Goal: Task Accomplishment & Management: Manage account settings

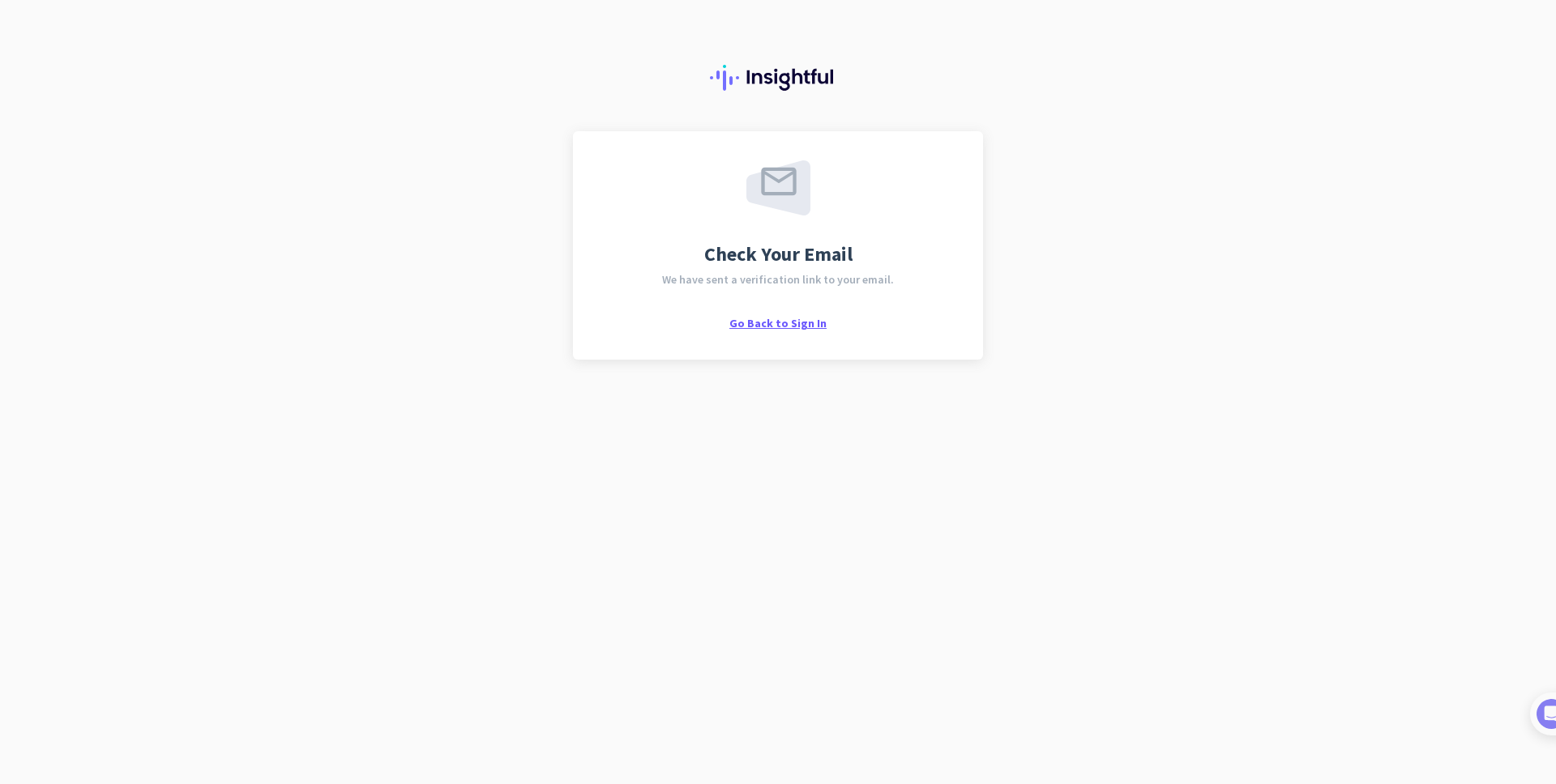
click at [789, 326] on span "Go Back to Sign In" at bounding box center [778, 323] width 98 height 14
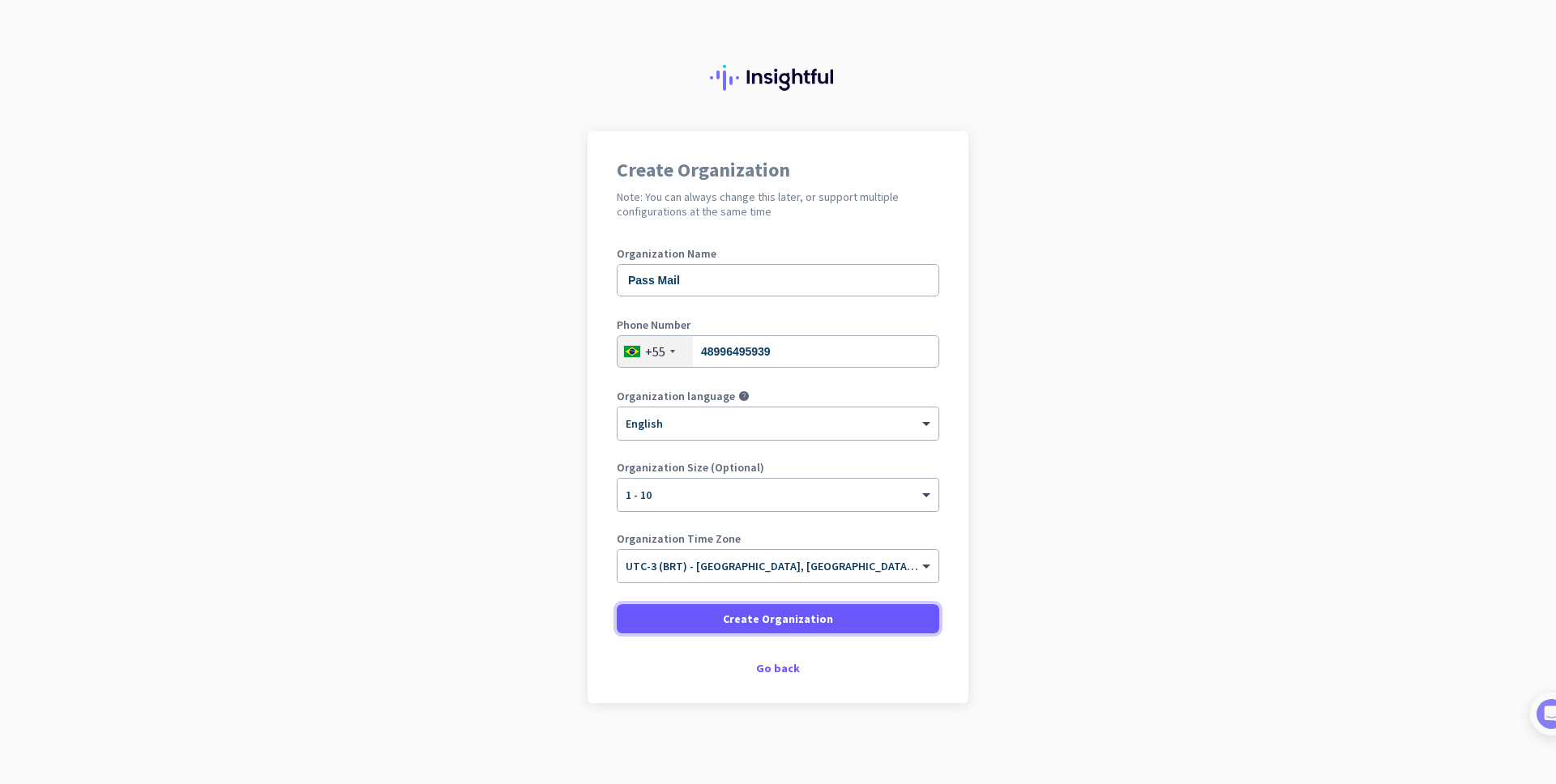
click at [807, 617] on span "Create Organization" at bounding box center [778, 619] width 110 height 16
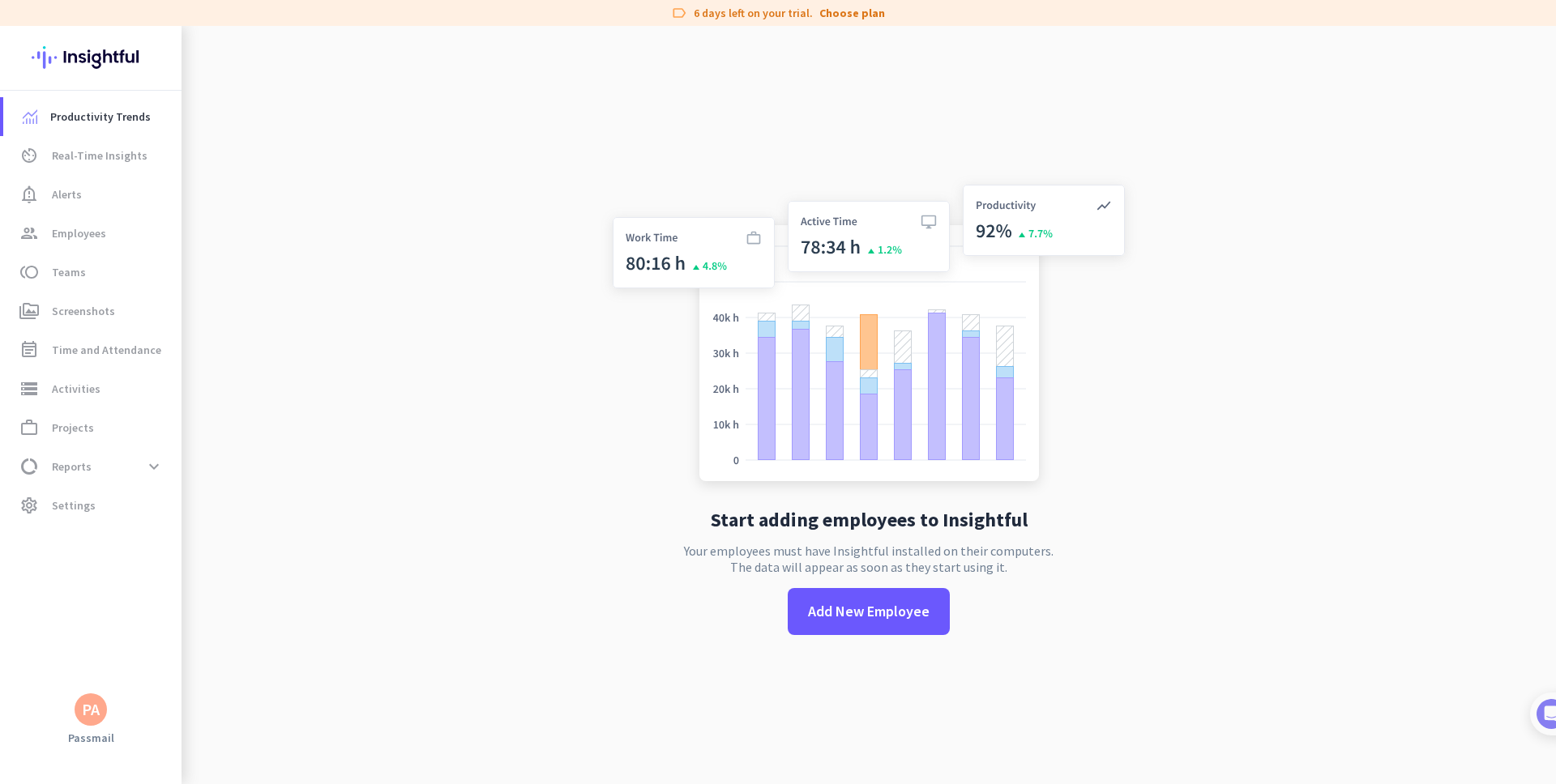
click at [1306, 399] on app-no-employees "Start adding employees to Insightful Your employees must have Insightful instal…" at bounding box center [869, 417] width 1375 height 784
click at [809, 616] on span "Add New Employee" at bounding box center [869, 612] width 122 height 21
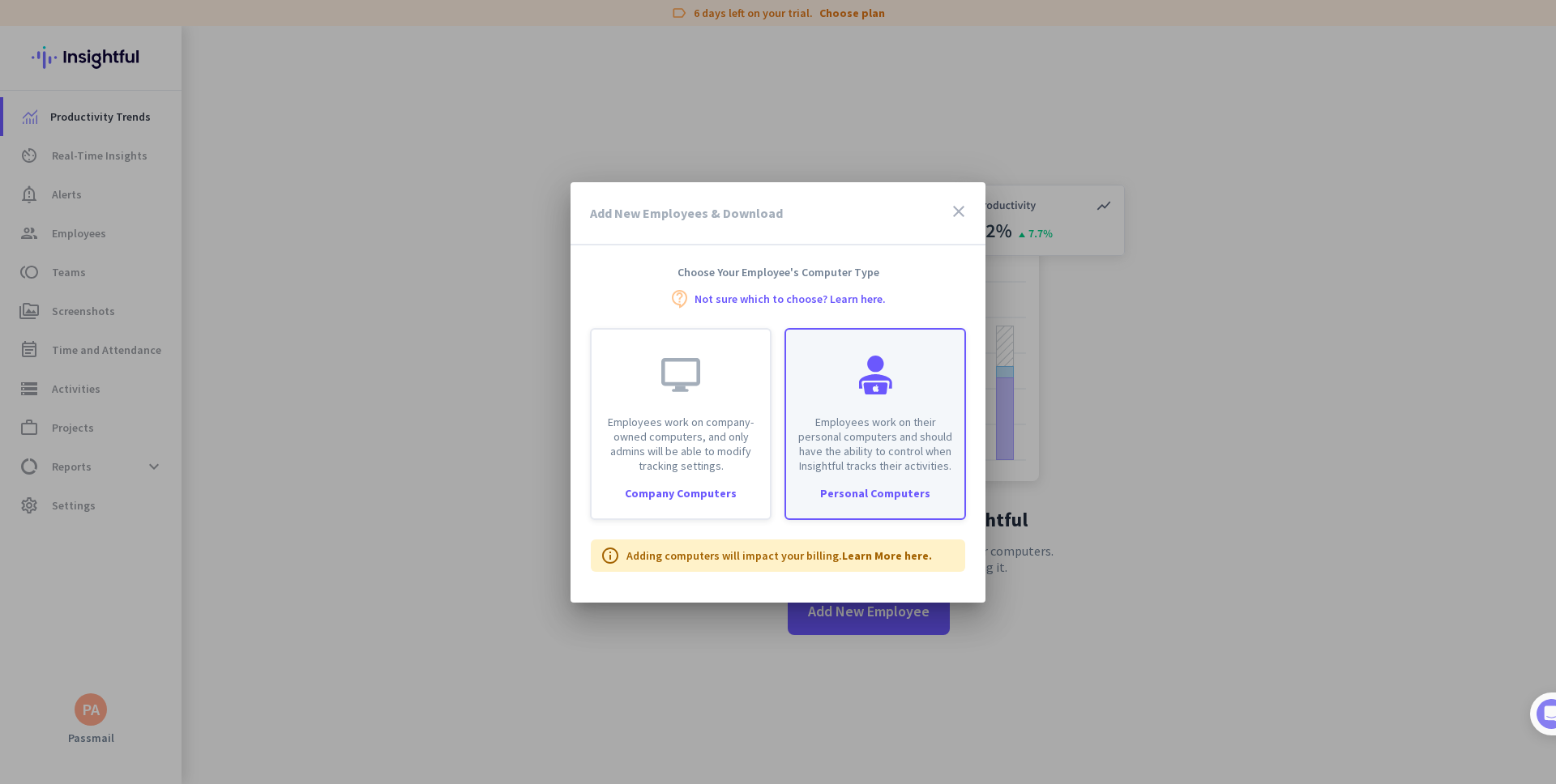
click at [843, 420] on p "Employees work on their personal computers and should have the ability to contr…" at bounding box center [875, 444] width 159 height 59
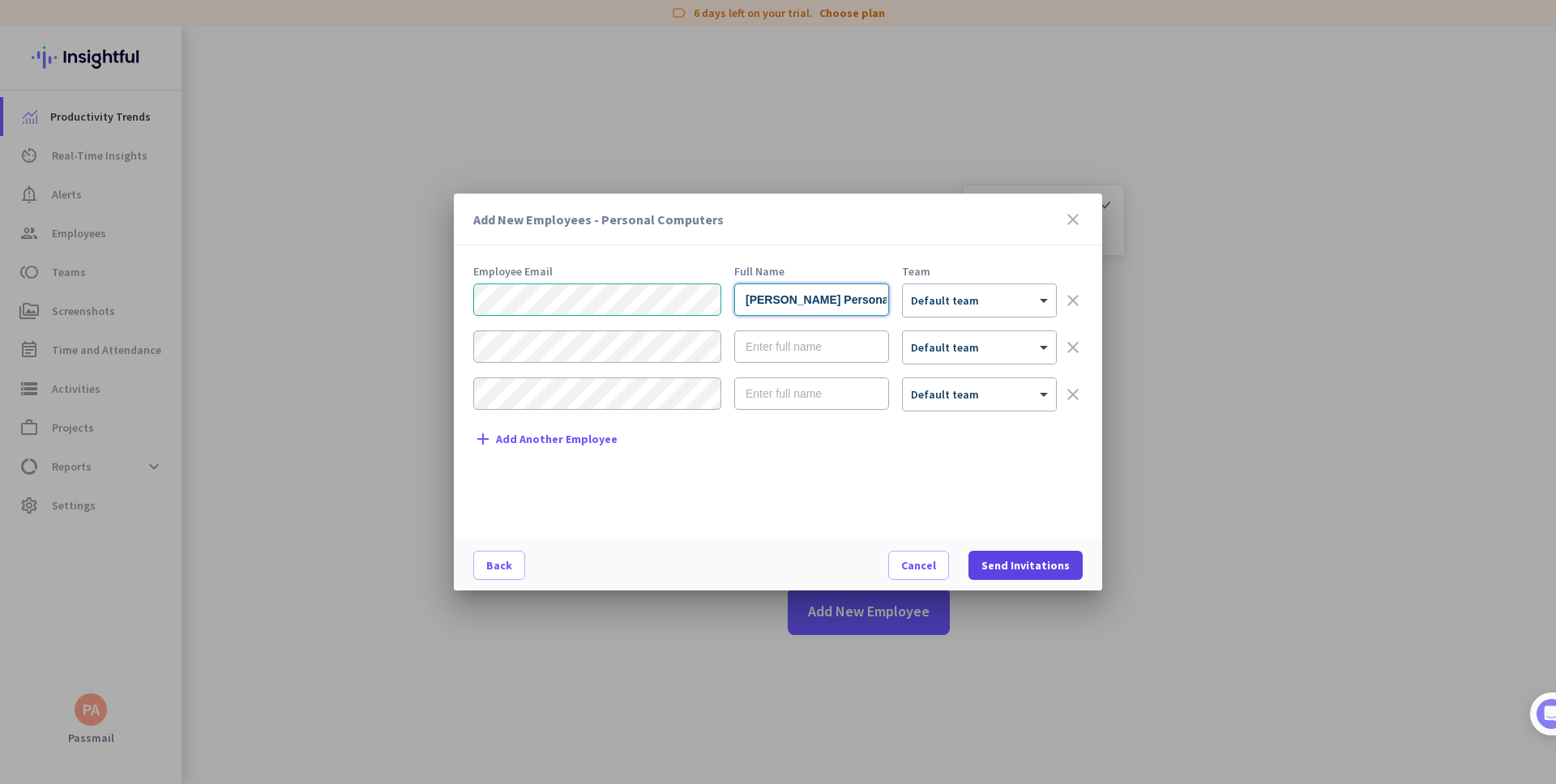
type input "[PERSON_NAME] Personal"
click at [1026, 558] on span "Send Invitations" at bounding box center [1025, 566] width 88 height 16
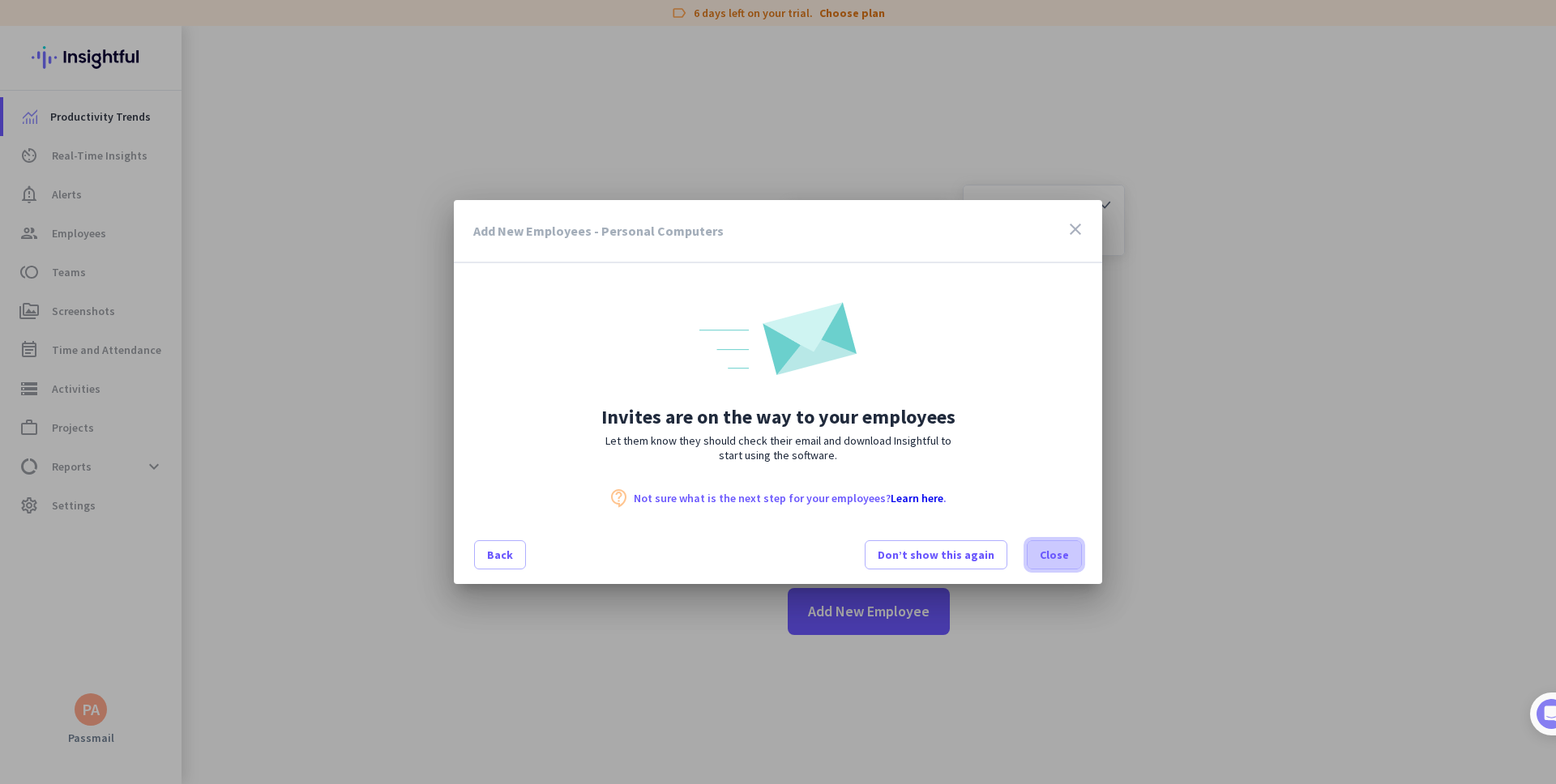
click at [1052, 558] on span "Close" at bounding box center [1054, 555] width 29 height 16
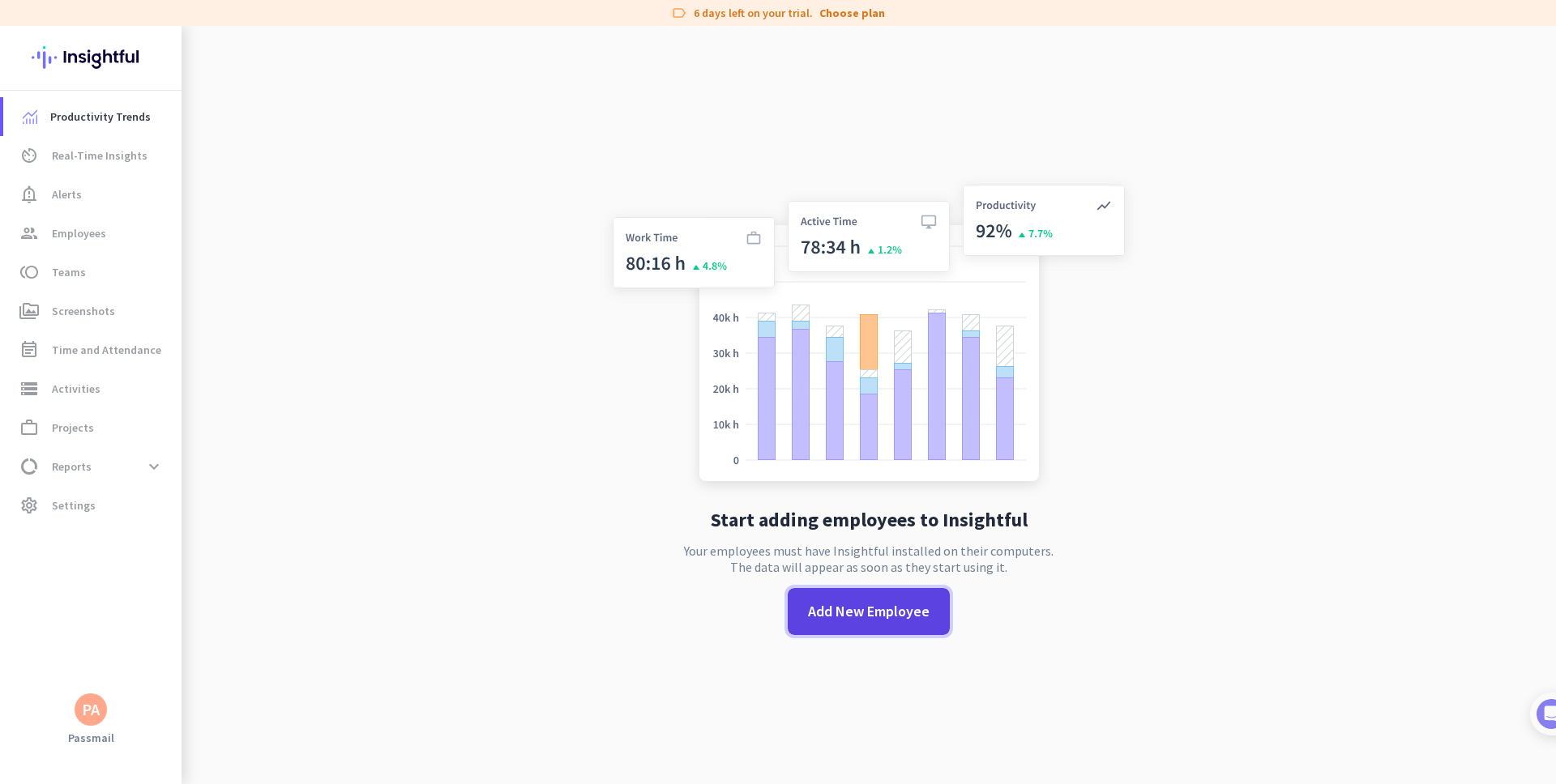
click at [899, 621] on span "Add New Employee" at bounding box center [869, 612] width 122 height 21
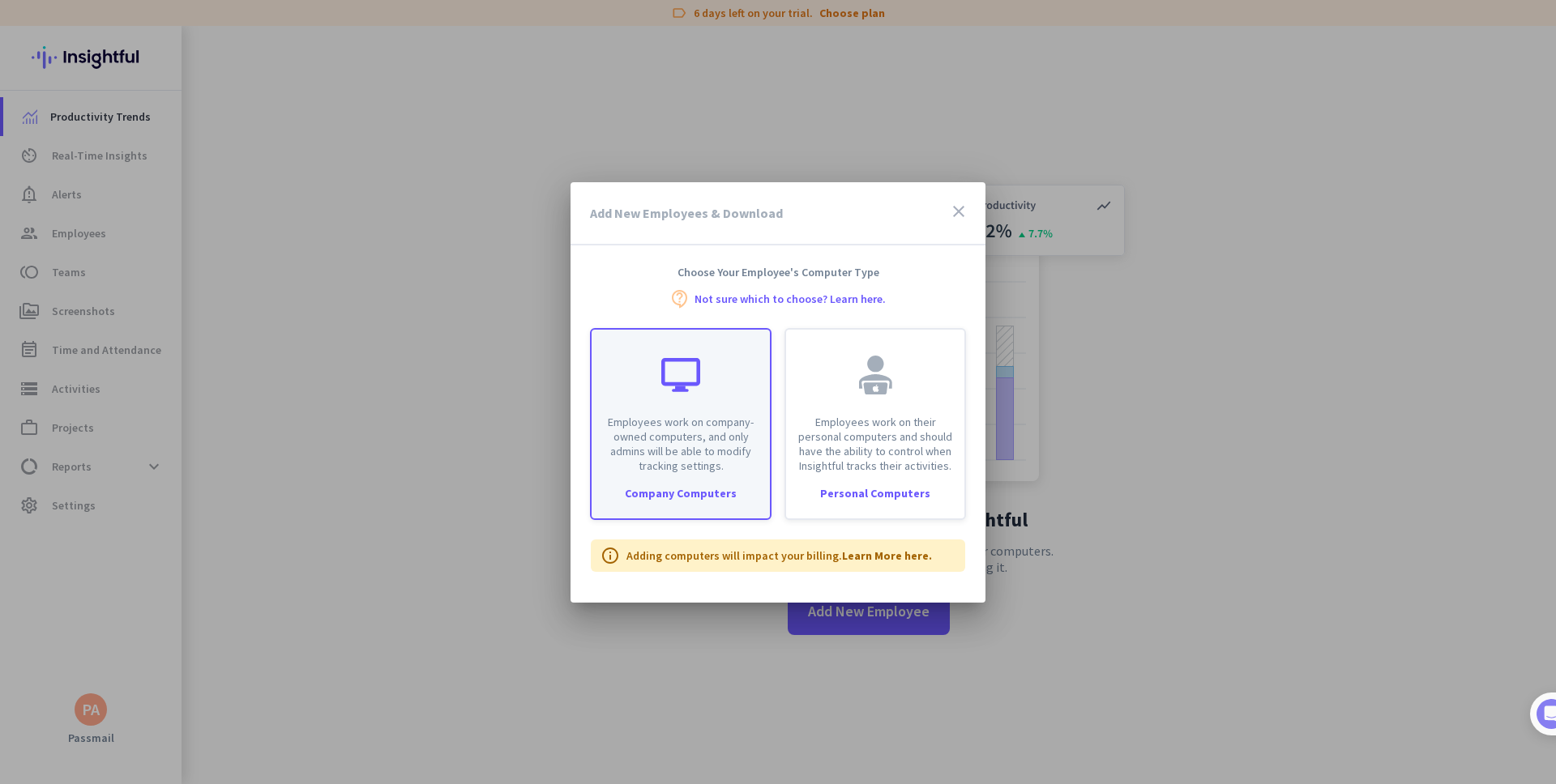
click at [677, 400] on div "Employees work on company-owned computers, and only admins will be able to modi…" at bounding box center [680, 401] width 179 height 144
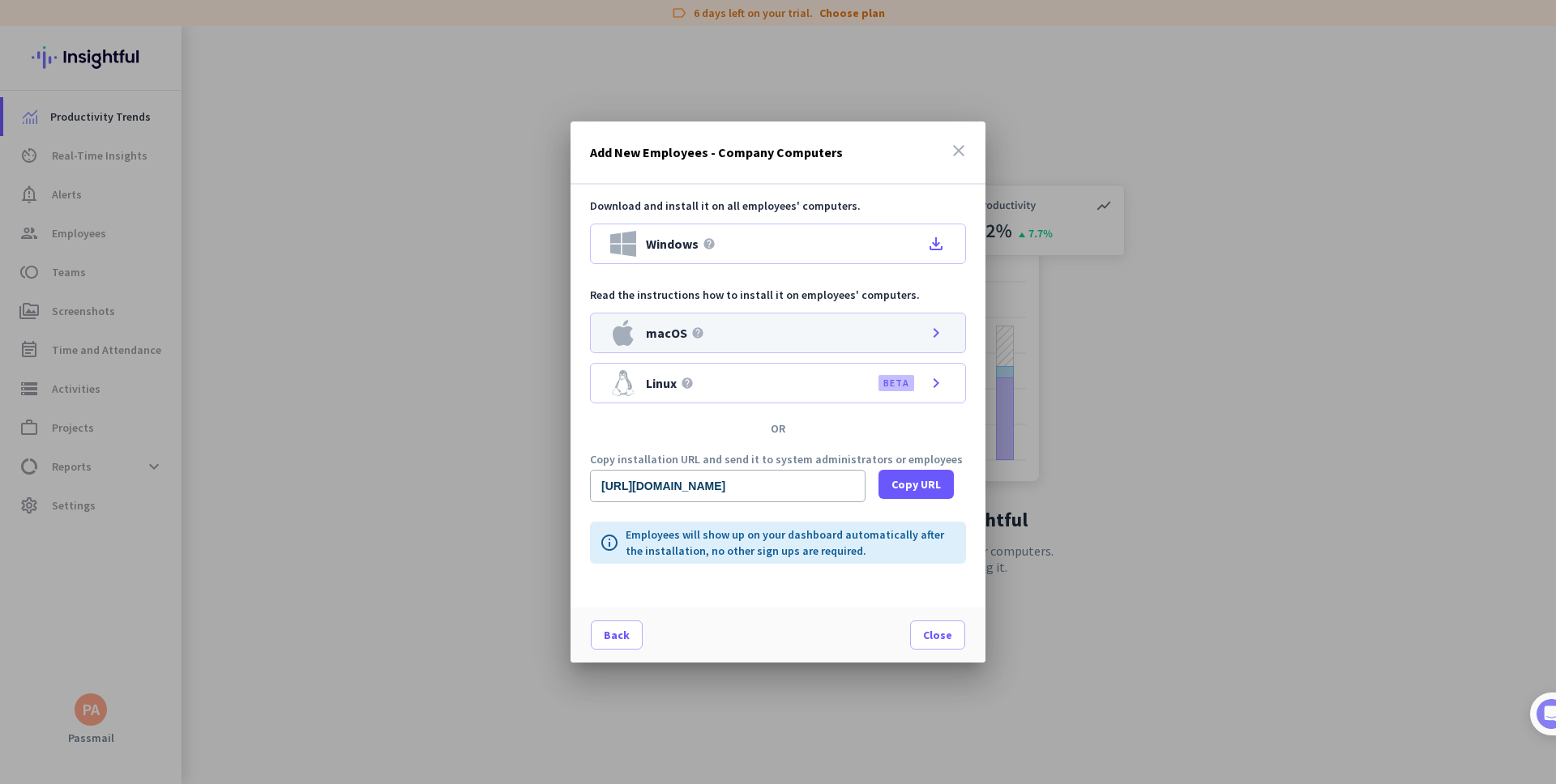
click at [832, 334] on div "macOS help chevron_right" at bounding box center [777, 333] width 376 height 41
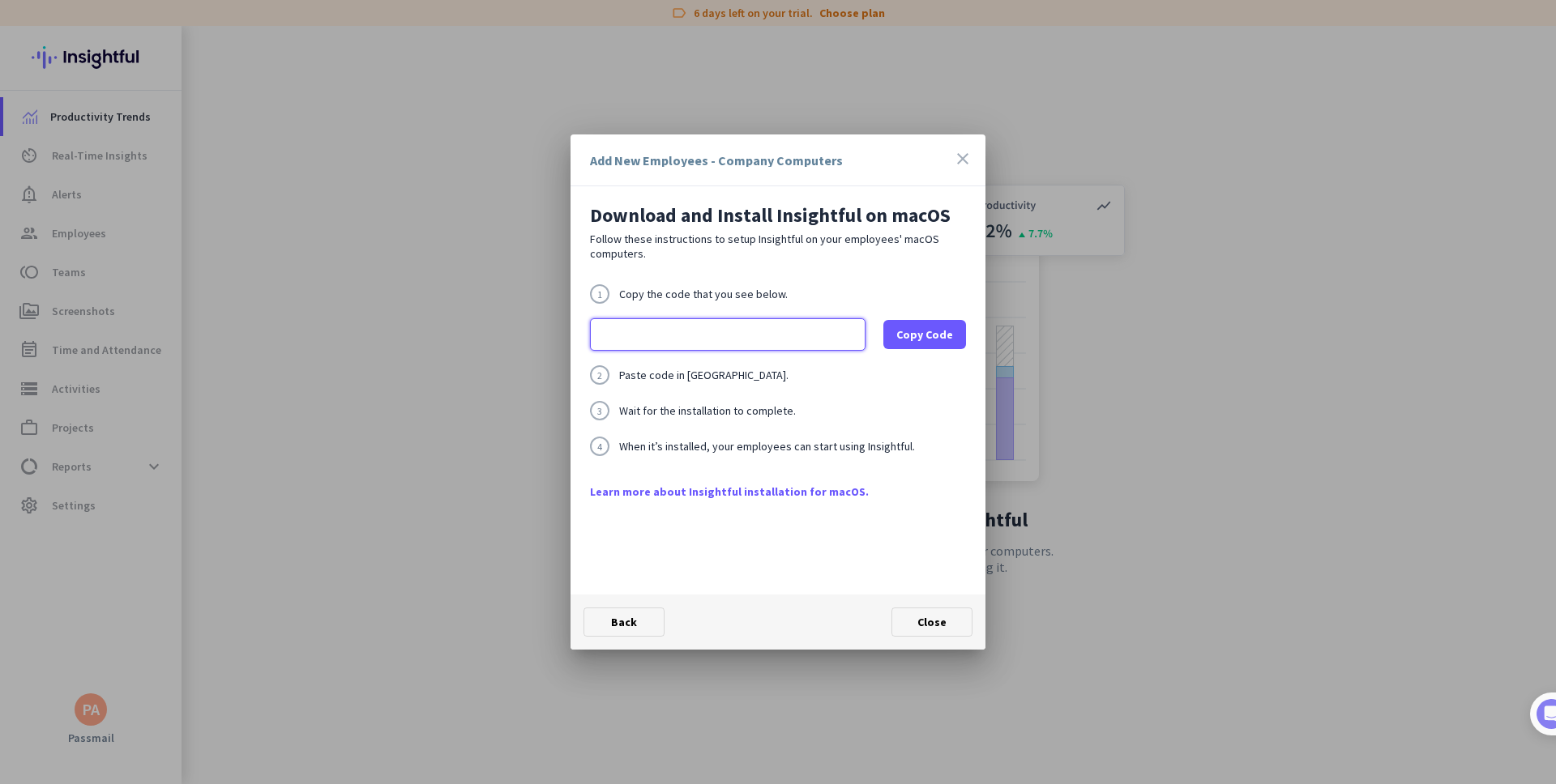
scroll to position [0, 522]
drag, startPoint x: 727, startPoint y: 340, endPoint x: 850, endPoint y: 329, distance: 123.5
click at [850, 329] on input "export base="[URL][DOMAIN_NAME]"; /bin/bash -c "organizationId="wjeah-ygohdpnv_…" at bounding box center [727, 335] width 275 height 33
click at [964, 157] on icon "close" at bounding box center [963, 159] width 20 height 20
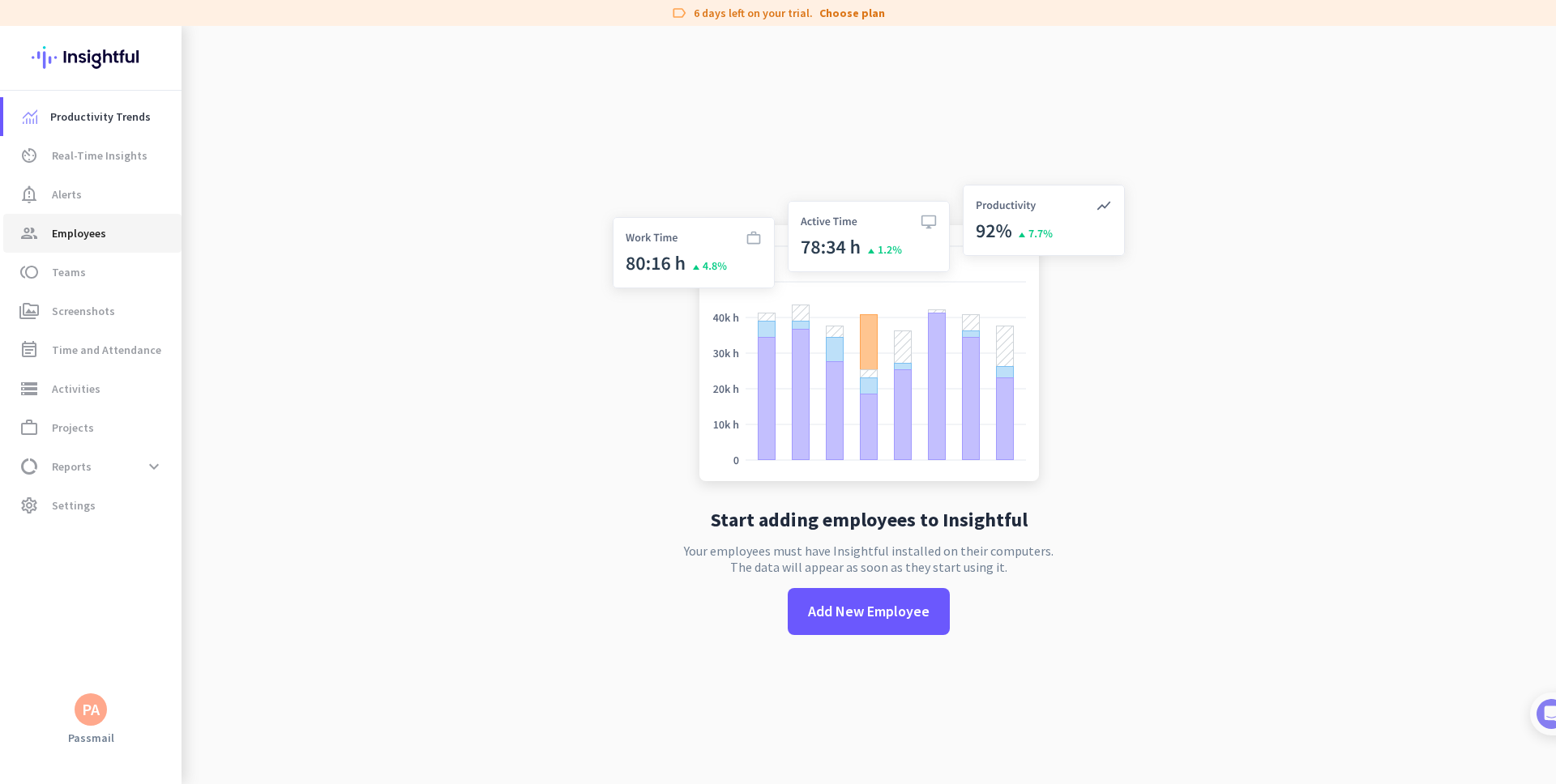
click at [91, 228] on span "Employees" at bounding box center [78, 234] width 54 height 20
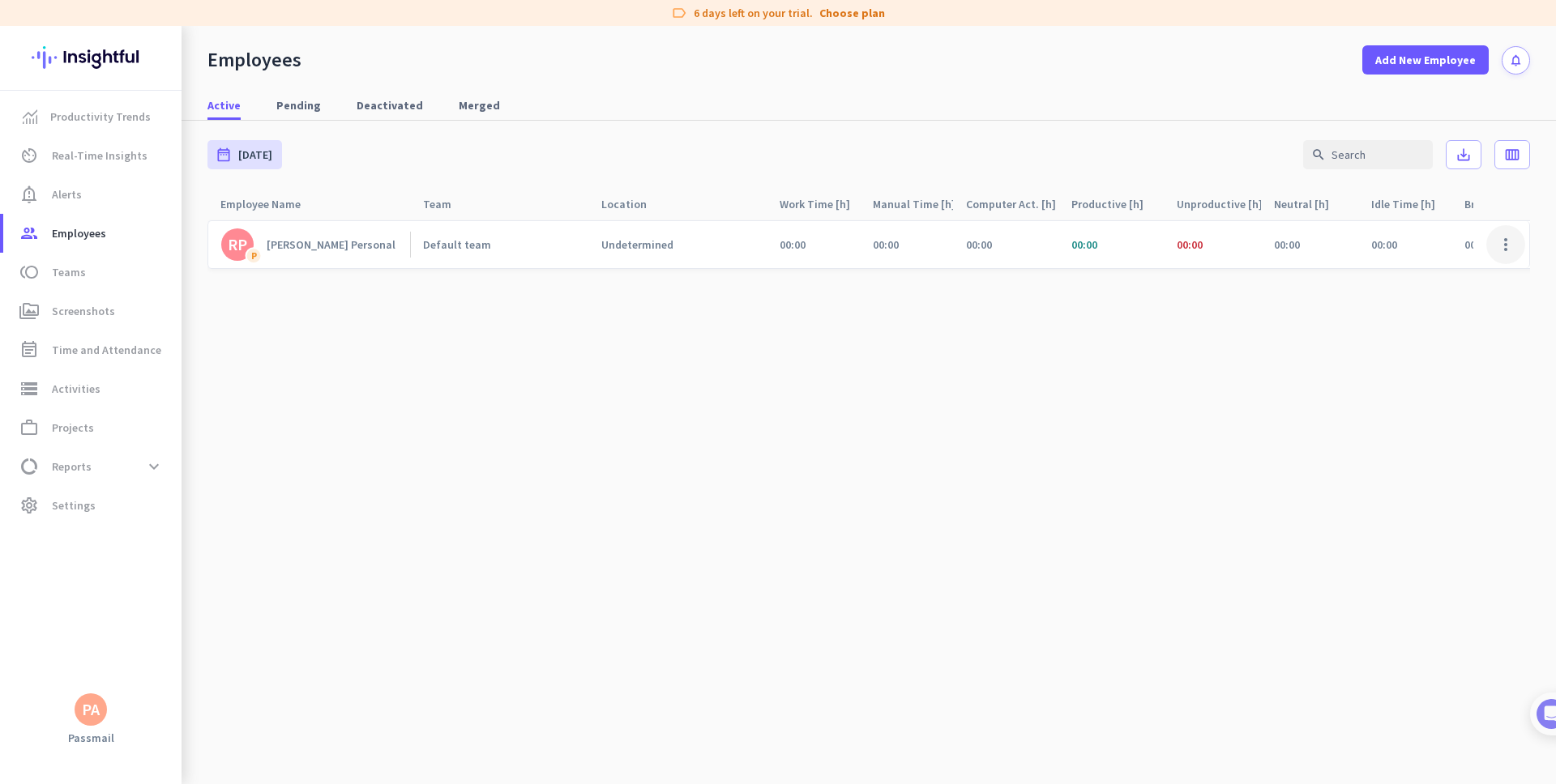
click at [1505, 236] on span at bounding box center [1506, 245] width 39 height 39
click at [1161, 301] on div at bounding box center [778, 392] width 1556 height 784
click at [458, 107] on span "Merged" at bounding box center [479, 106] width 42 height 16
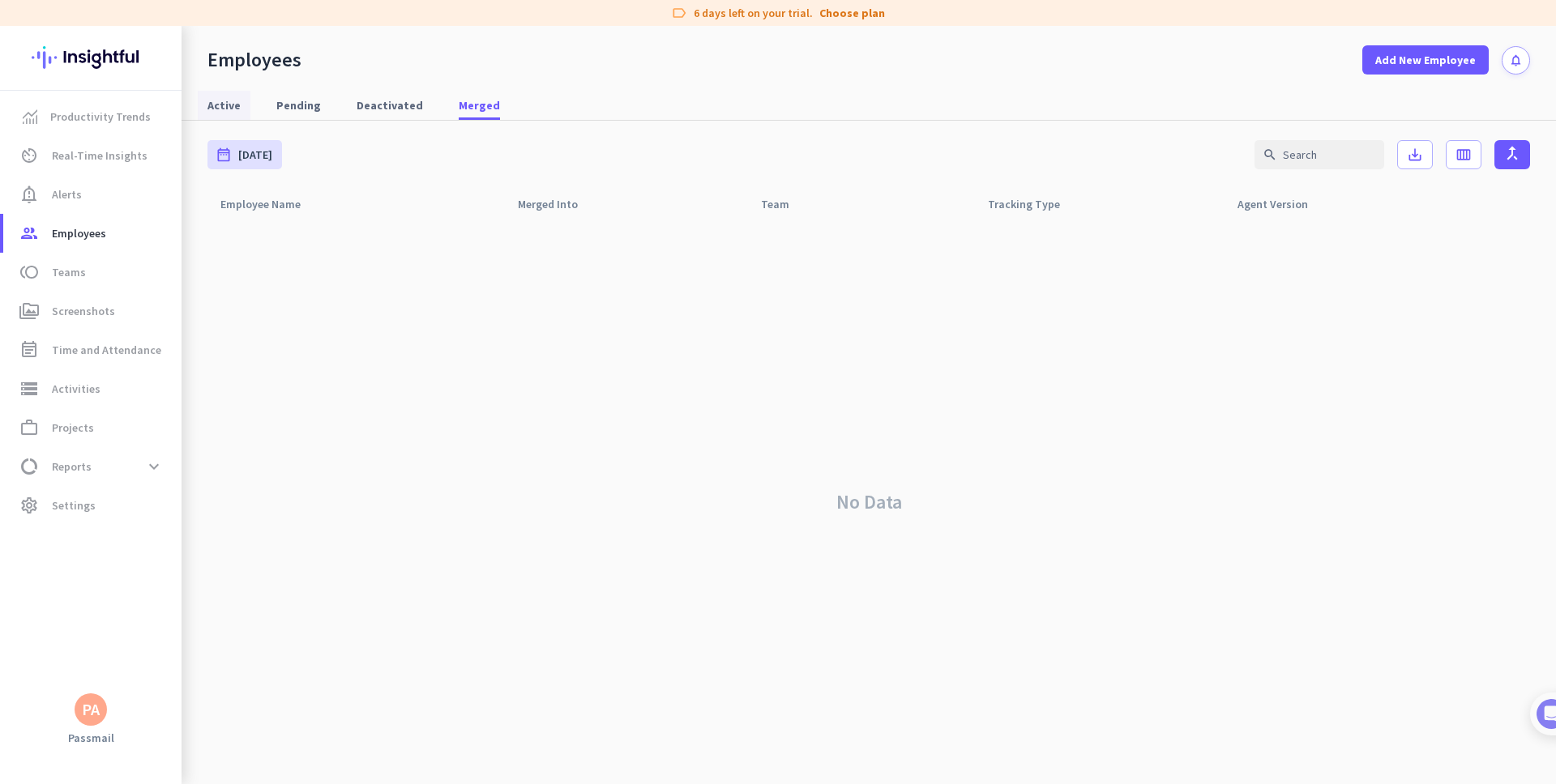
click at [240, 108] on link "Active" at bounding box center [224, 105] width 52 height 29
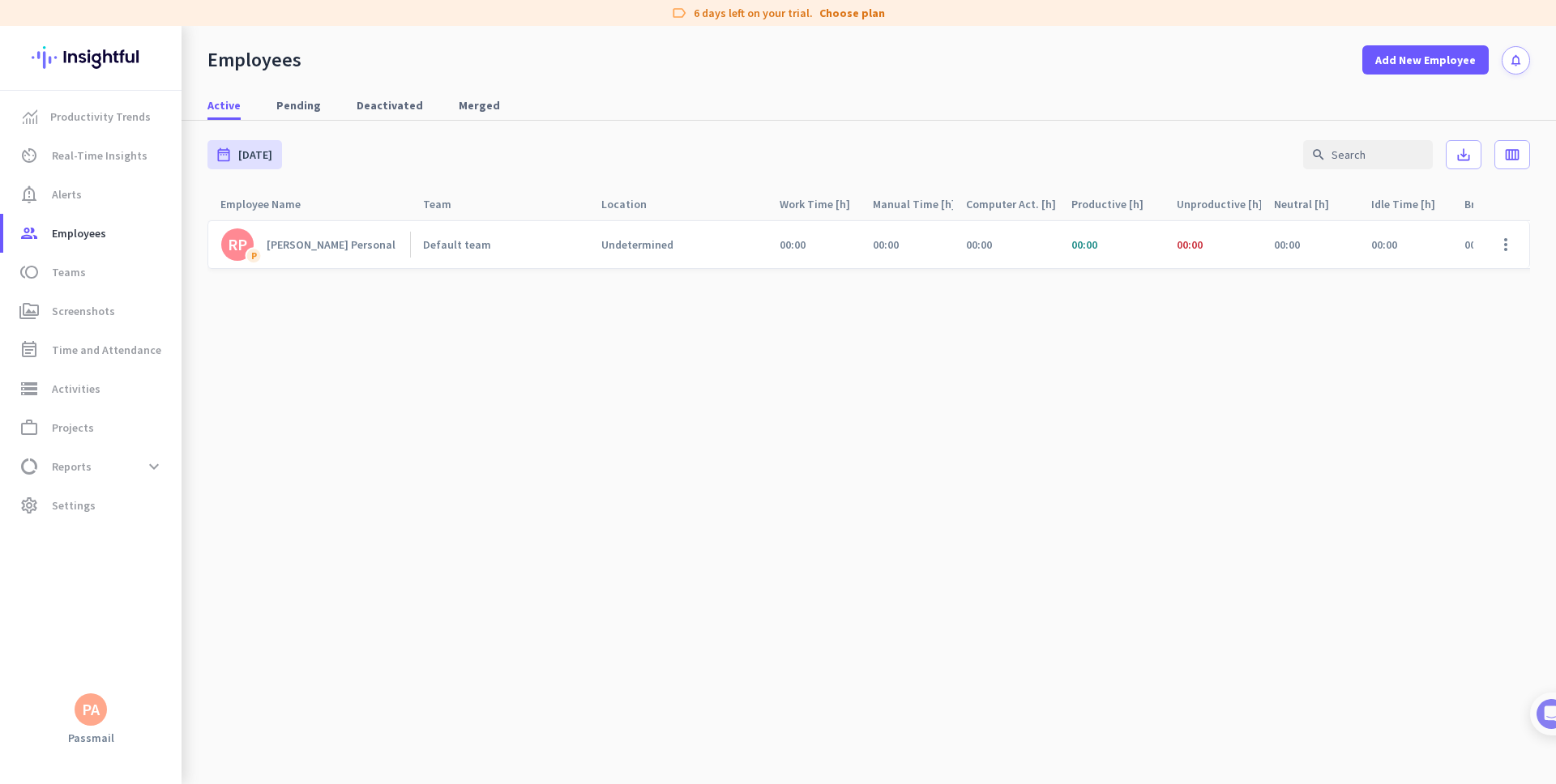
click at [298, 249] on div "[PERSON_NAME] Personal" at bounding box center [330, 244] width 129 height 14
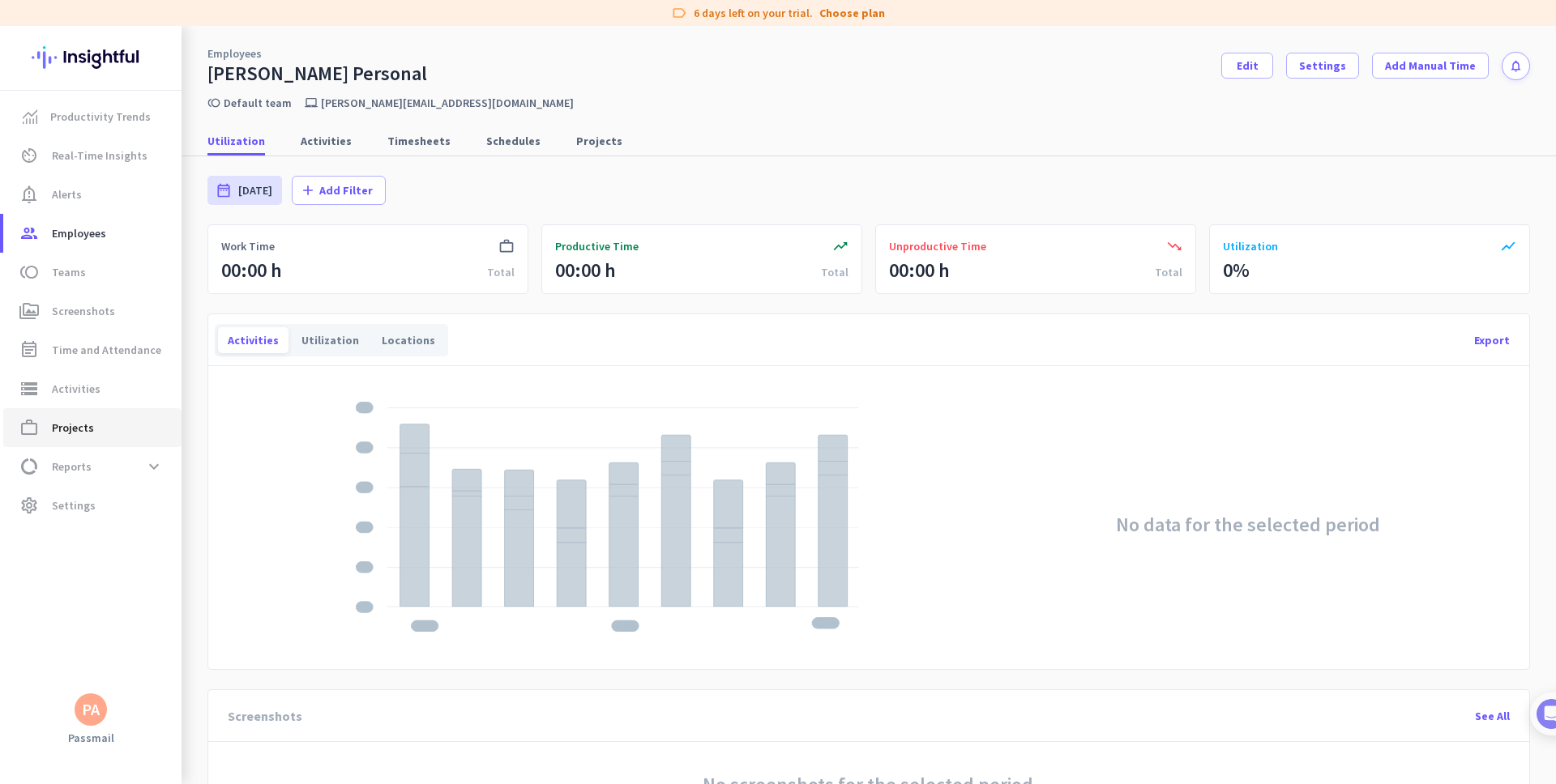
click at [66, 422] on span "Projects" at bounding box center [72, 428] width 42 height 20
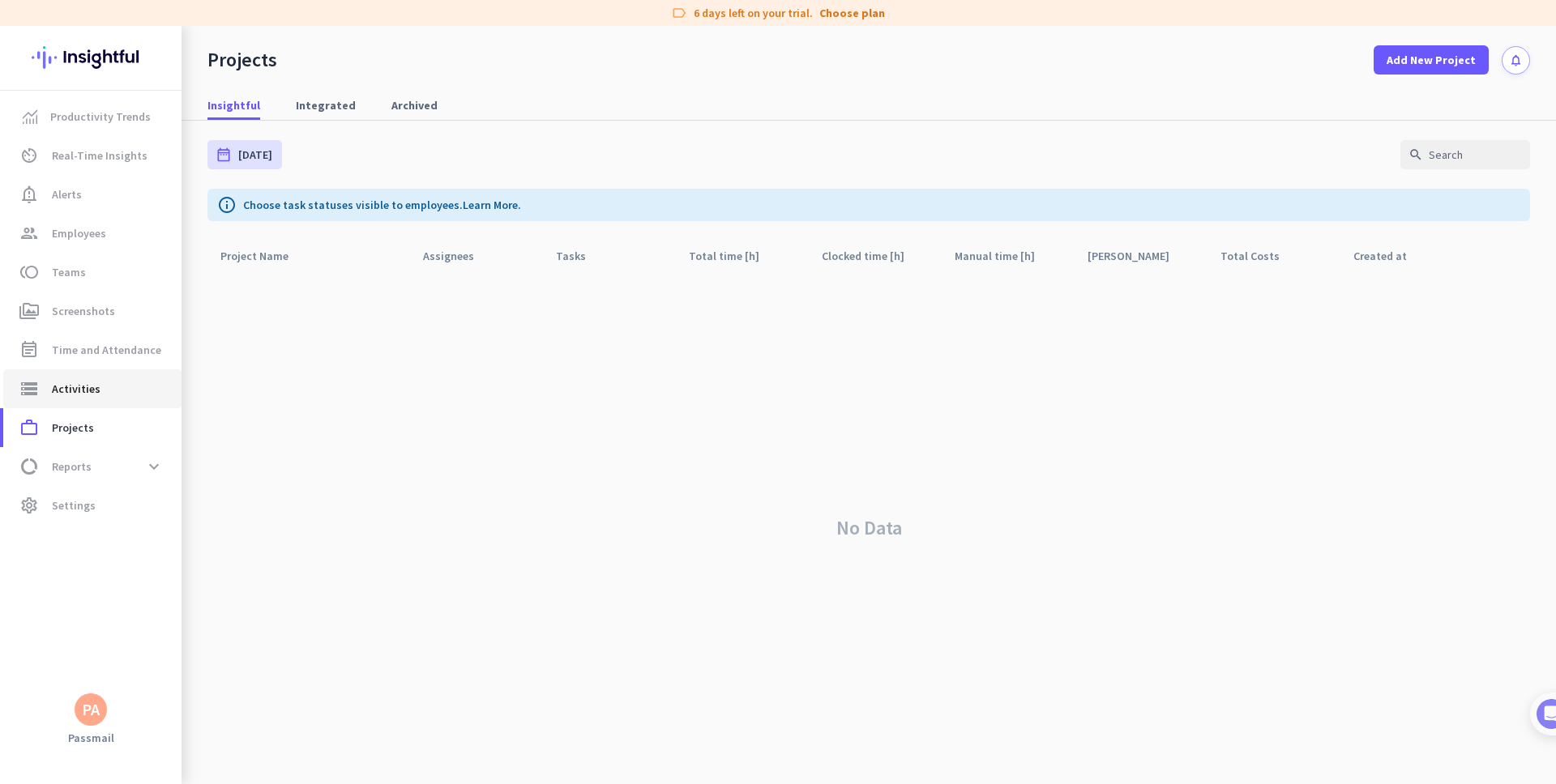
click at [78, 379] on span "Activities" at bounding box center [75, 389] width 49 height 20
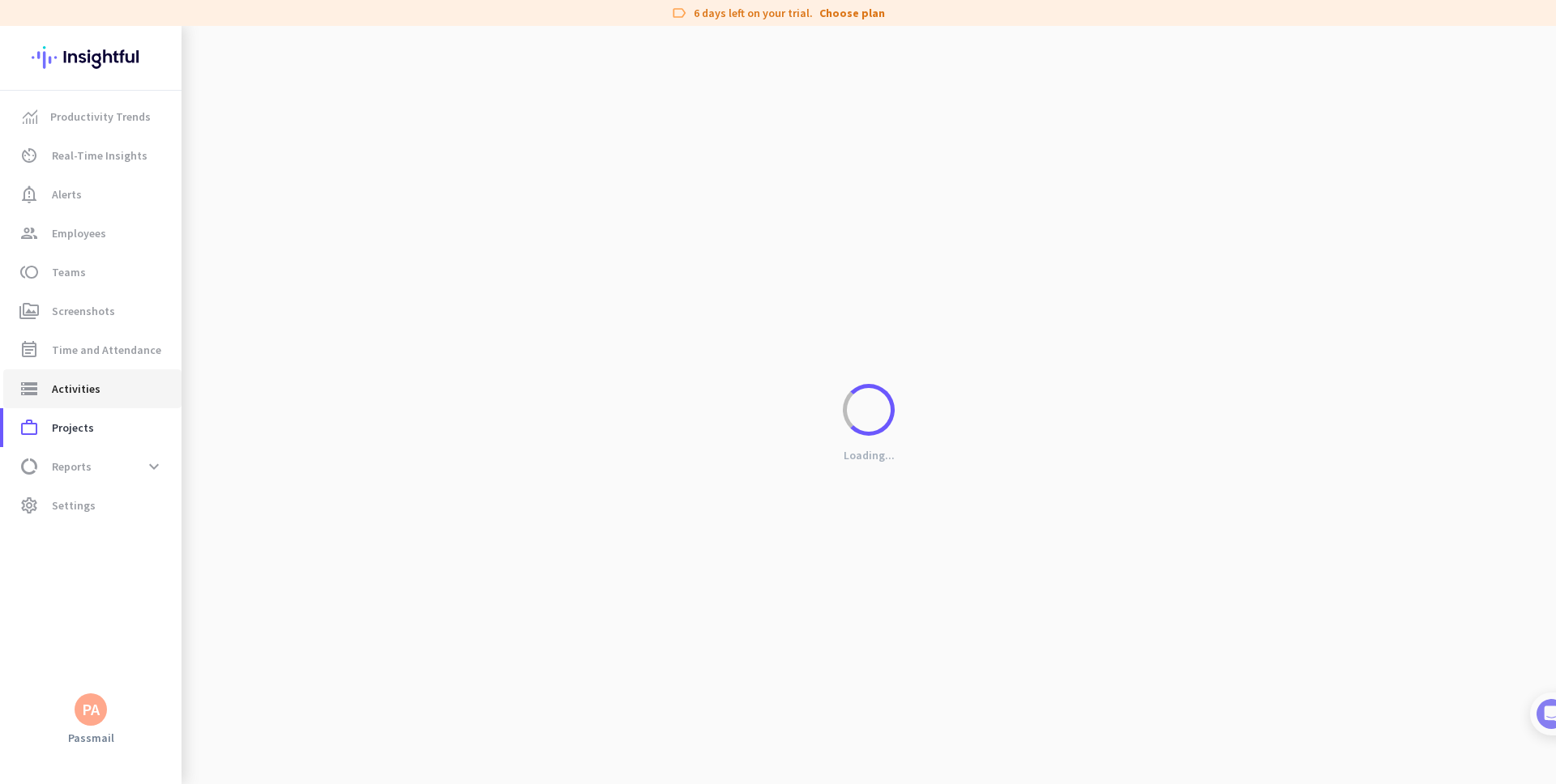
type input "[DATE]"
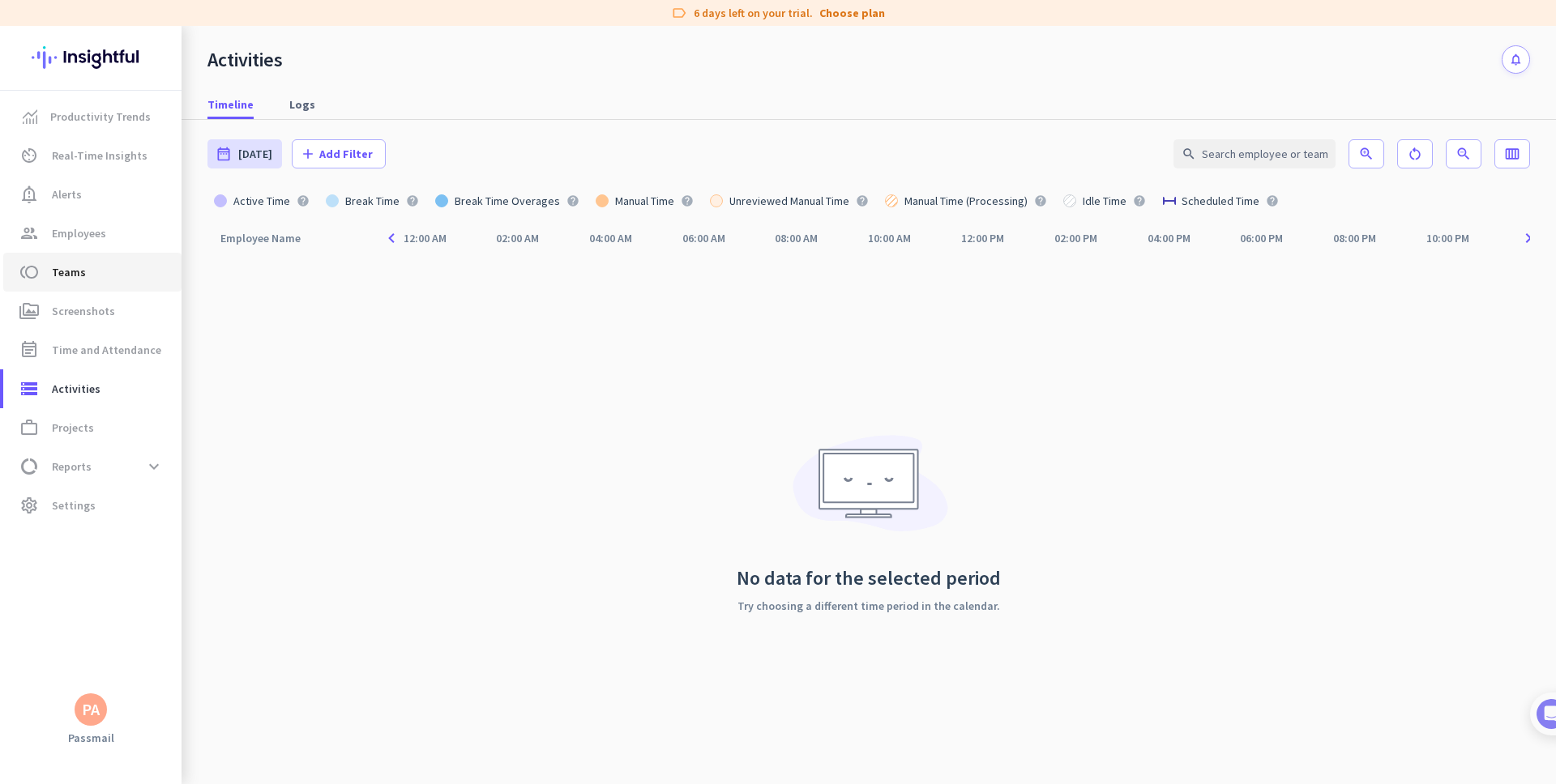
click at [109, 265] on span "toll Teams" at bounding box center [92, 273] width 153 height 20
type input "[DATE] - [DATE]"
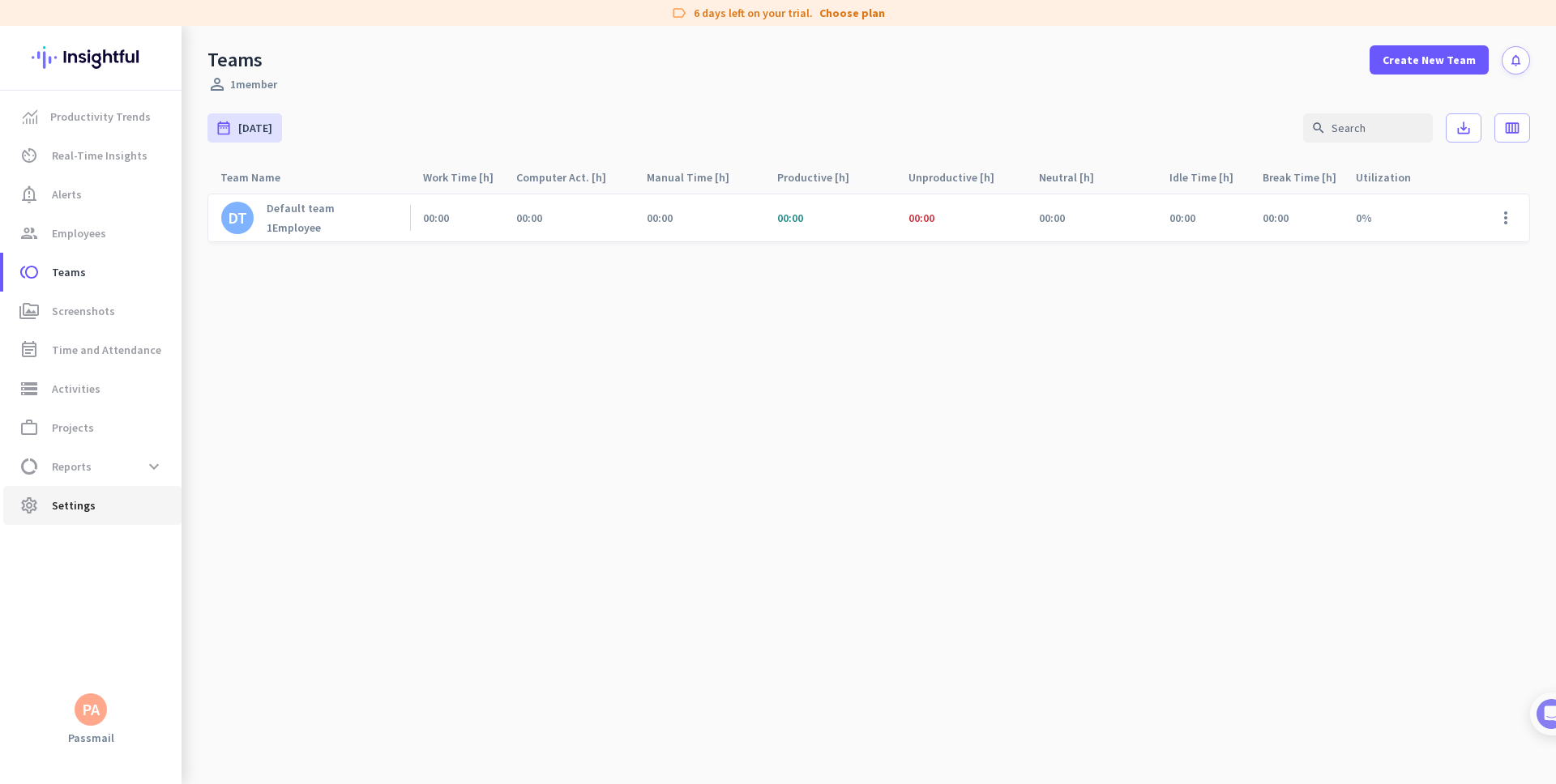
click at [66, 514] on span "Settings" at bounding box center [73, 505] width 44 height 20
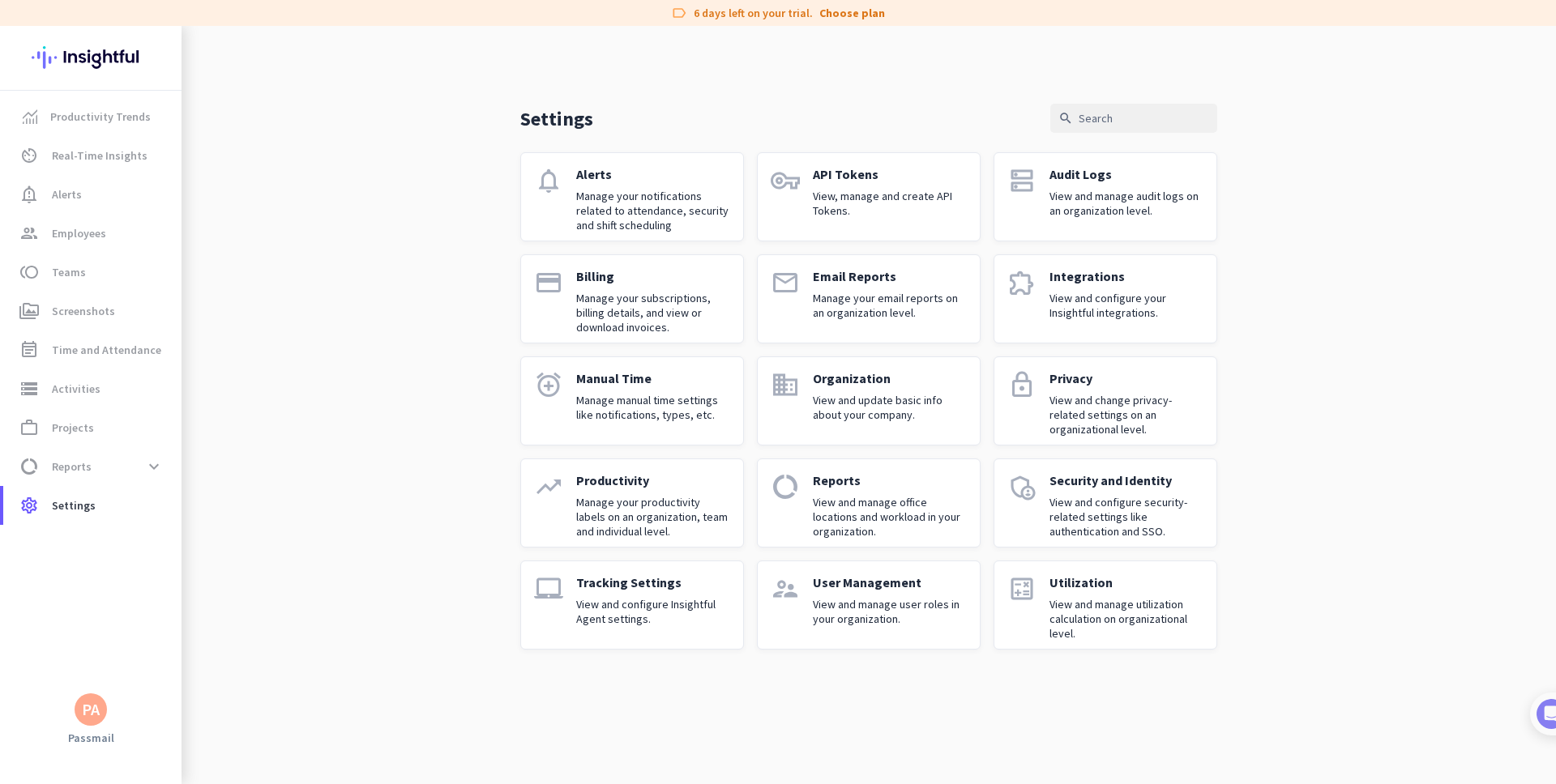
click at [616, 396] on p "Manage manual time settings like notifications, types, etc." at bounding box center [653, 408] width 154 height 29
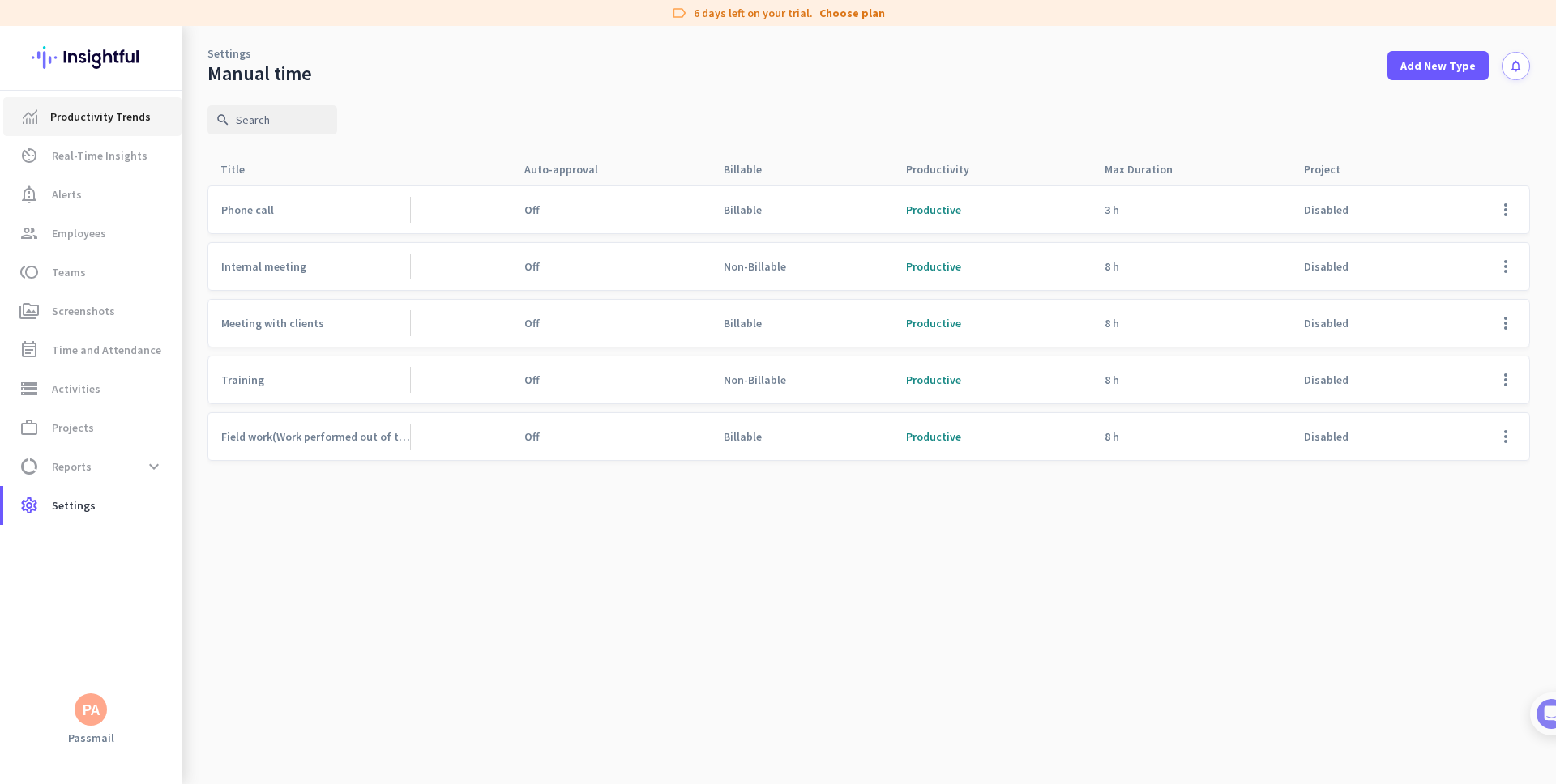
click at [92, 124] on span "Productivity Trends" at bounding box center [100, 116] width 100 height 20
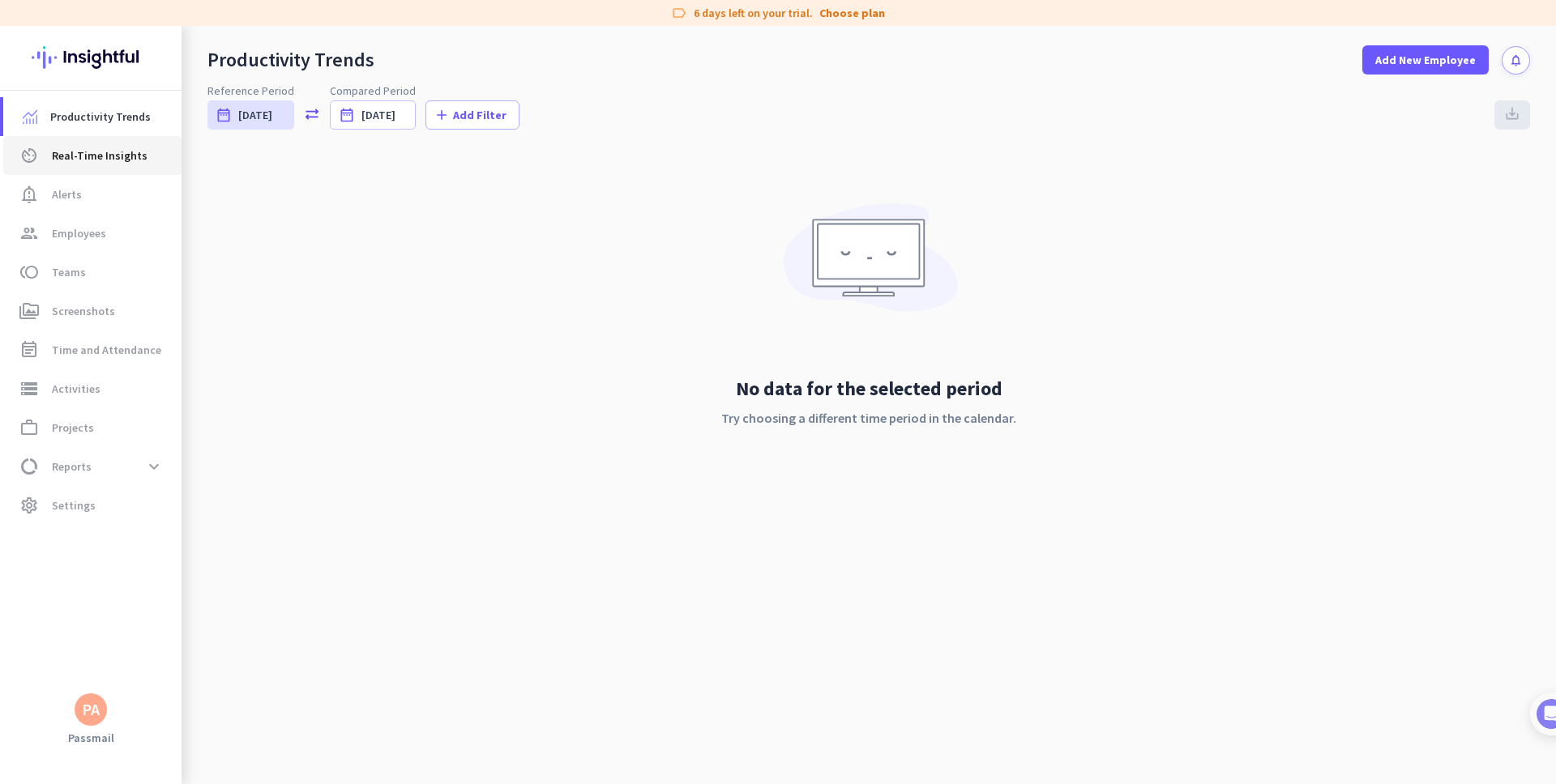
click at [117, 159] on span "Real-Time Insights" at bounding box center [99, 155] width 96 height 20
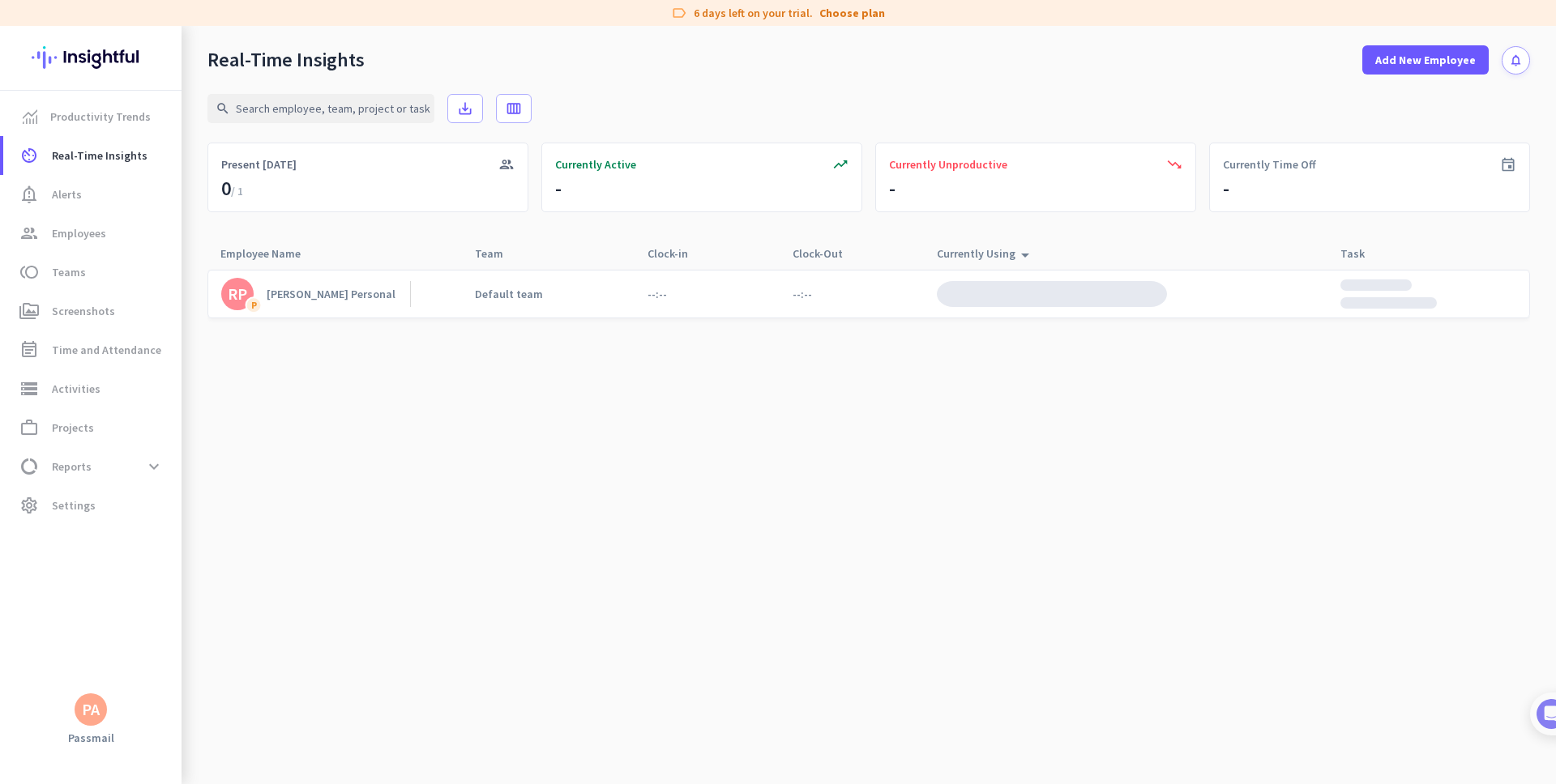
click at [1030, 415] on cdk-virtual-scroll-viewport "[PERSON_NAME] Personal Default team --:-- --:--" at bounding box center [869, 527] width 1322 height 515
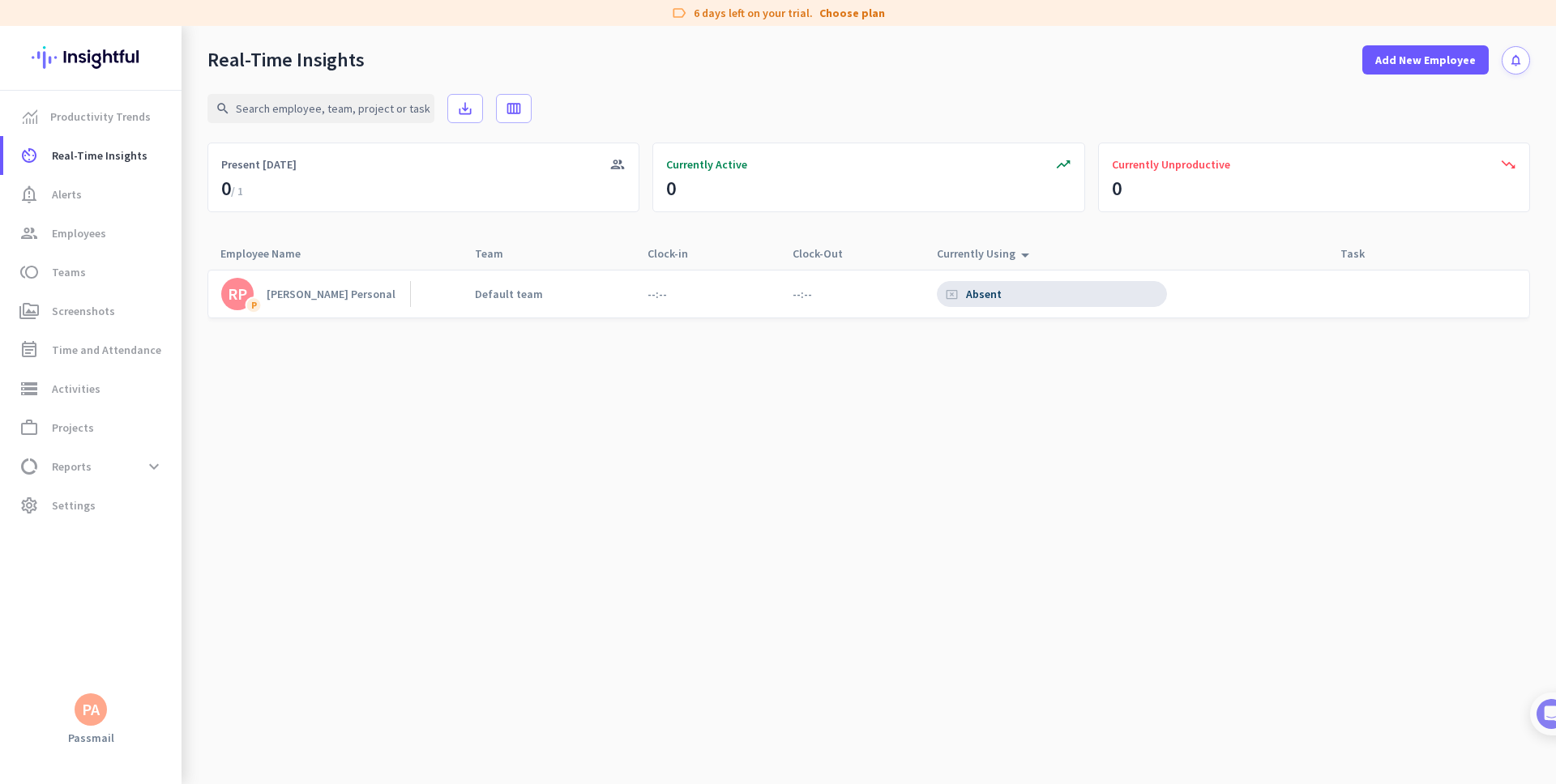
click at [1035, 295] on div "cancel_presentation Absent" at bounding box center [1052, 294] width 230 height 26
click at [950, 295] on icon "cancel_presentation" at bounding box center [952, 295] width 12 height 12
click at [797, 512] on cdk-virtual-scroll-viewport "[PERSON_NAME] Personal Default team --:-- --:-- cancel_presentation Absent" at bounding box center [869, 527] width 1322 height 515
click at [56, 507] on span "Settings" at bounding box center [73, 505] width 44 height 20
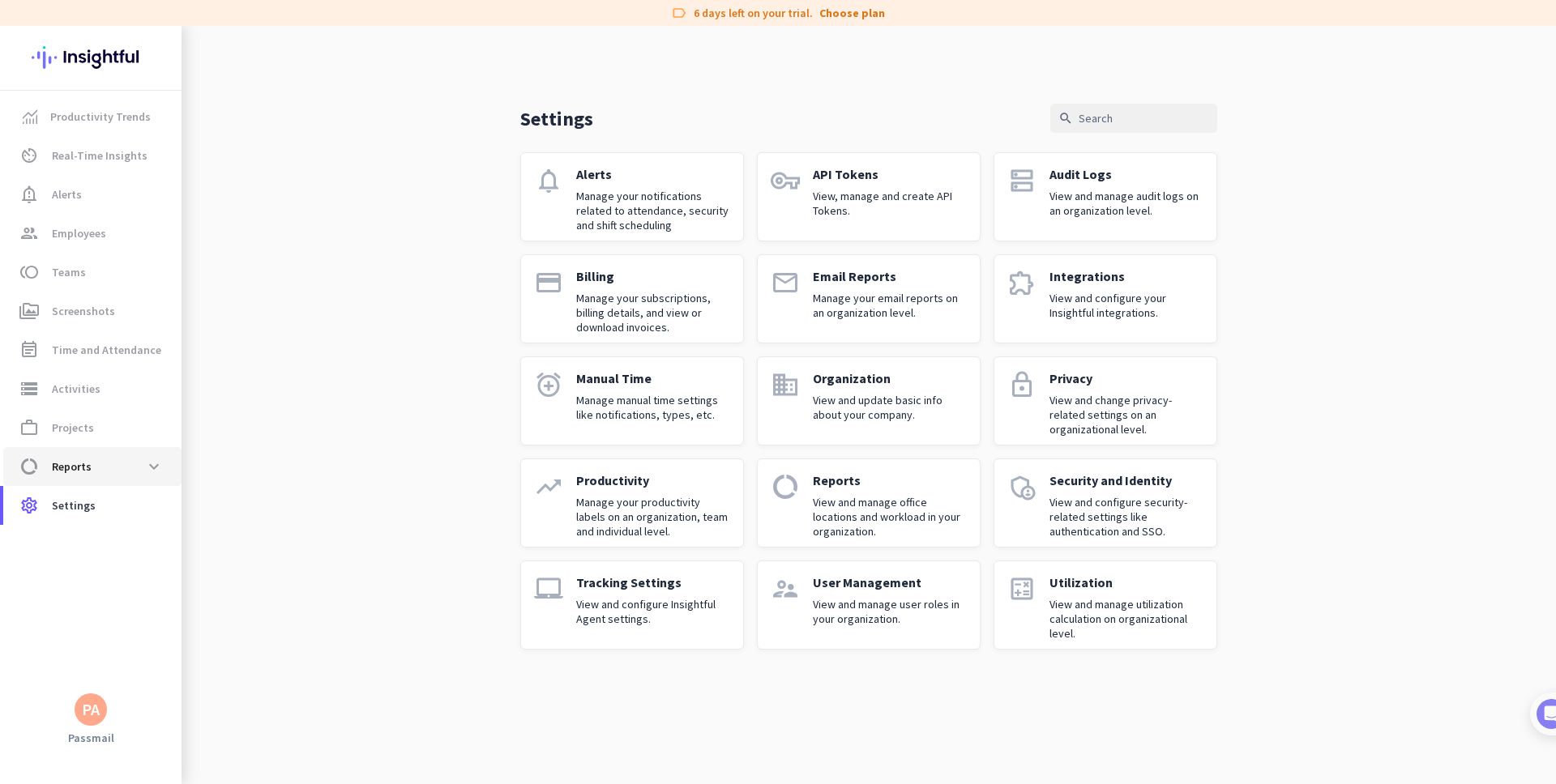
click at [70, 481] on link "data_usage Reports expand_more" at bounding box center [92, 467] width 179 height 39
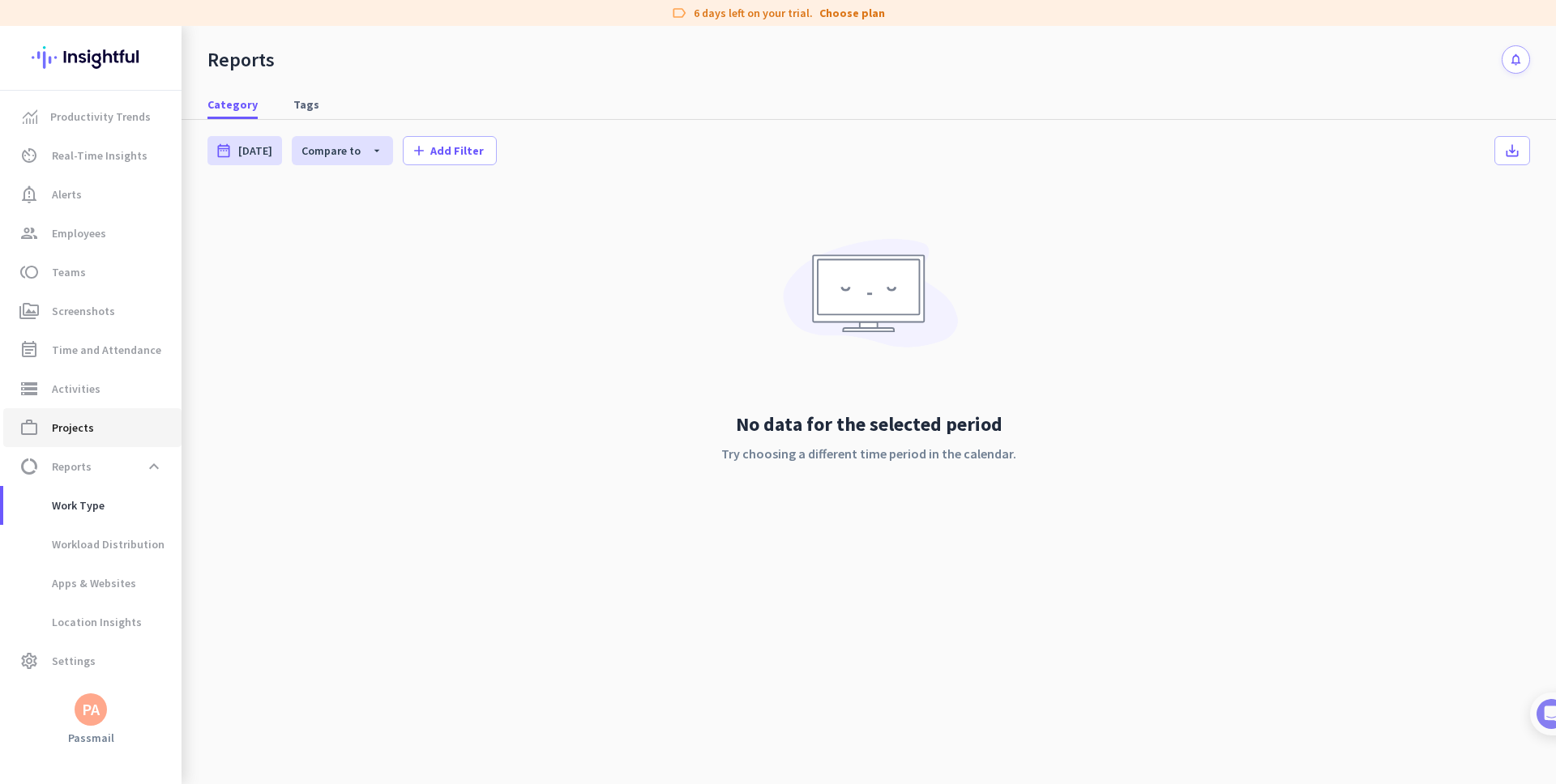
click at [82, 421] on span "Projects" at bounding box center [72, 428] width 42 height 20
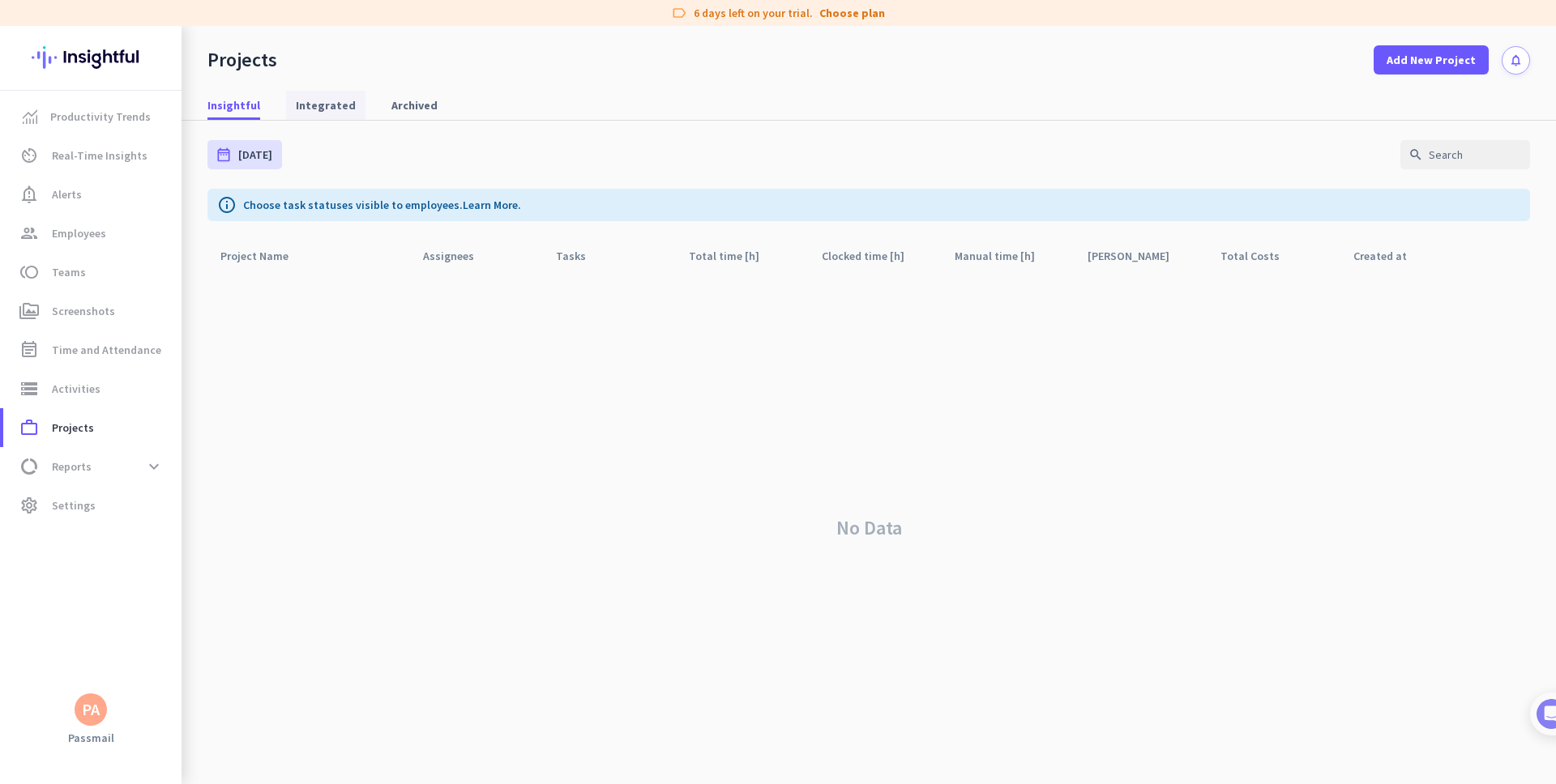
click at [306, 117] on span "Integrated" at bounding box center [326, 105] width 60 height 29
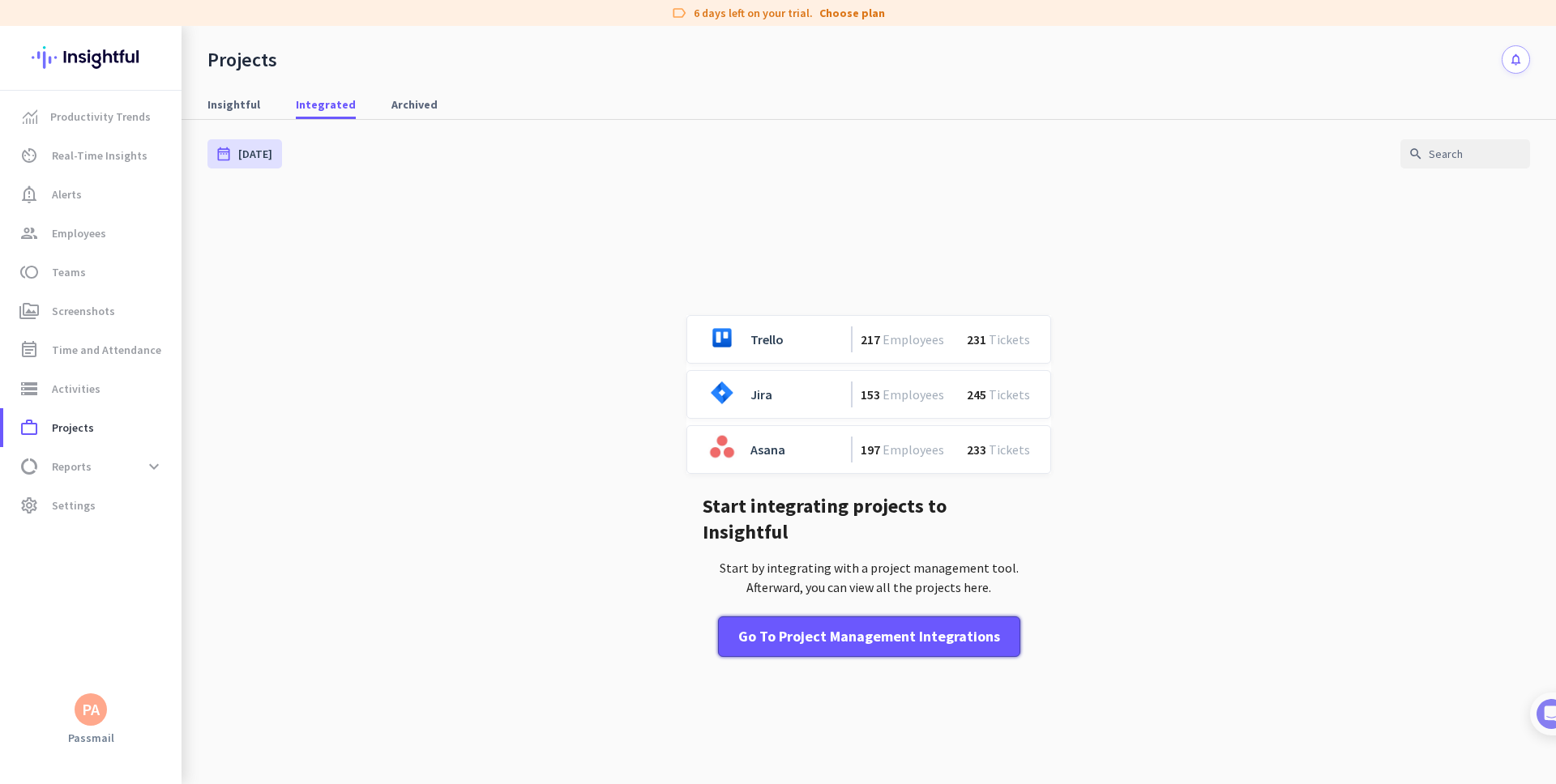
click at [774, 636] on button "Go to Project Management Integrations" at bounding box center [869, 637] width 302 height 41
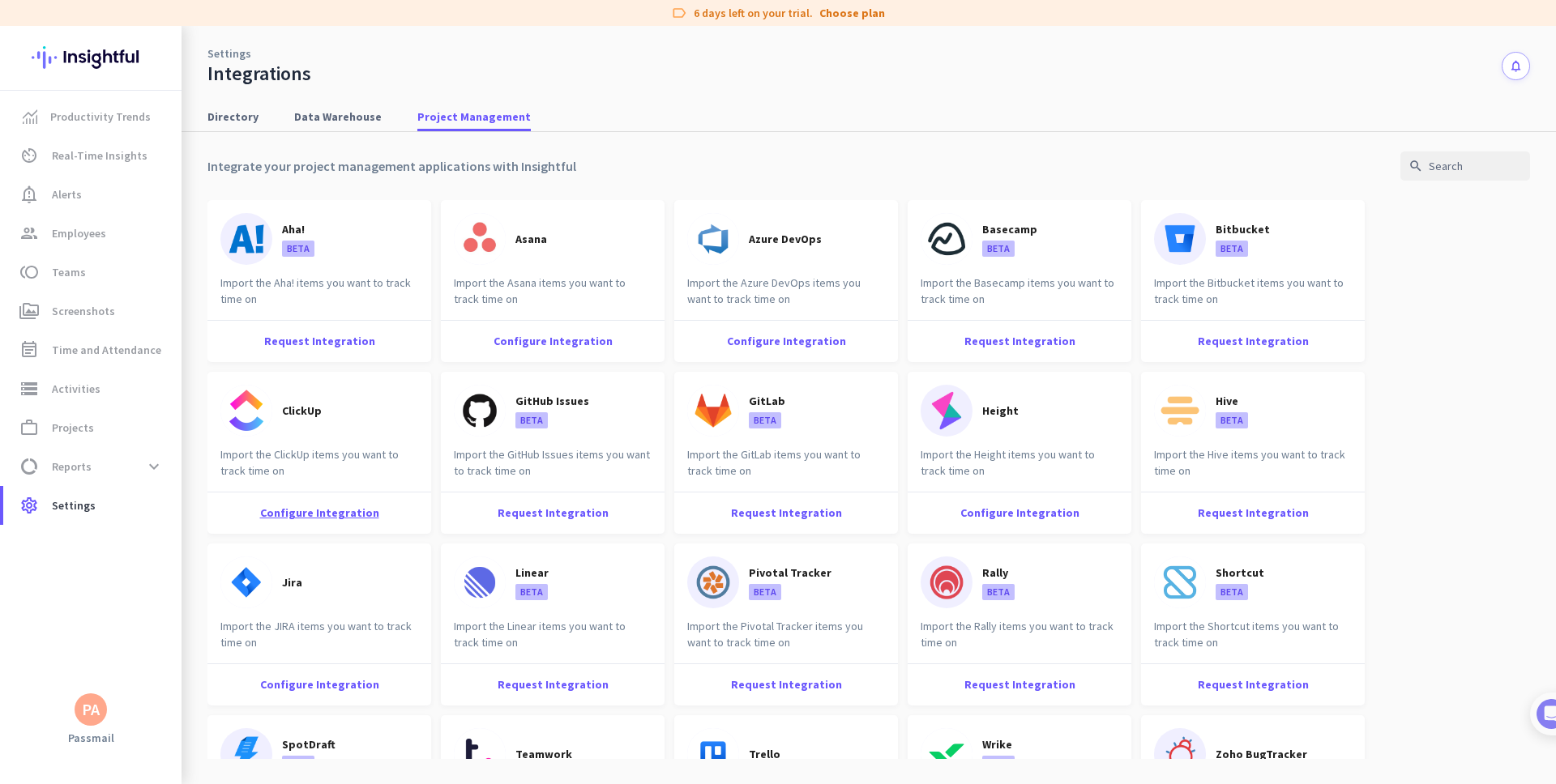
click at [323, 518] on div "Configure Integration" at bounding box center [320, 512] width 224 height 42
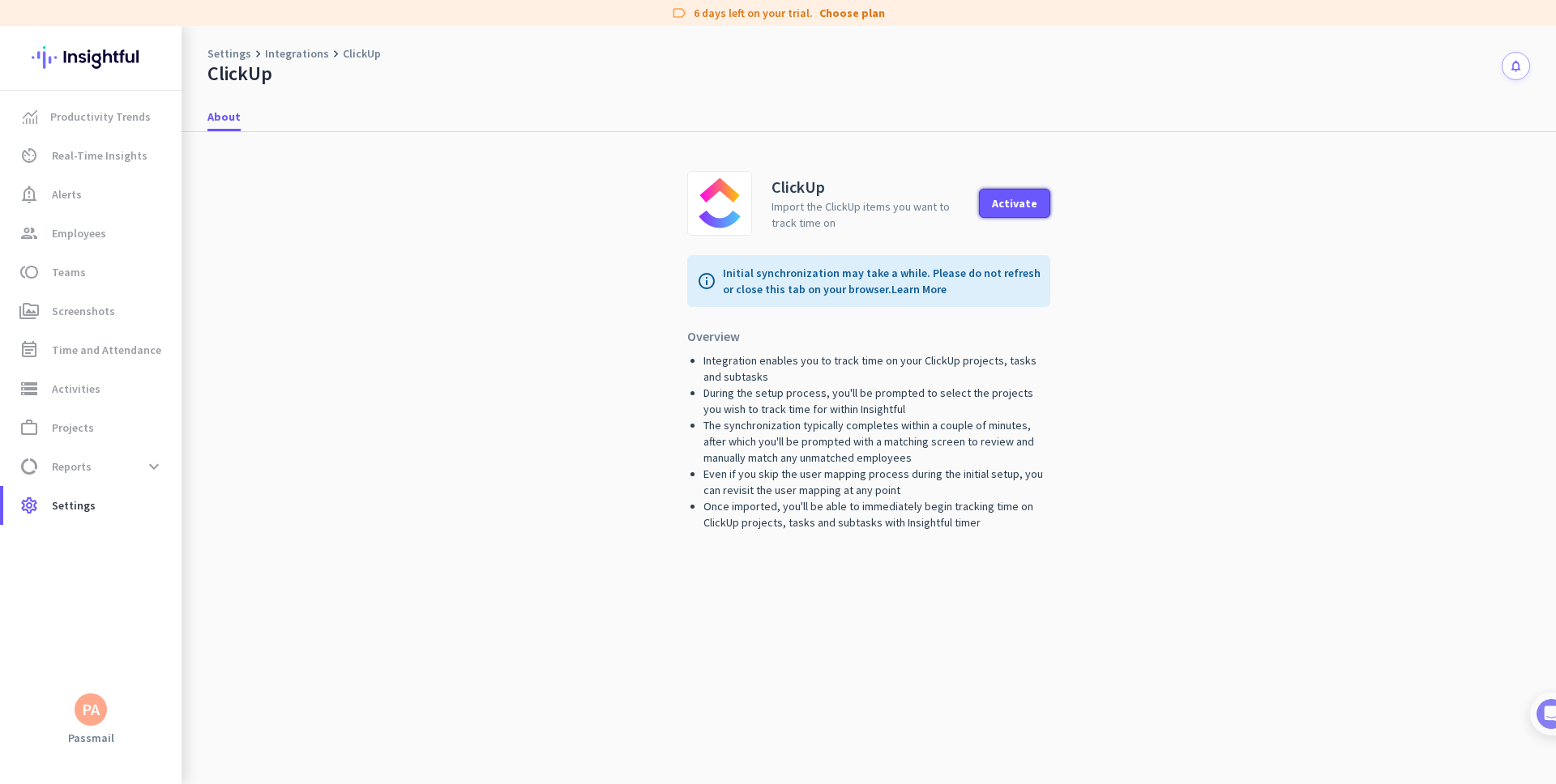
click at [1015, 206] on div "Activate" at bounding box center [1014, 203] width 45 height 12
click at [87, 437] on span "Projects" at bounding box center [72, 428] width 42 height 20
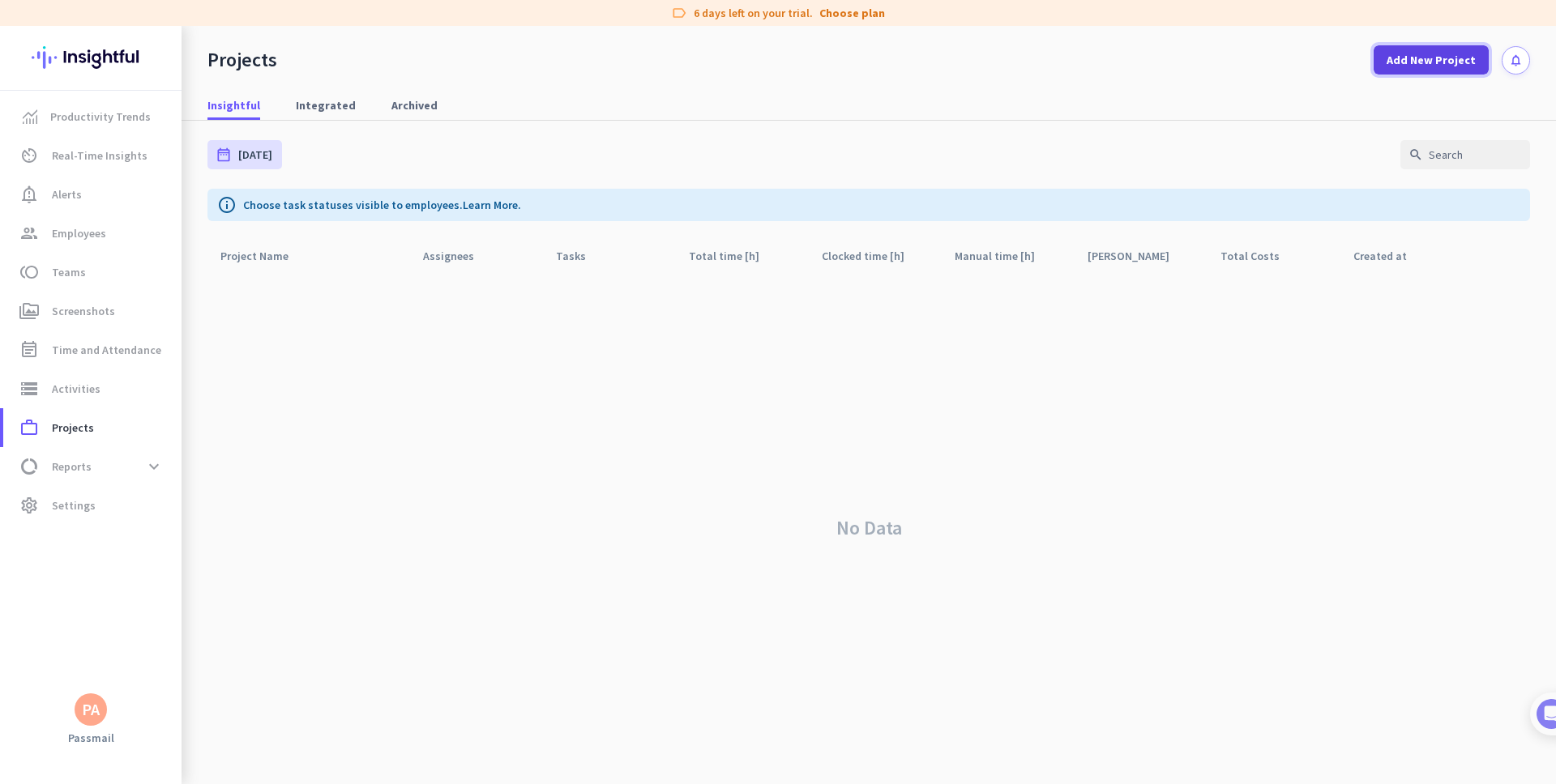
click at [1422, 51] on span "Add New Project" at bounding box center [1431, 59] width 89 height 16
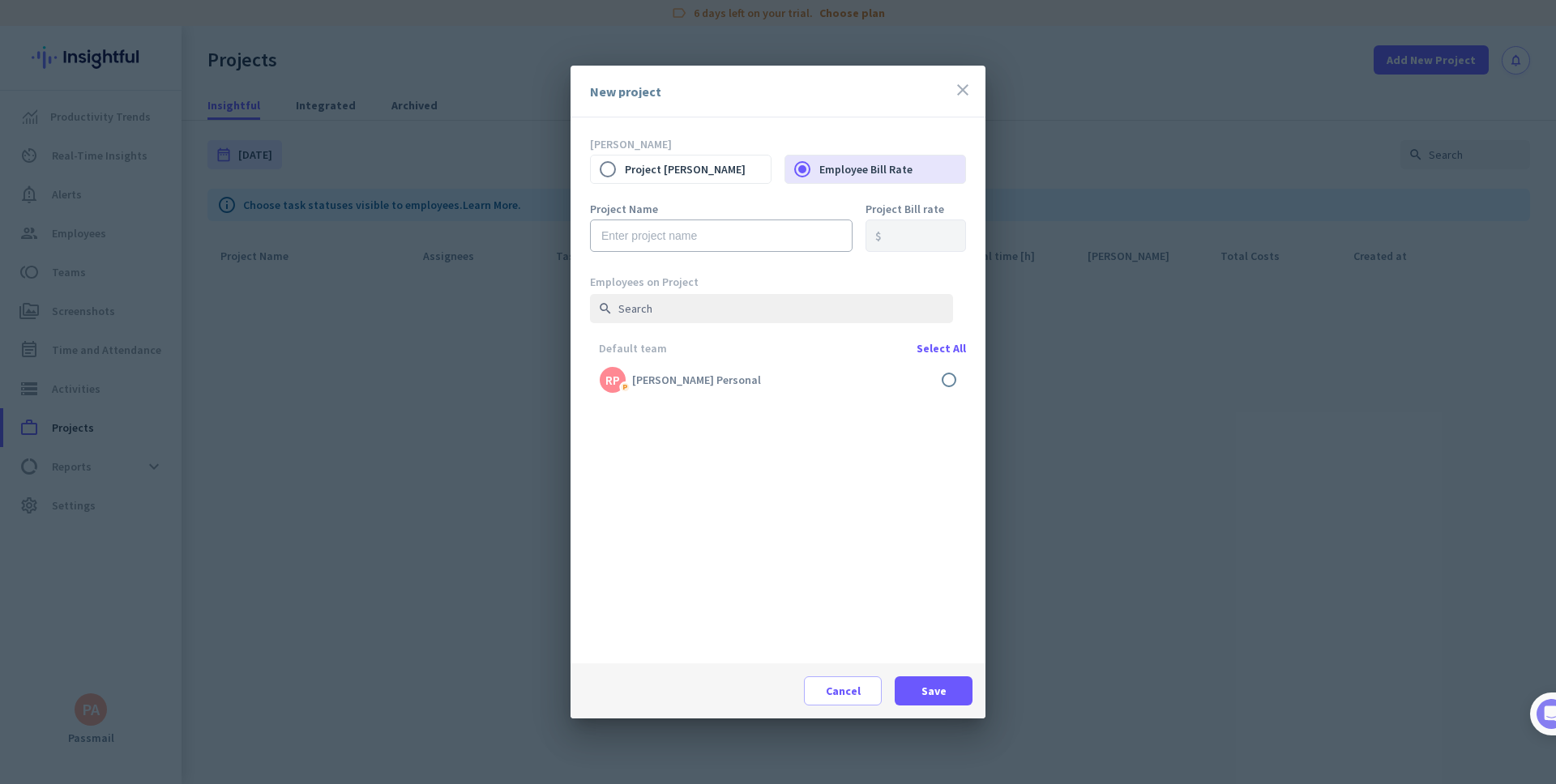
click at [962, 94] on icon "close" at bounding box center [963, 90] width 20 height 20
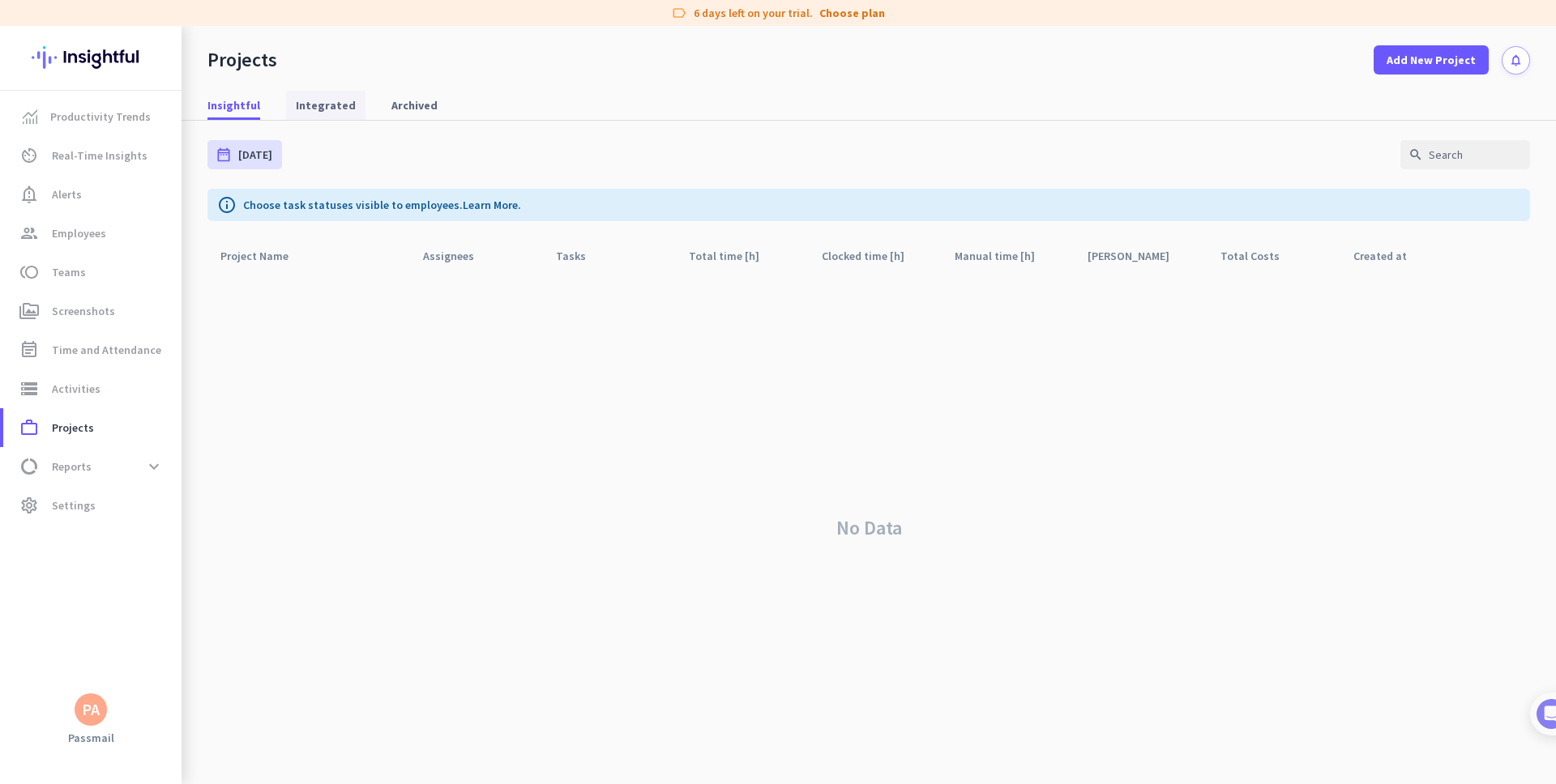
click at [322, 115] on span "Integrated" at bounding box center [326, 105] width 60 height 29
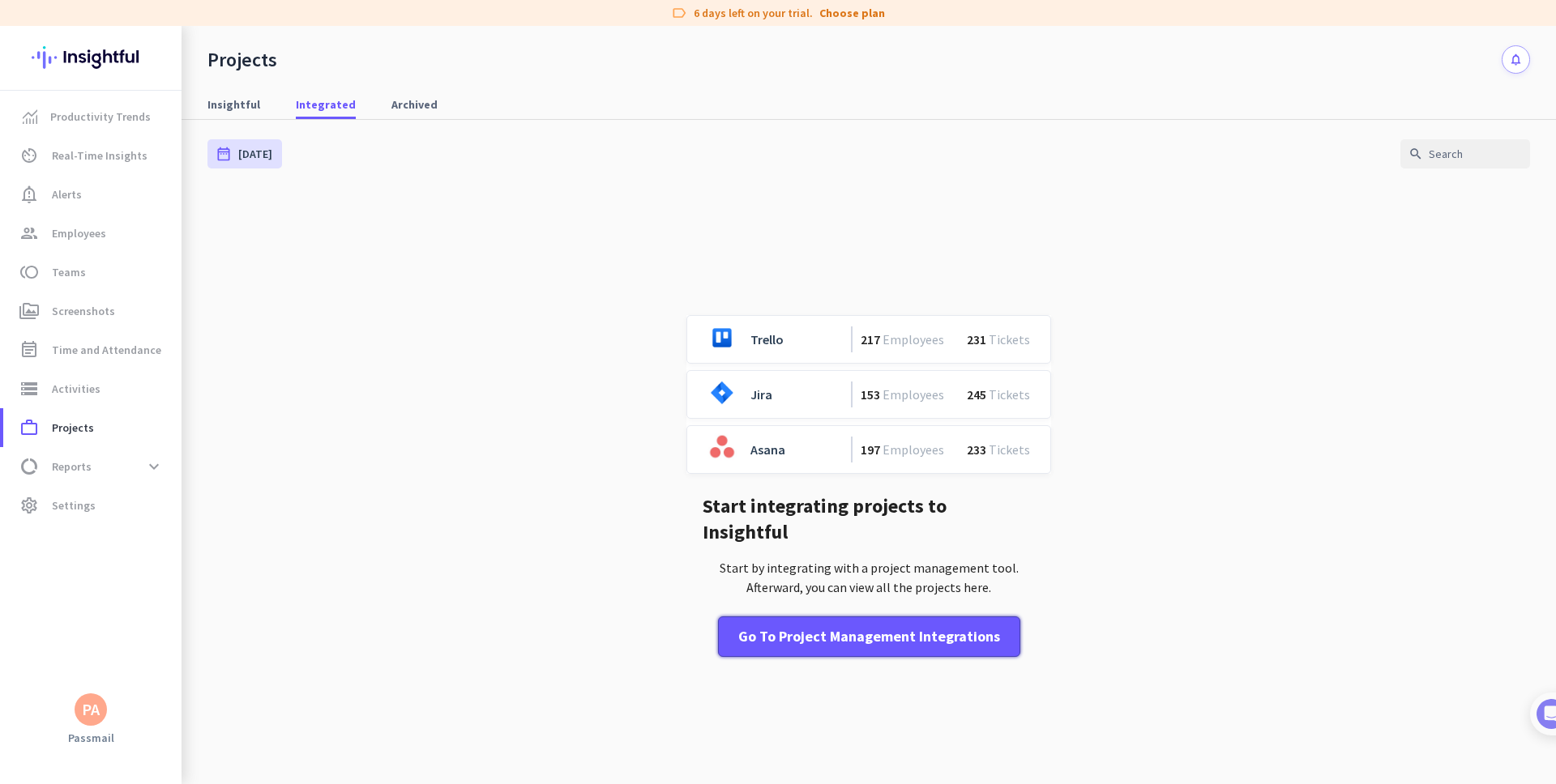
click at [843, 626] on div "Go to Project Management Integrations" at bounding box center [869, 637] width 262 height 21
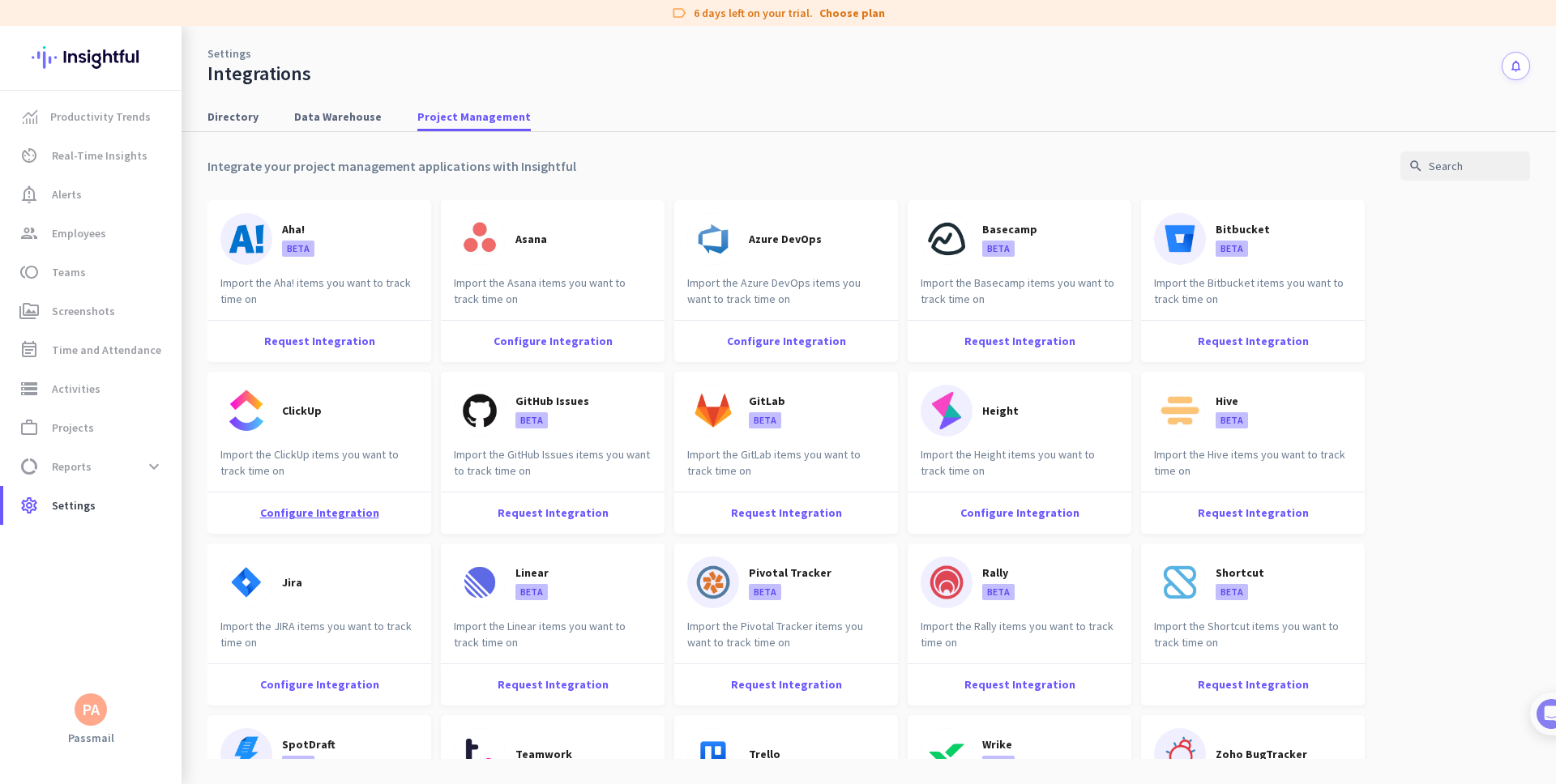
click at [325, 514] on div "Configure Integration" at bounding box center [320, 512] width 224 height 42
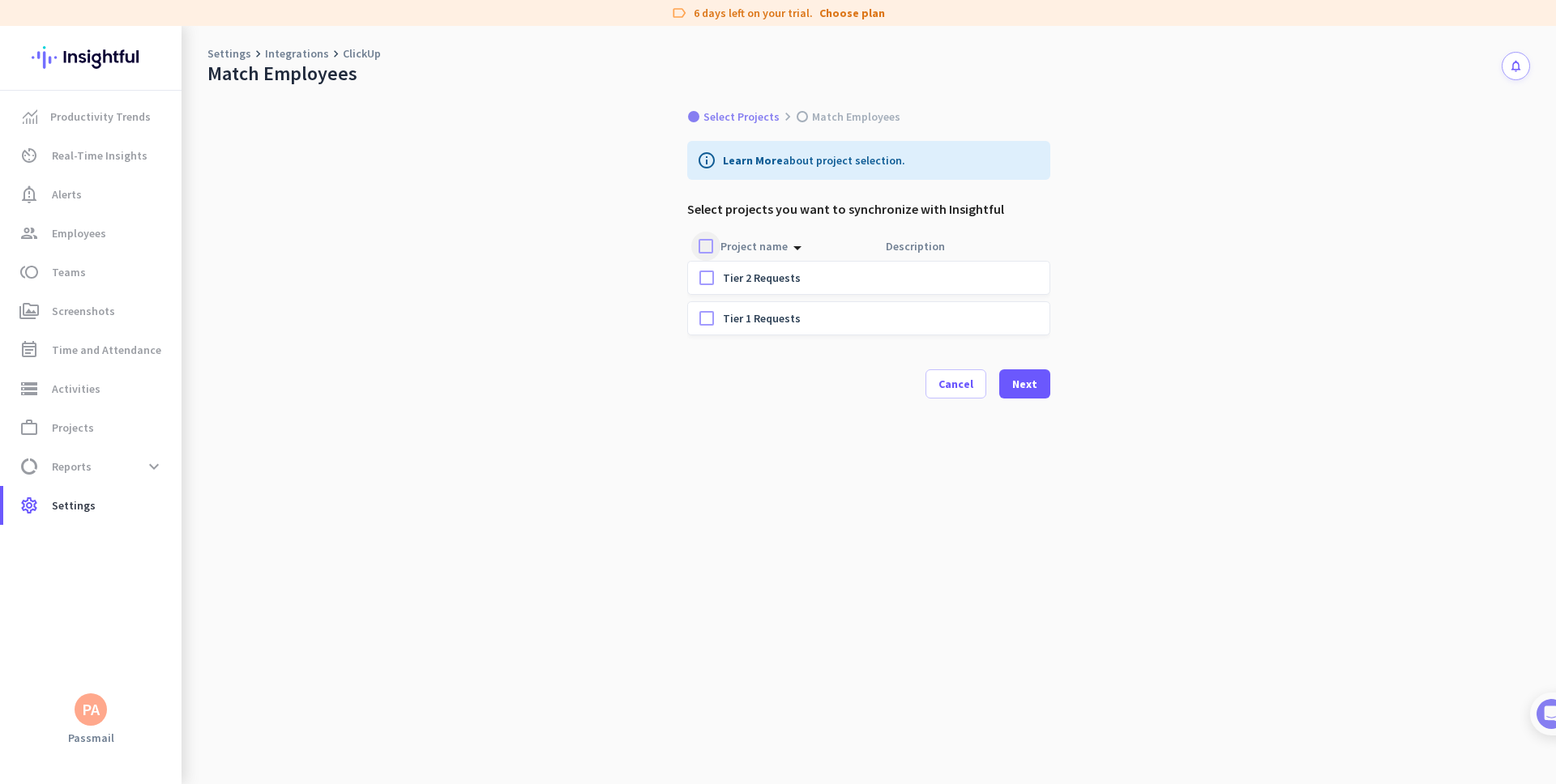
click at [709, 246] on div at bounding box center [705, 246] width 29 height 29
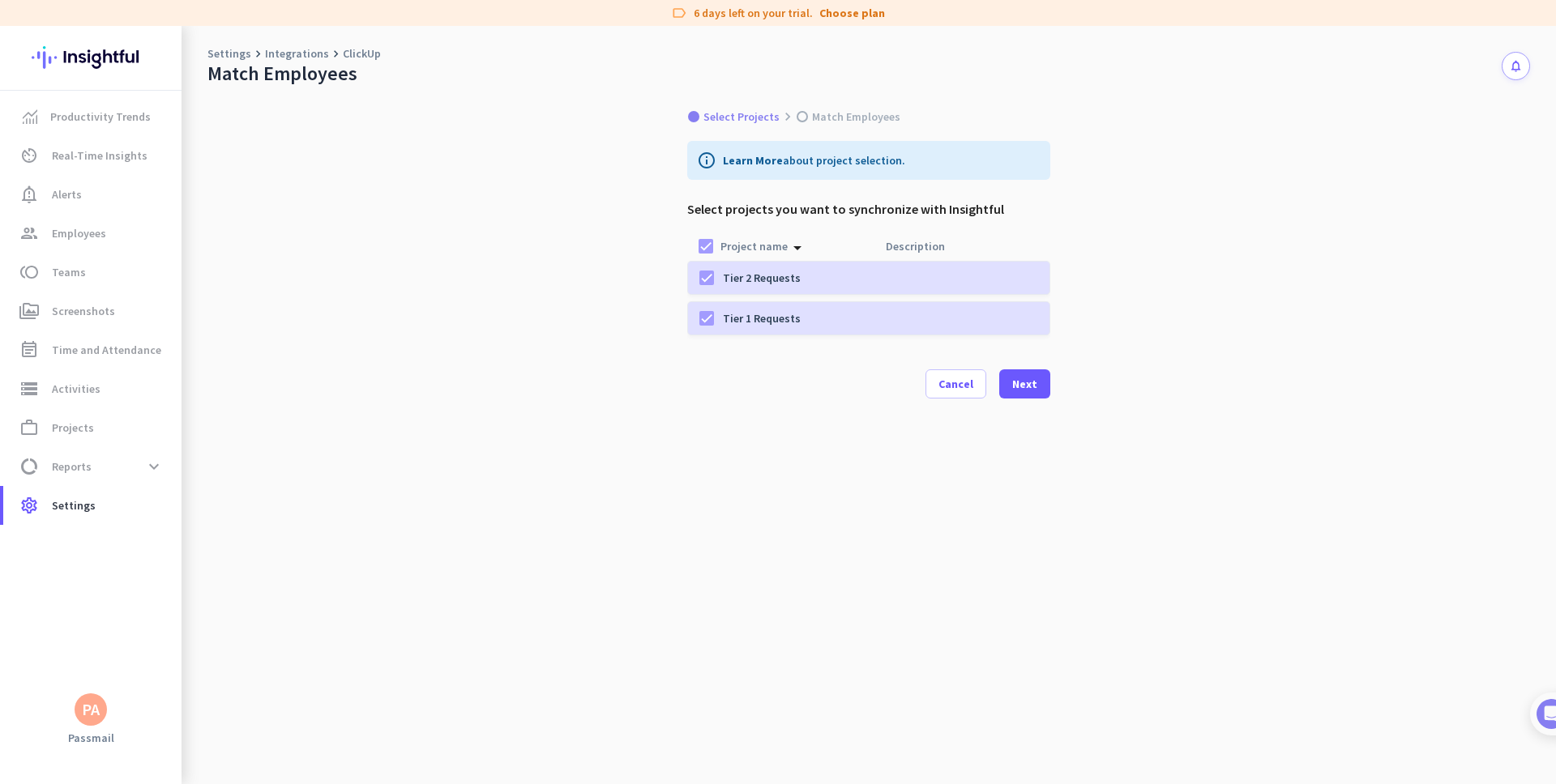
click at [1055, 390] on div "Select Projects keyboard_arrow_right Match Employees info Learn More about proj…" at bounding box center [869, 380] width 402 height 588
click at [1035, 386] on div "Next" at bounding box center [1025, 384] width 25 height 12
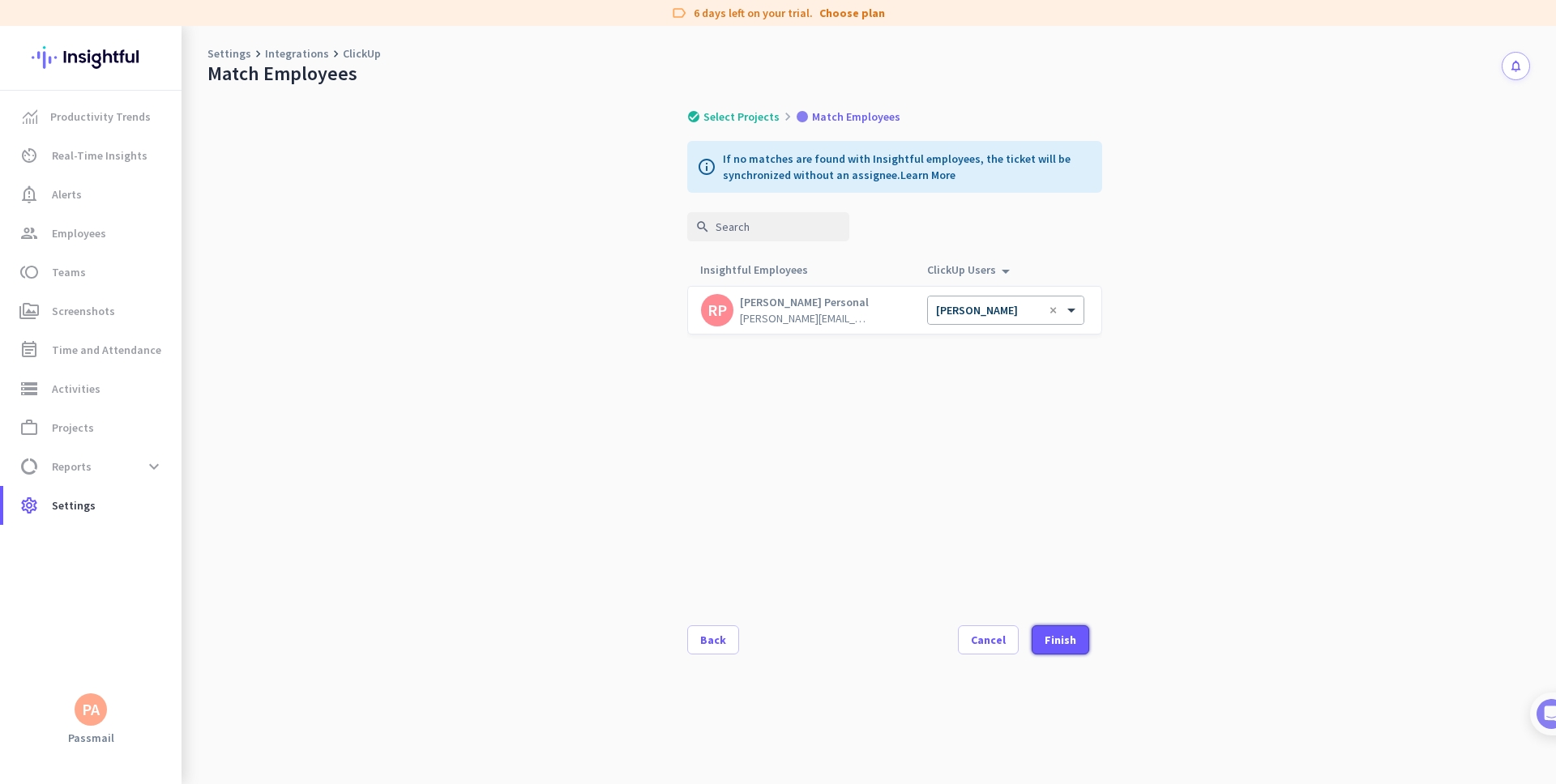
click at [1066, 645] on div "Finish" at bounding box center [1060, 639] width 32 height 12
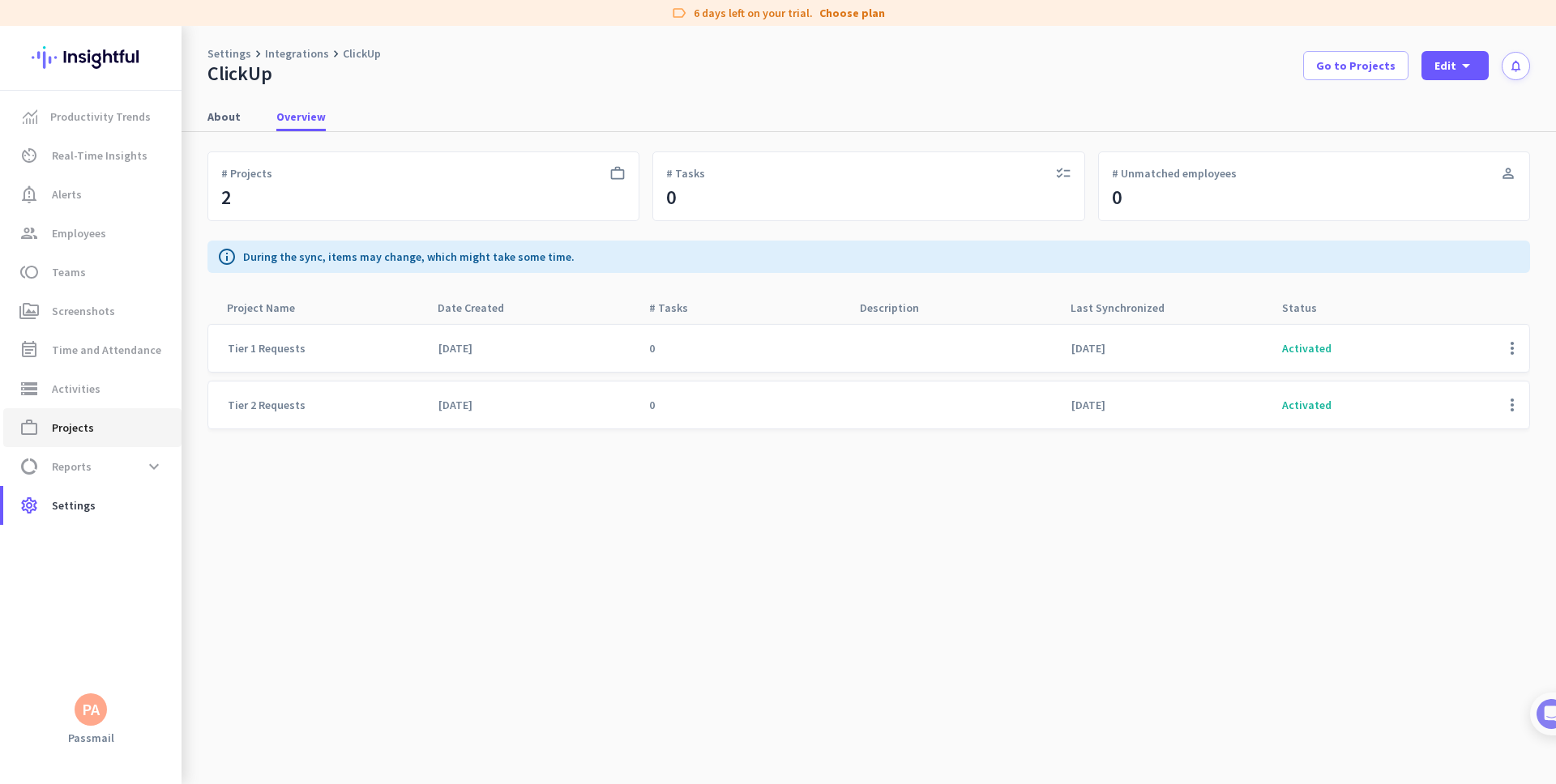
click at [95, 435] on span "work_outline Projects" at bounding box center [92, 428] width 153 height 20
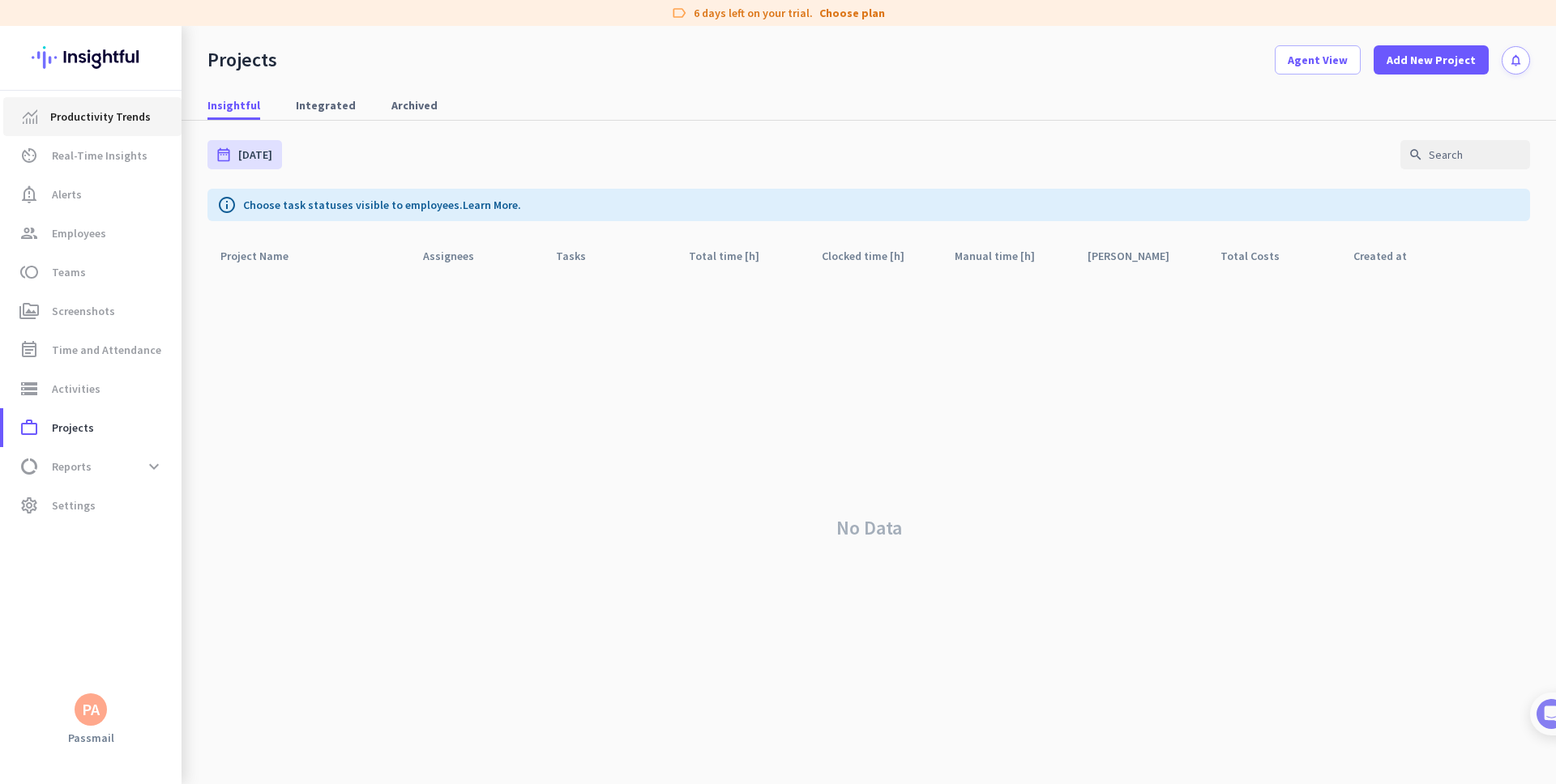
click at [116, 127] on link "Productivity Trends" at bounding box center [92, 117] width 179 height 39
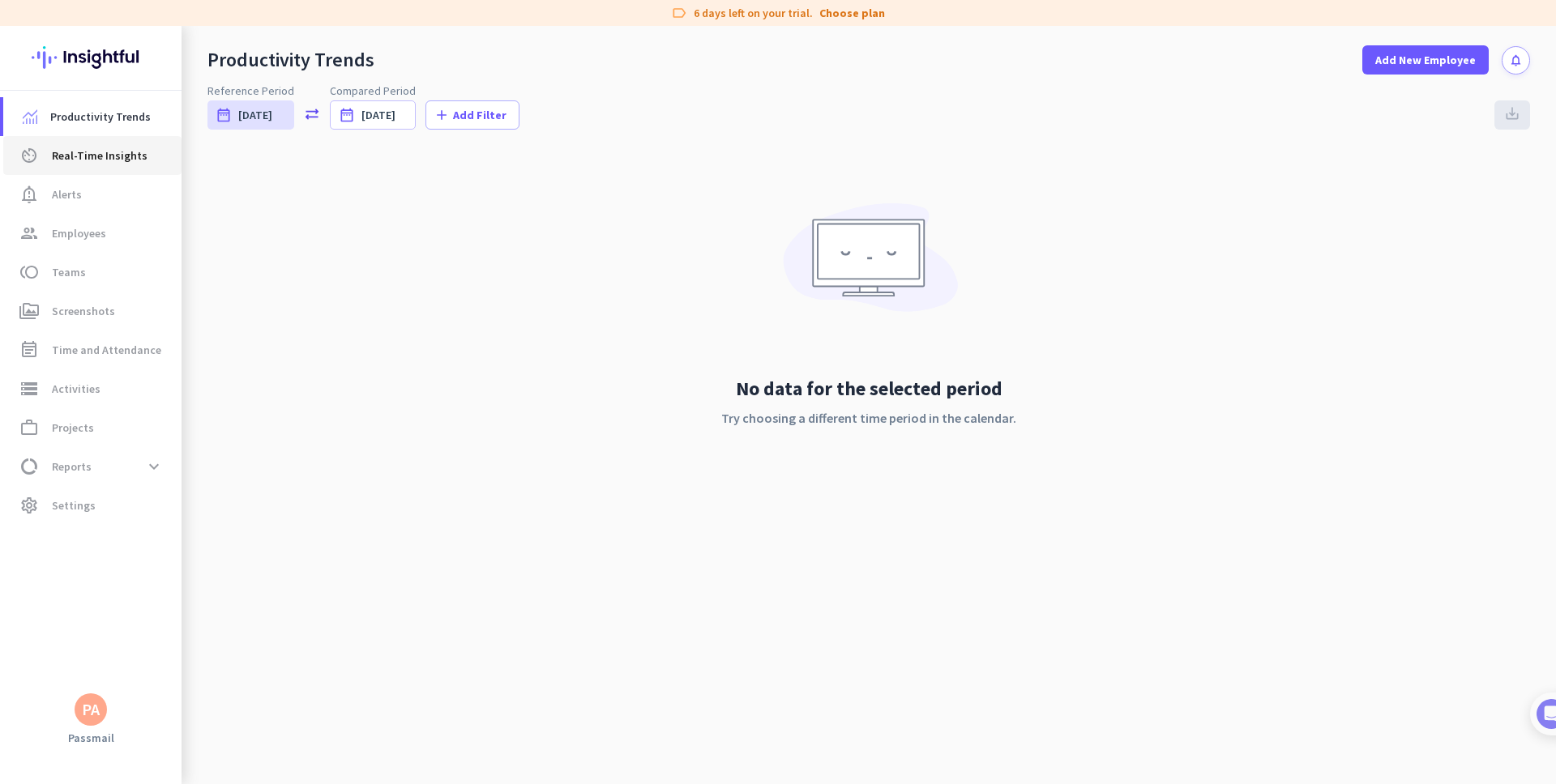
click at [102, 162] on span "Real-Time Insights" at bounding box center [99, 155] width 96 height 20
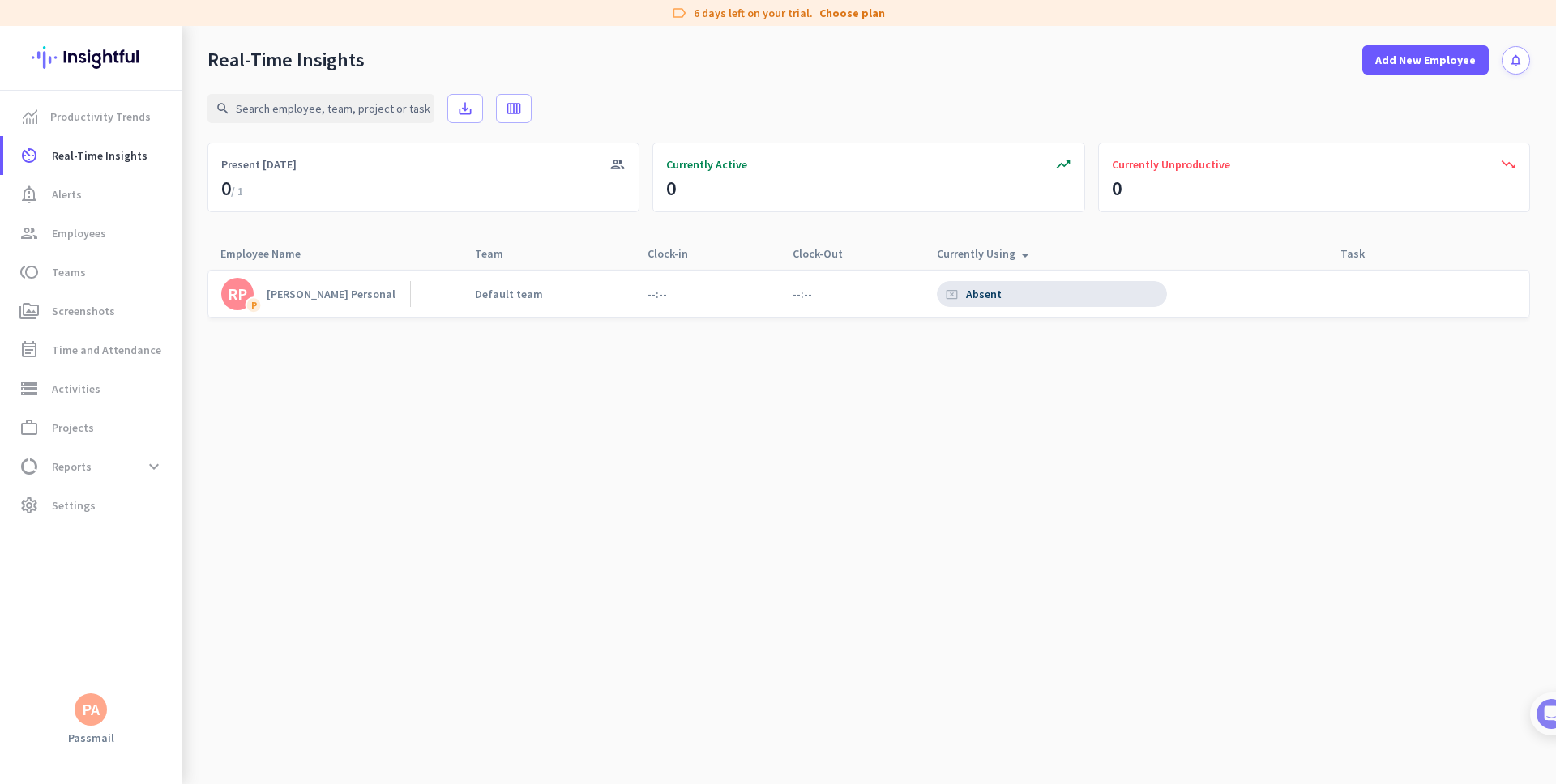
click at [345, 297] on link "[PERSON_NAME] Personal" at bounding box center [315, 294] width 189 height 33
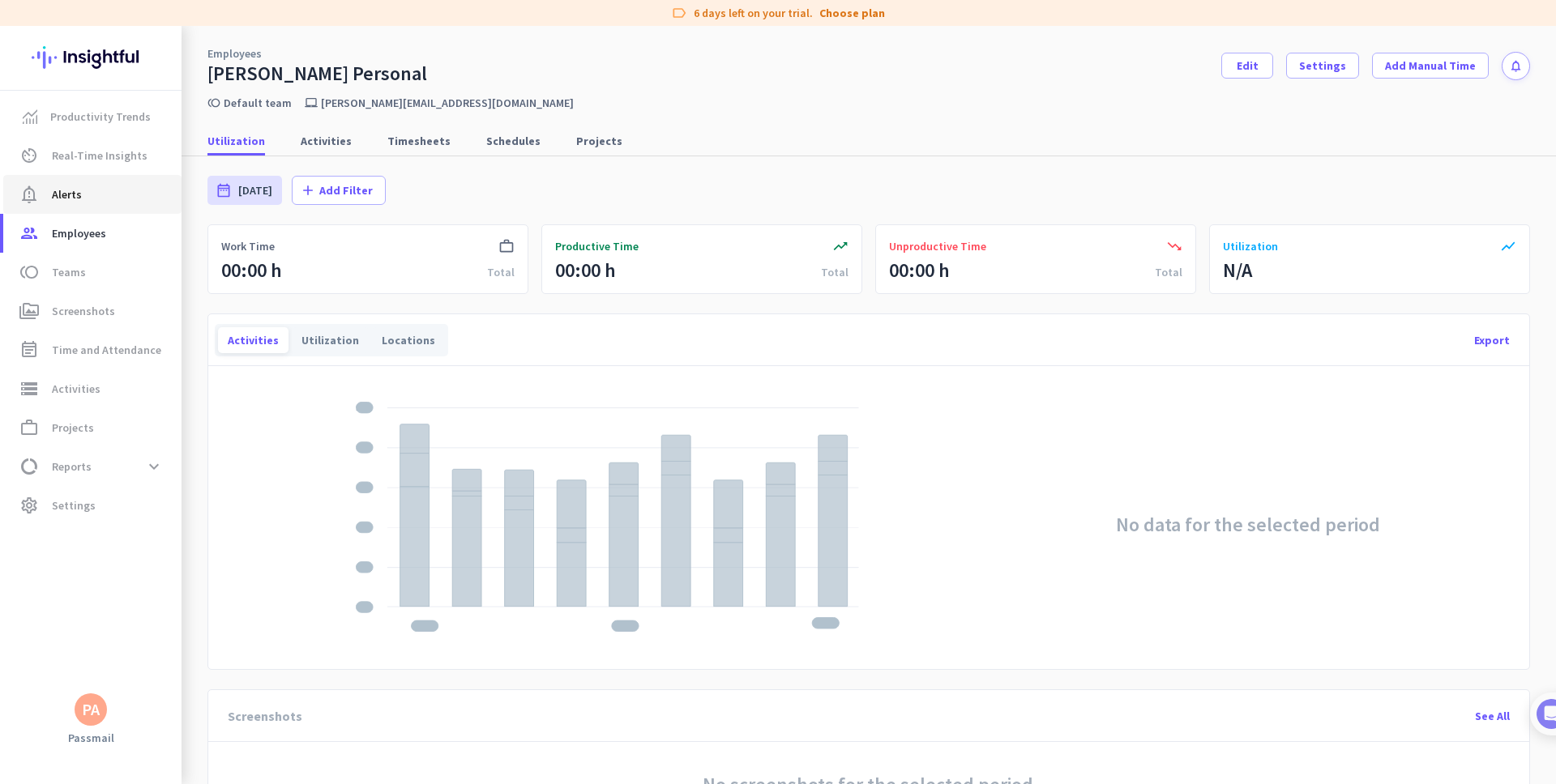
click at [65, 185] on span "Alerts" at bounding box center [67, 194] width 30 height 20
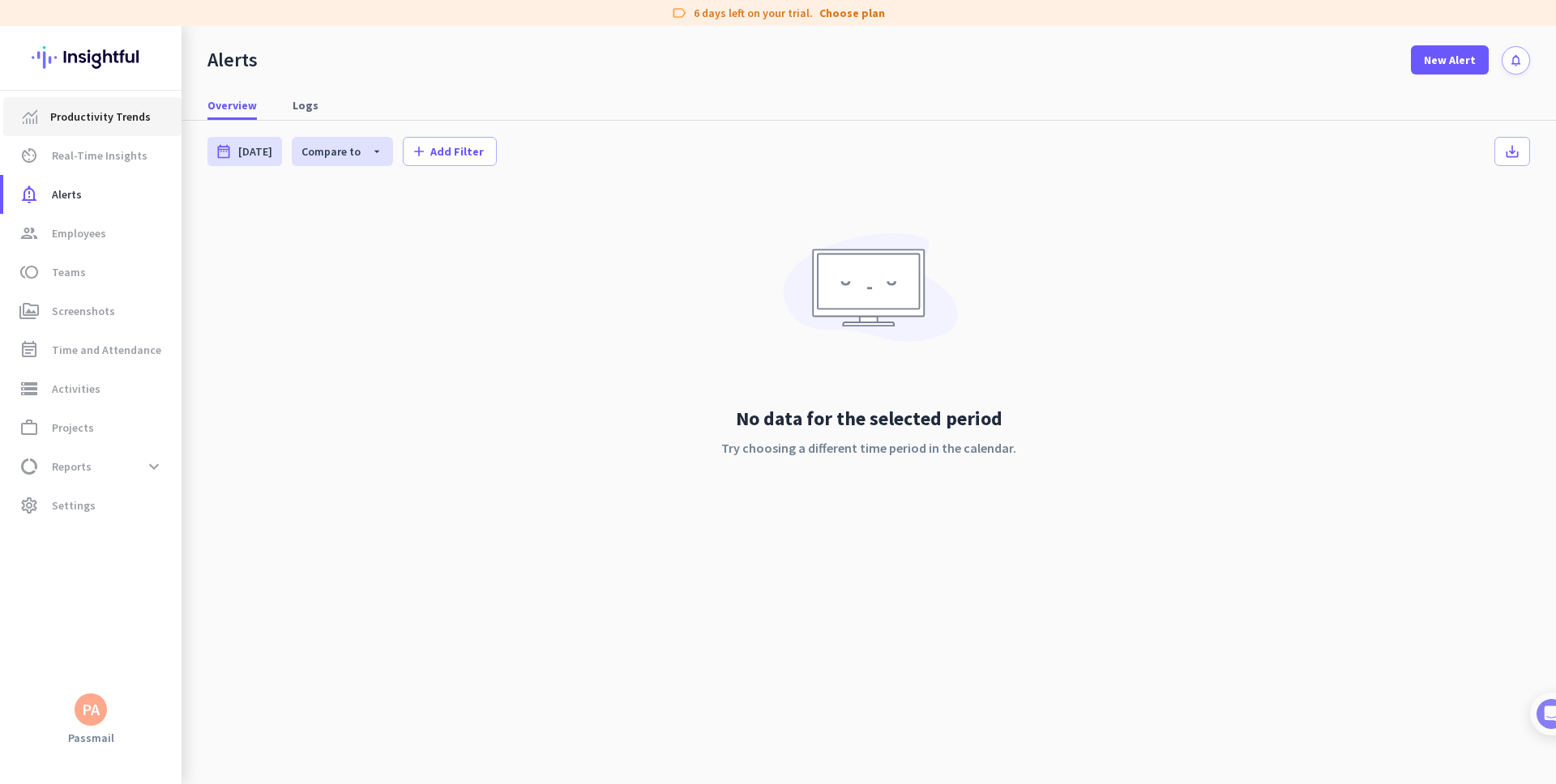
click at [88, 115] on span "Productivity Trends" at bounding box center [100, 116] width 100 height 20
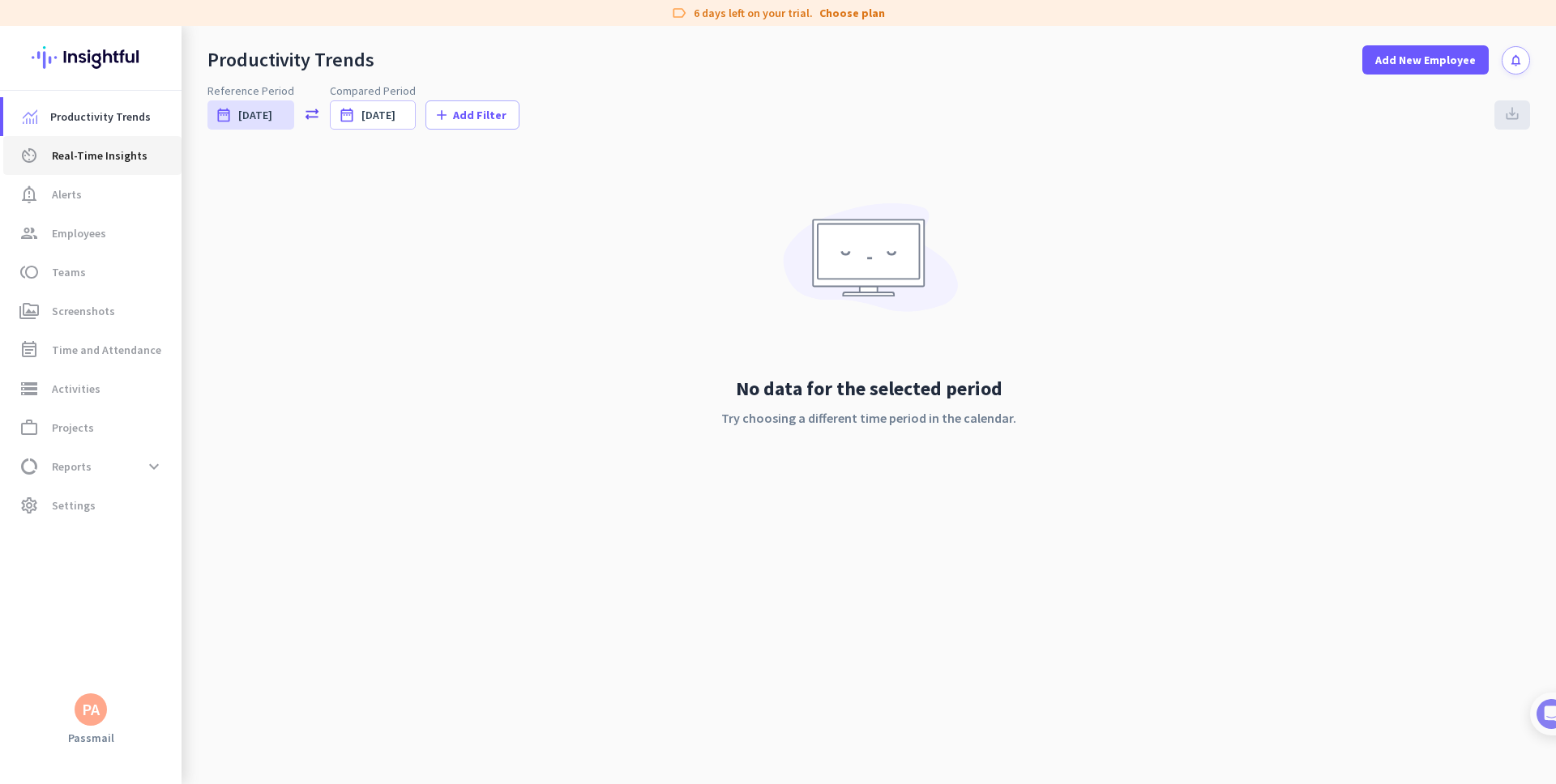
click at [94, 163] on span "Real-Time Insights" at bounding box center [99, 155] width 96 height 20
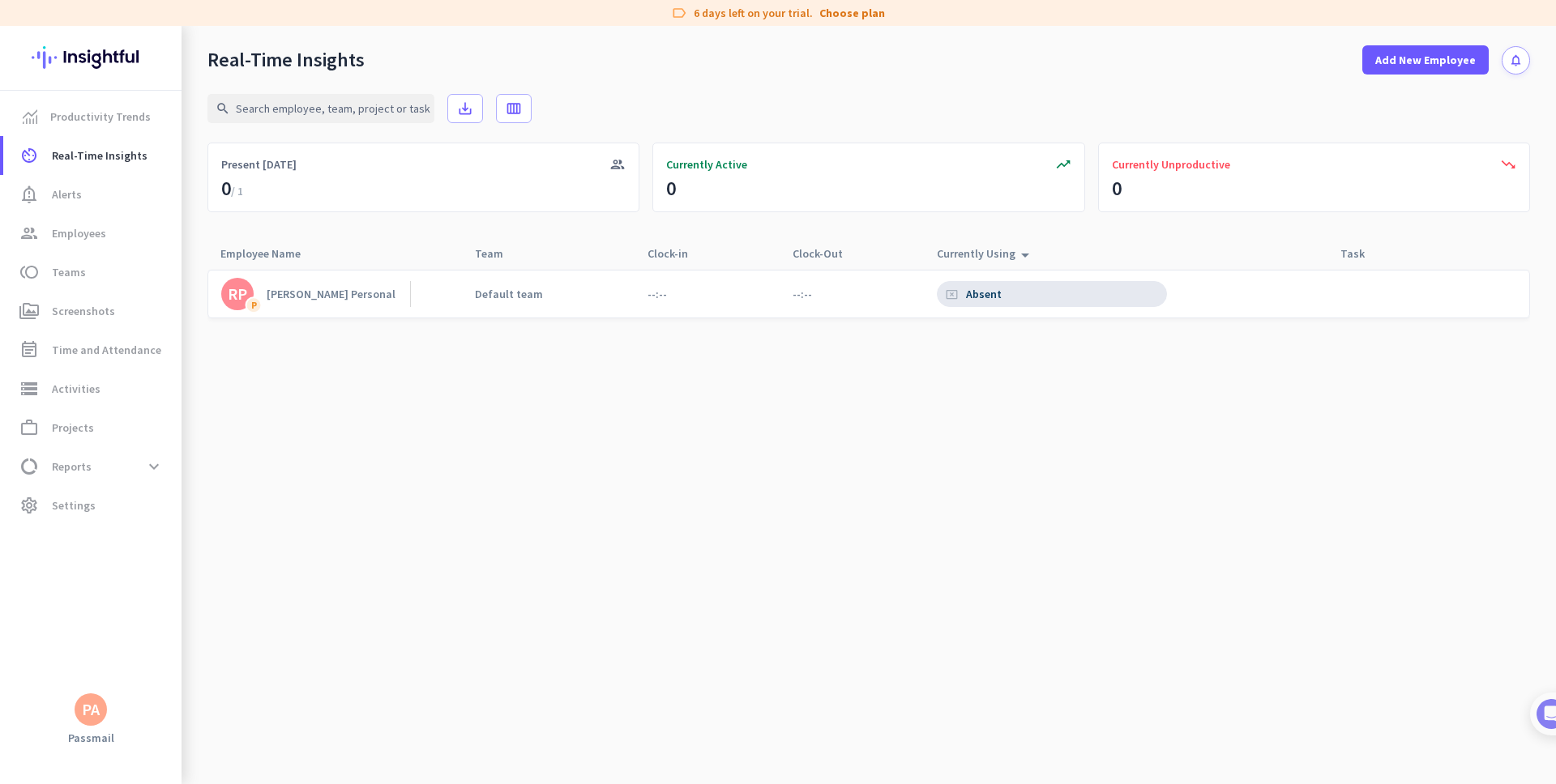
drag, startPoint x: 959, startPoint y: 295, endPoint x: 970, endPoint y: 282, distance: 17.0
click at [959, 295] on div "cancel_presentation Absent" at bounding box center [975, 294] width 60 height 14
click at [283, 292] on div "[PERSON_NAME] Personal" at bounding box center [330, 294] width 129 height 14
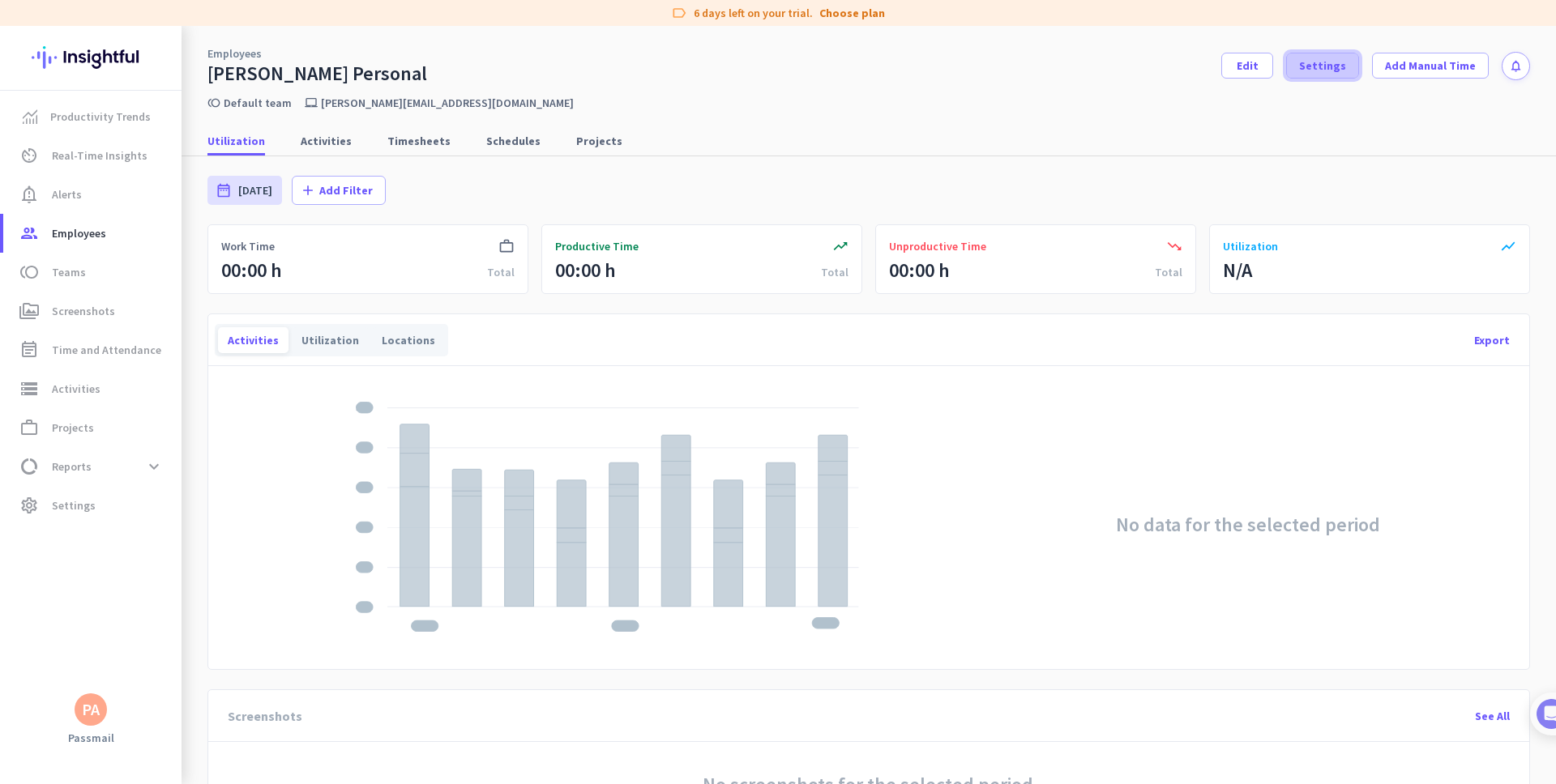
click at [1296, 62] on span at bounding box center [1322, 66] width 71 height 39
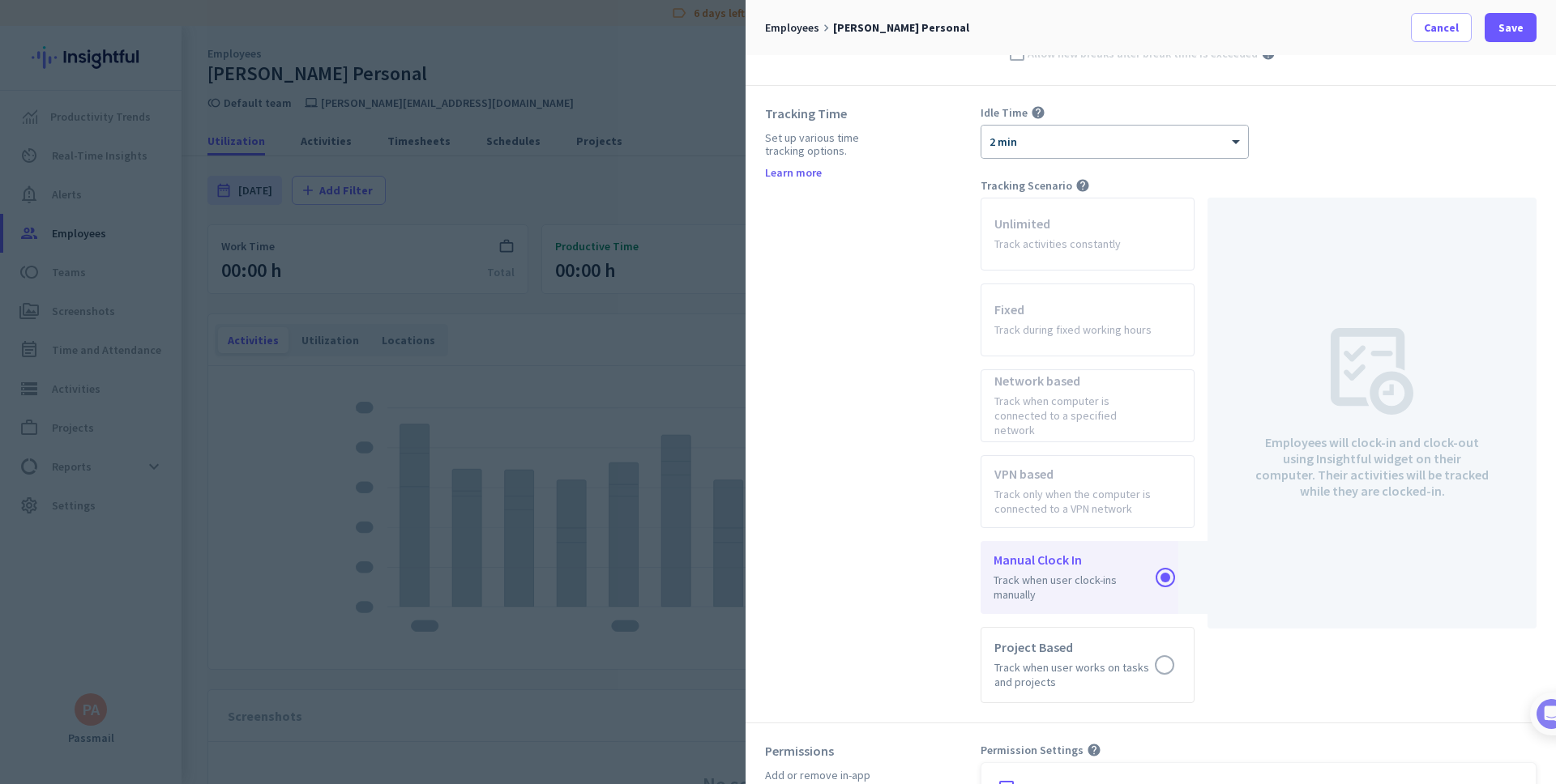
scroll to position [645, 0]
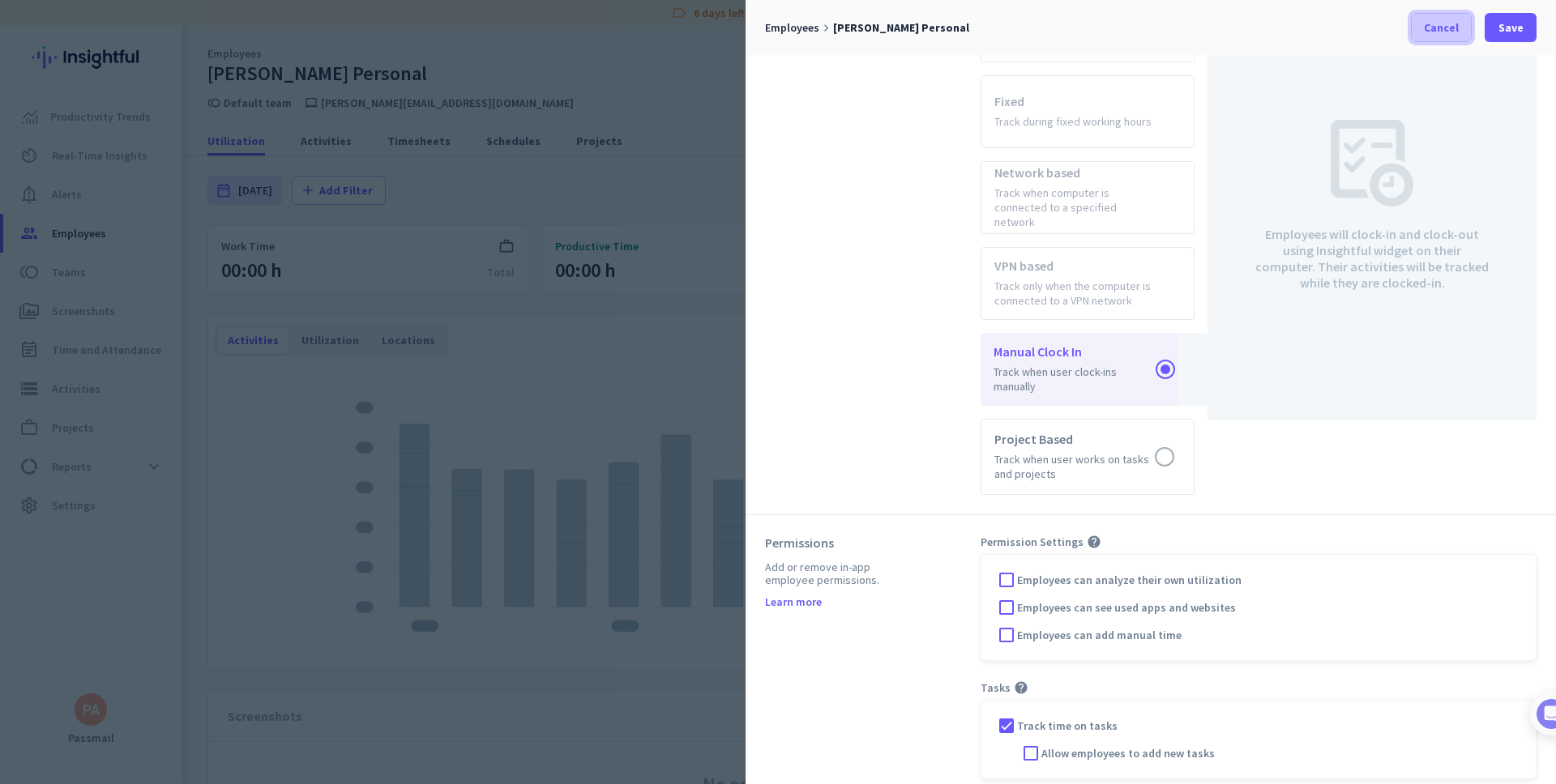
click at [1444, 24] on span "Cancel" at bounding box center [1441, 28] width 35 height 16
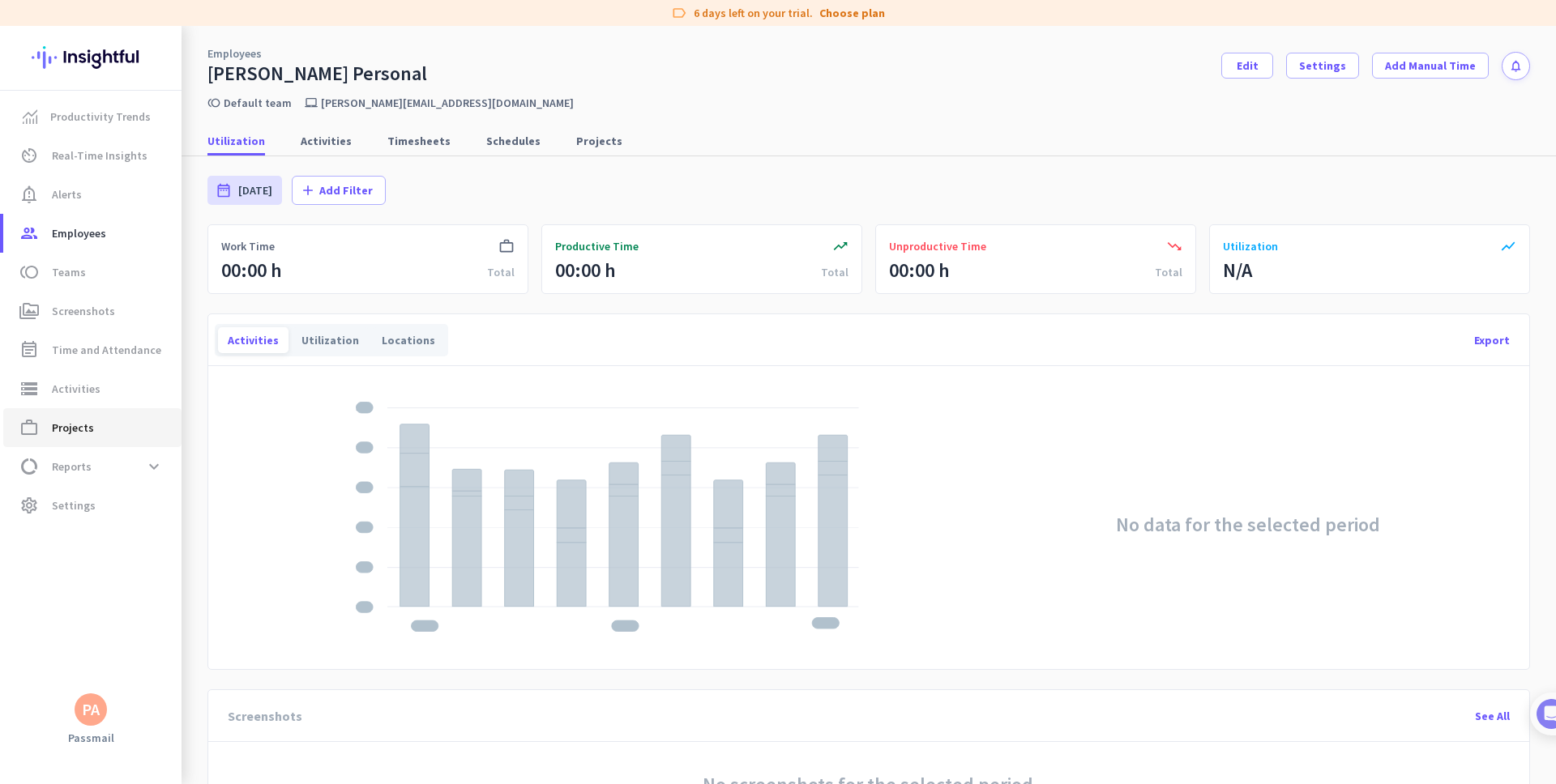
click at [61, 436] on span "Projects" at bounding box center [72, 428] width 42 height 20
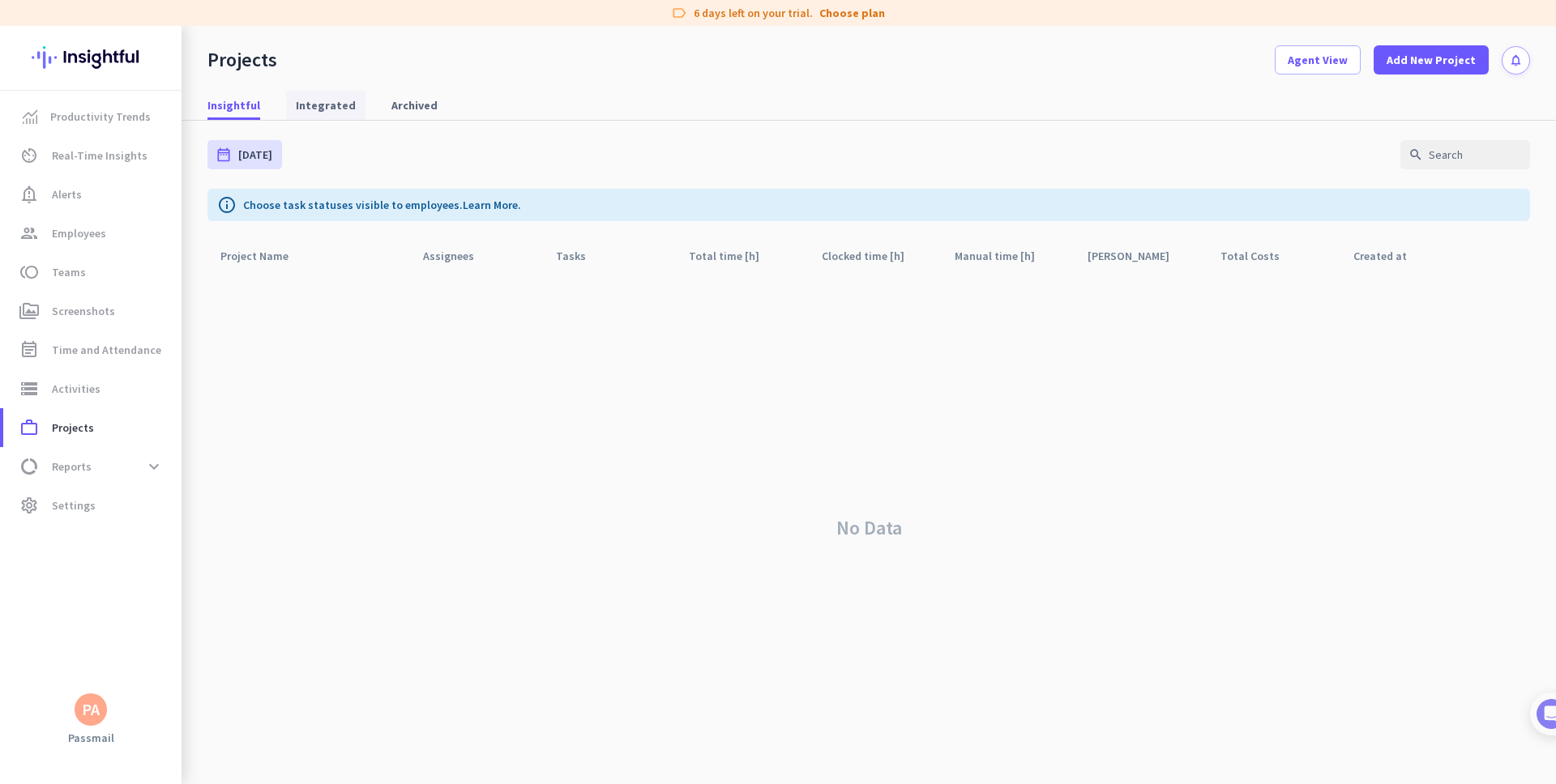
click at [337, 104] on span "Integrated" at bounding box center [326, 106] width 60 height 16
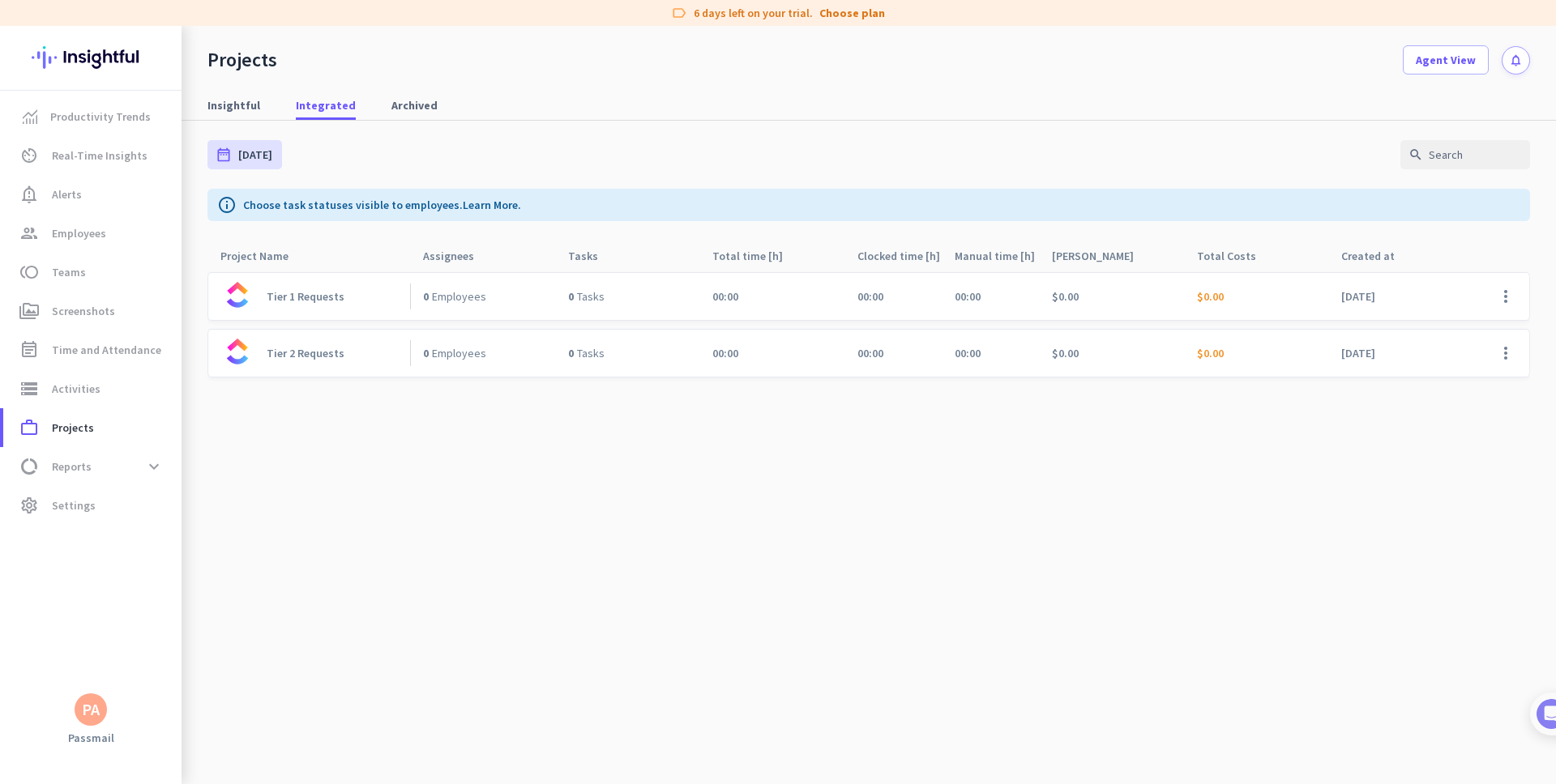
click at [286, 304] on link "Tier 1 Requests" at bounding box center [315, 297] width 189 height 36
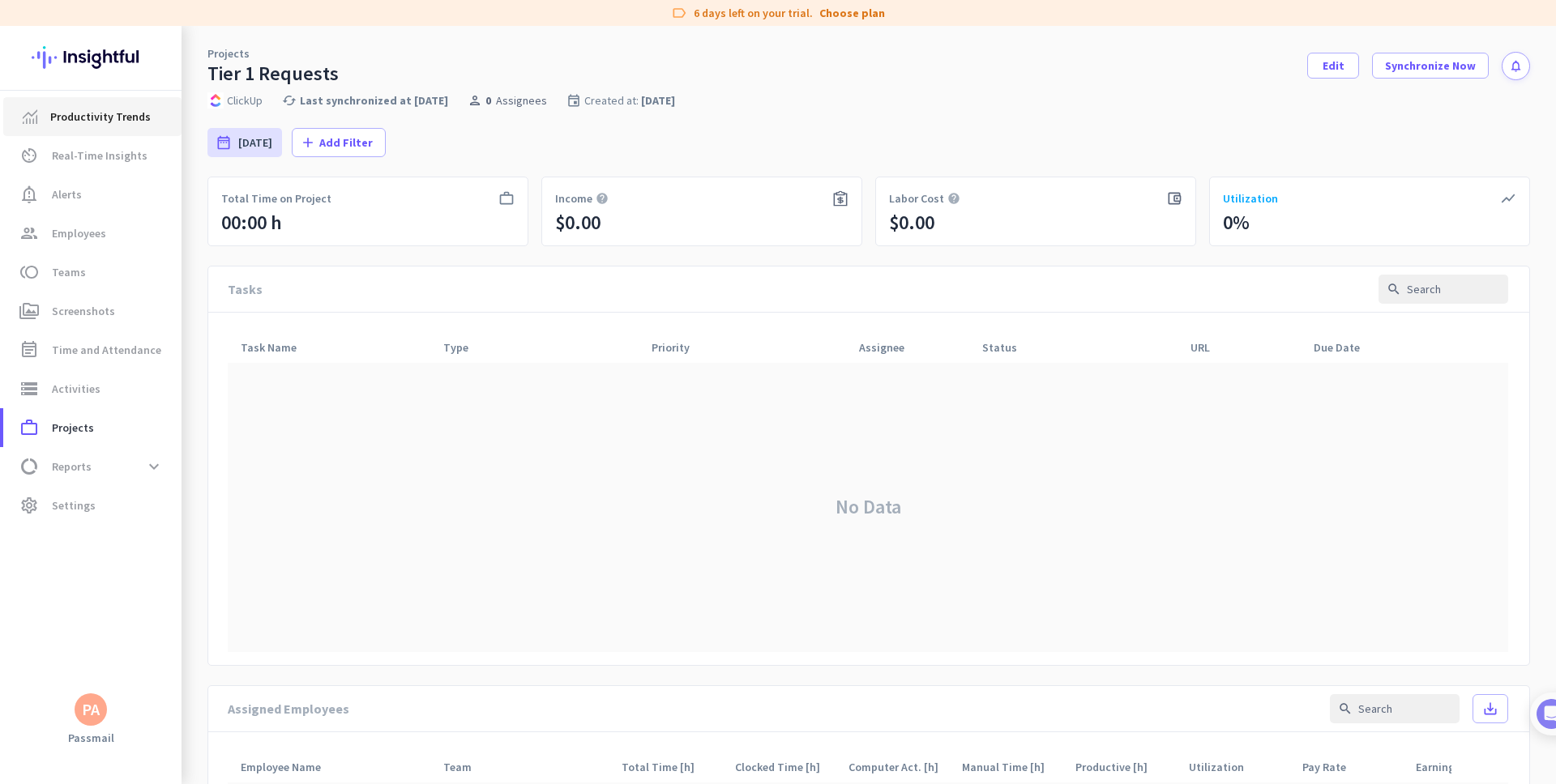
click at [83, 120] on span "Productivity Trends" at bounding box center [100, 116] width 100 height 20
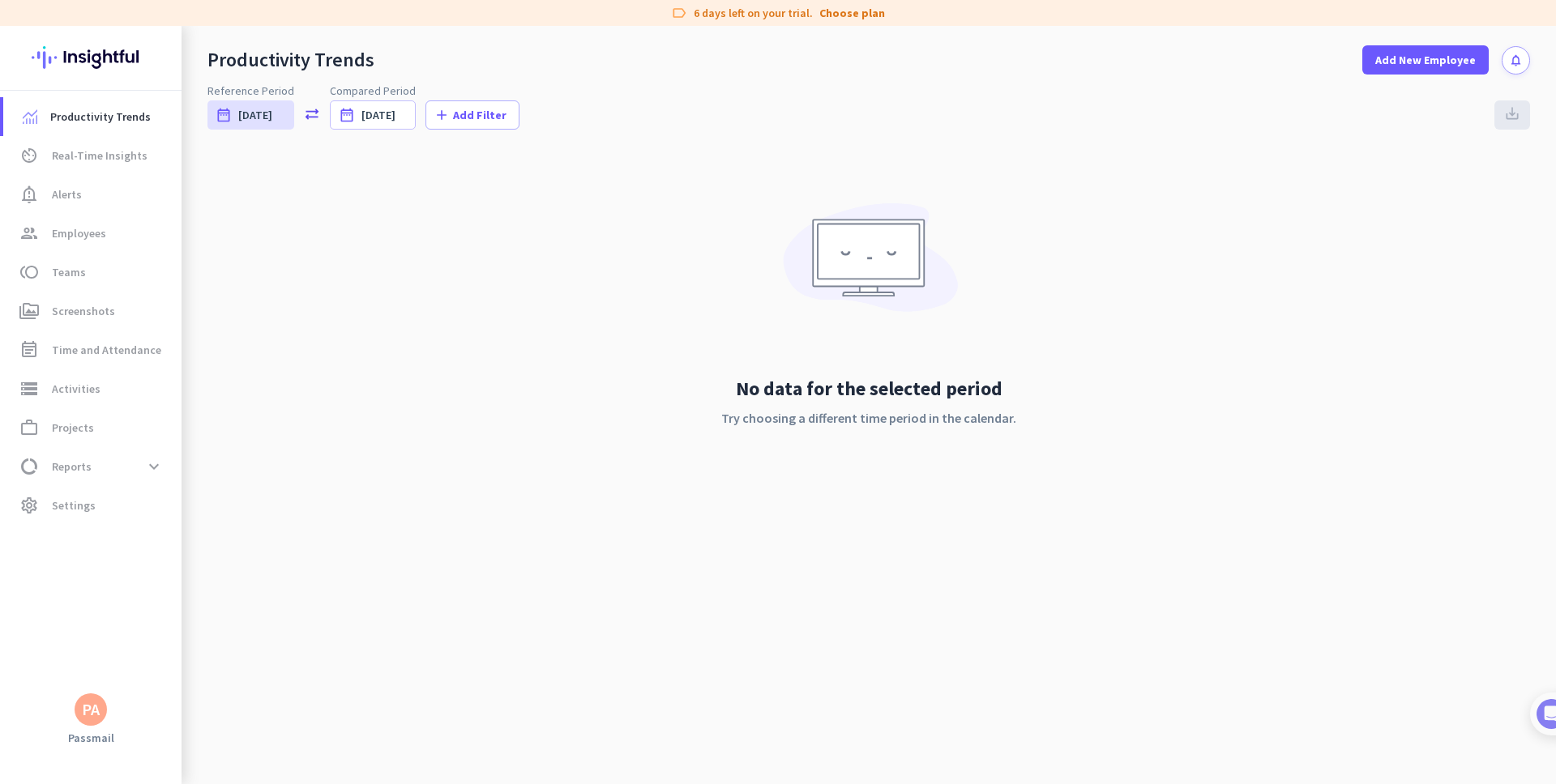
click at [115, 56] on img at bounding box center [91, 57] width 118 height 63
click at [72, 107] on span "Productivity Trends" at bounding box center [100, 116] width 100 height 20
click at [71, 150] on span "Real-Time Insights" at bounding box center [99, 155] width 96 height 20
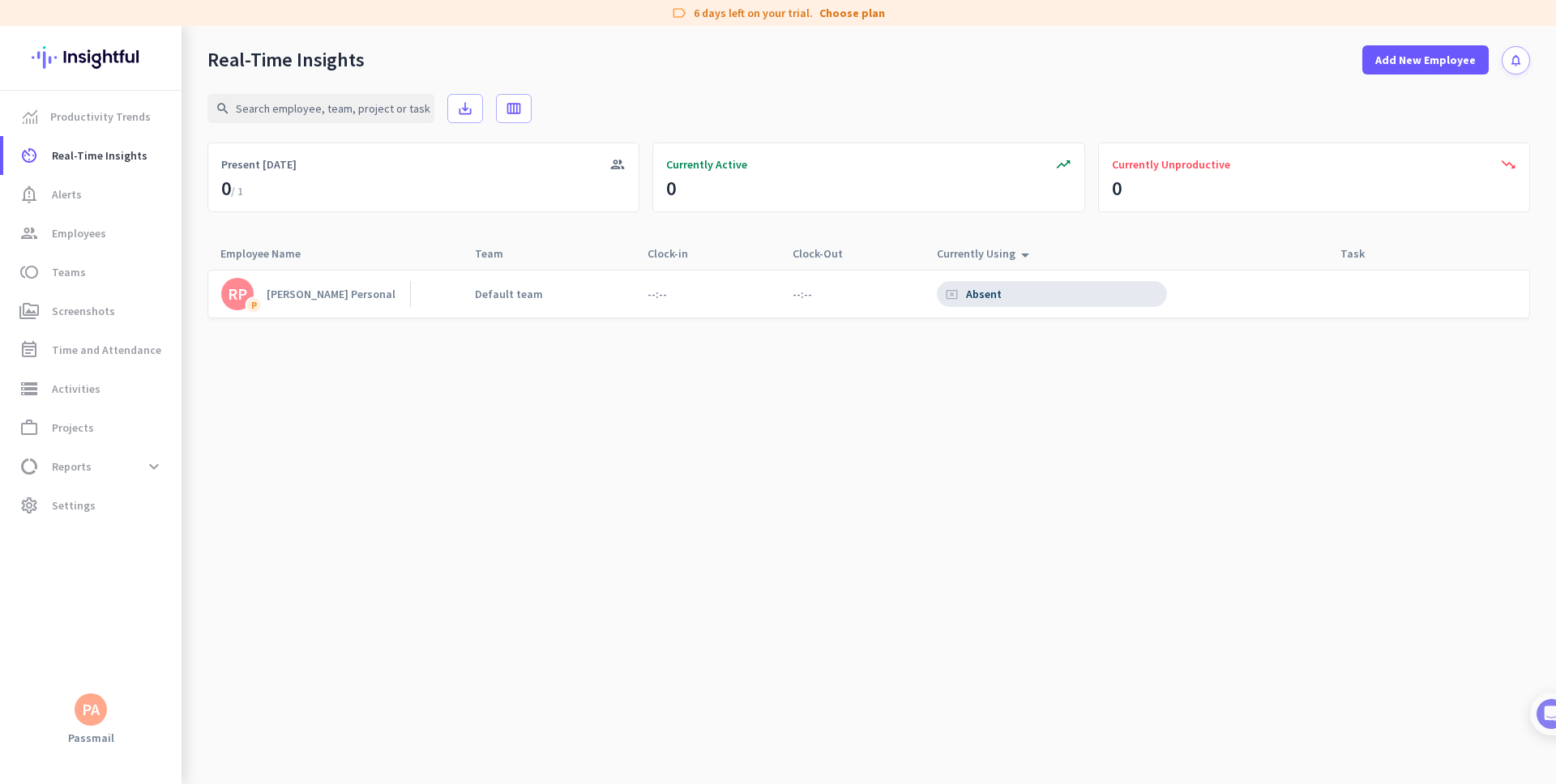
click at [1021, 293] on div "cancel_presentation Absent" at bounding box center [1052, 294] width 230 height 26
click at [290, 292] on div "[PERSON_NAME] Personal" at bounding box center [330, 294] width 129 height 14
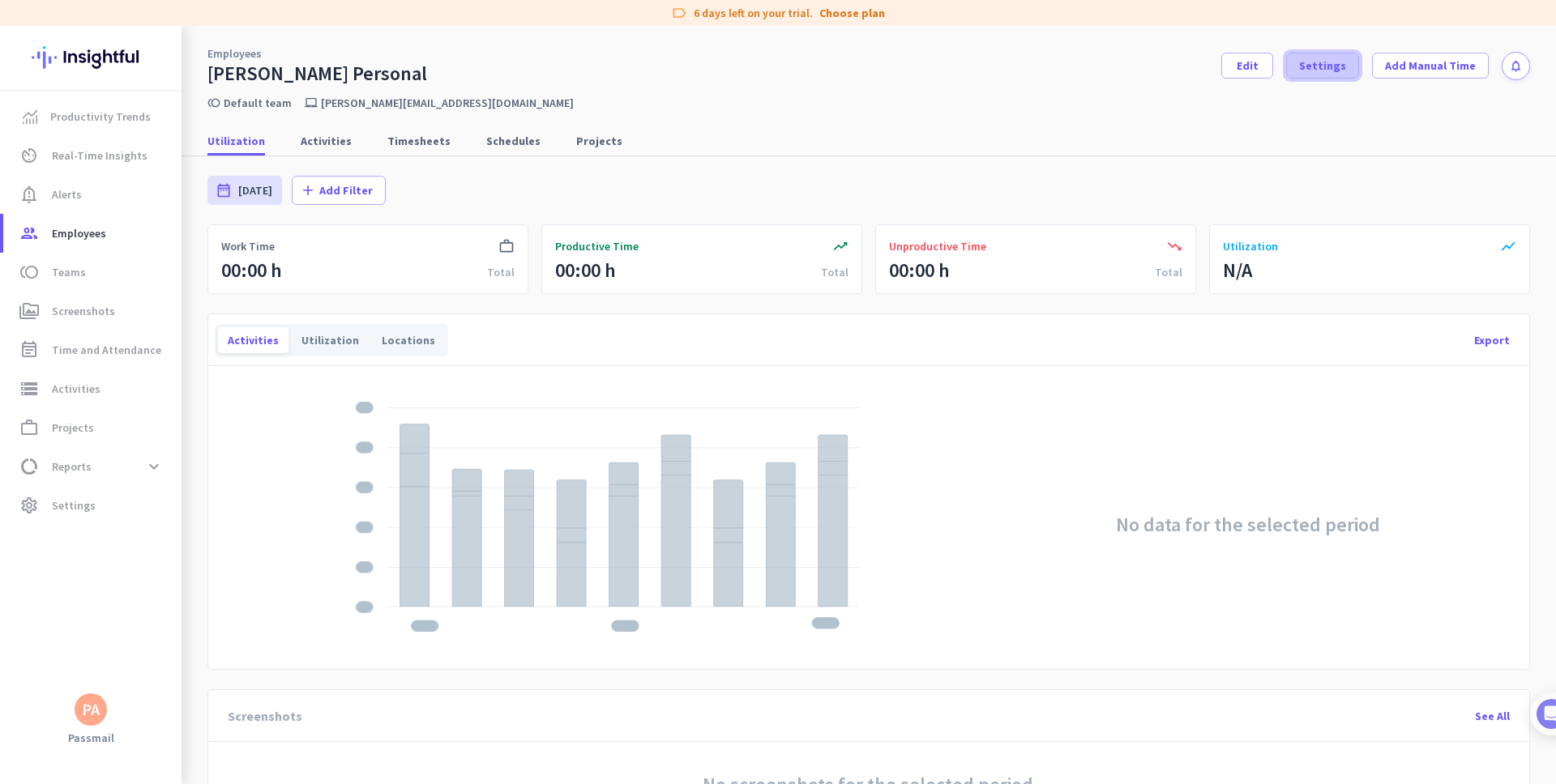
click at [1310, 64] on span "Settings" at bounding box center [1322, 66] width 47 height 16
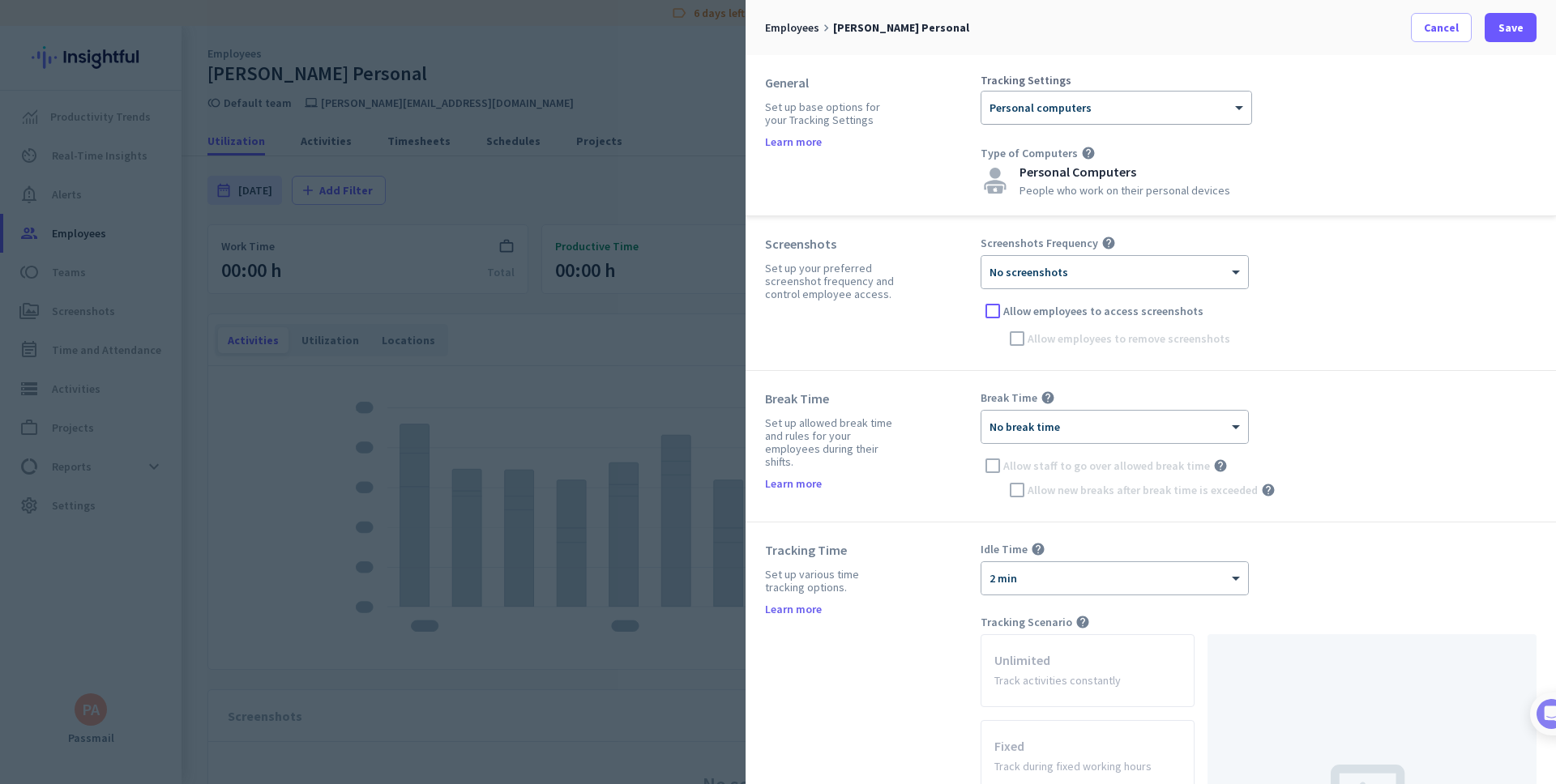
click at [1201, 107] on div at bounding box center [1116, 103] width 270 height 14
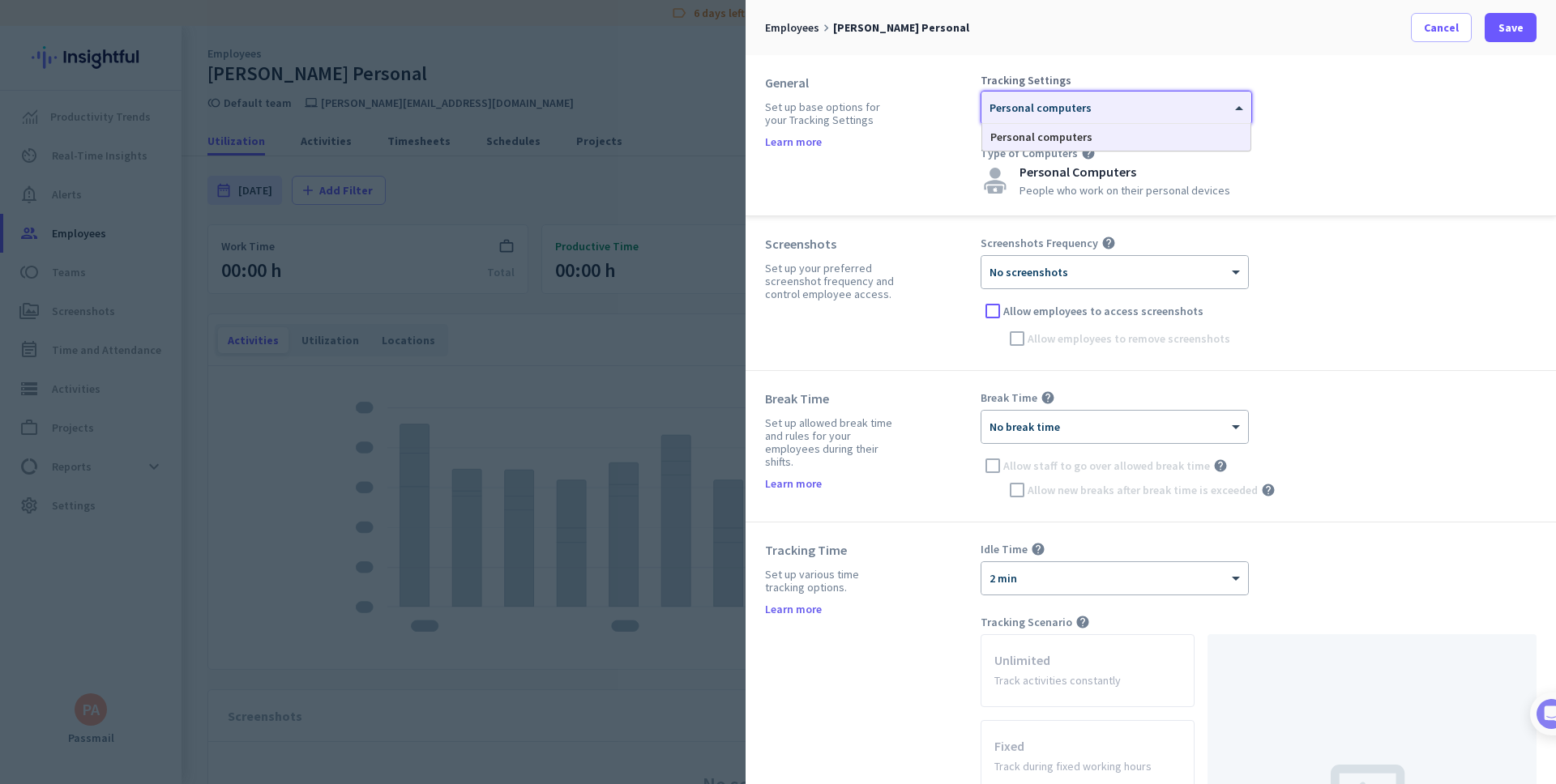
click at [1201, 107] on div at bounding box center [1116, 103] width 270 height 14
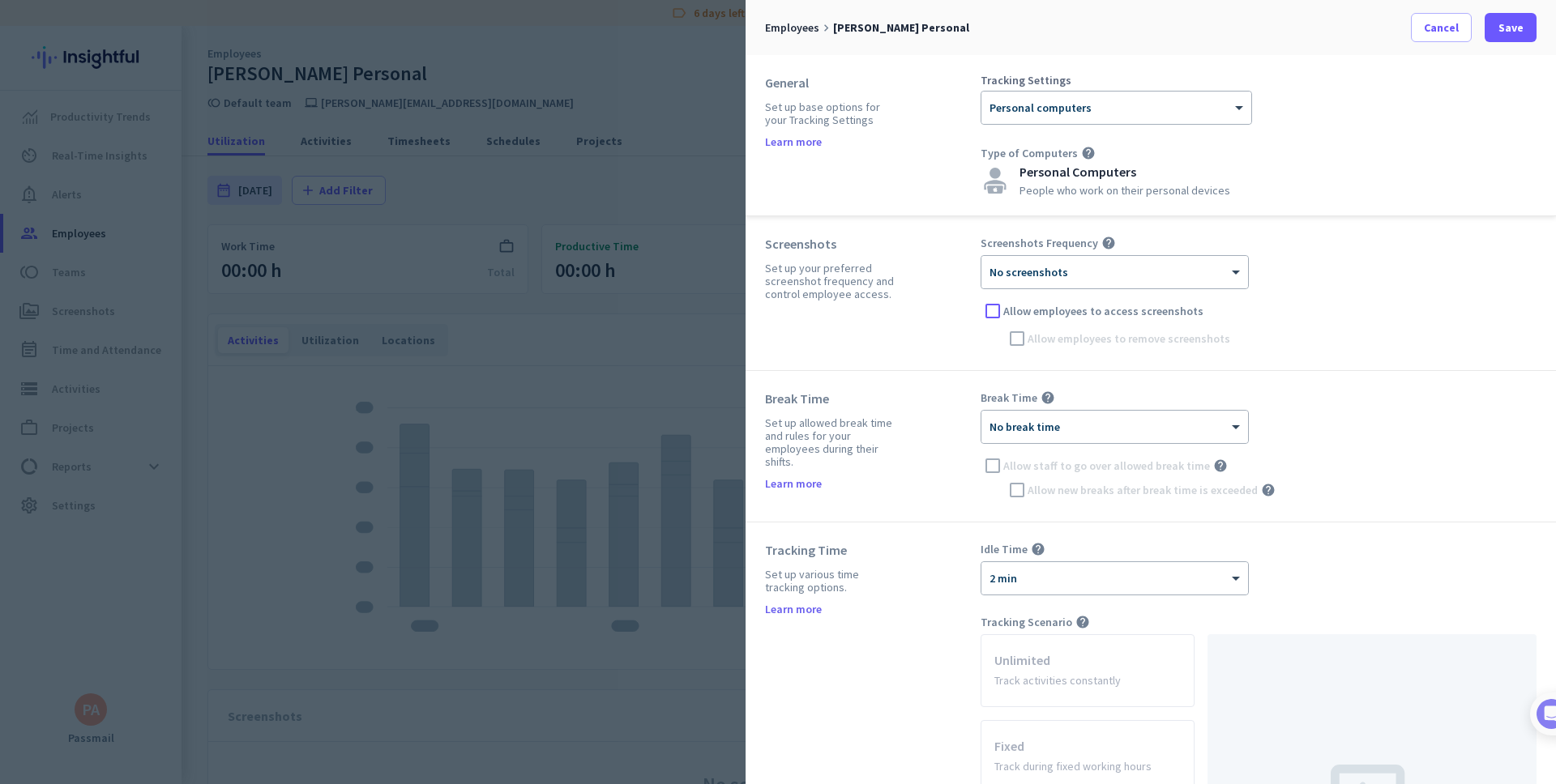
click at [1399, 118] on div "Tracking Settings × Personal computers Type of Computers help Personal Computer…" at bounding box center [1258, 135] width 556 height 122
click at [1345, 135] on div "Tracking Settings × Personal computers Type of Computers help Personal Computer…" at bounding box center [1258, 135] width 556 height 122
click at [1425, 30] on span "Cancel" at bounding box center [1441, 28] width 35 height 16
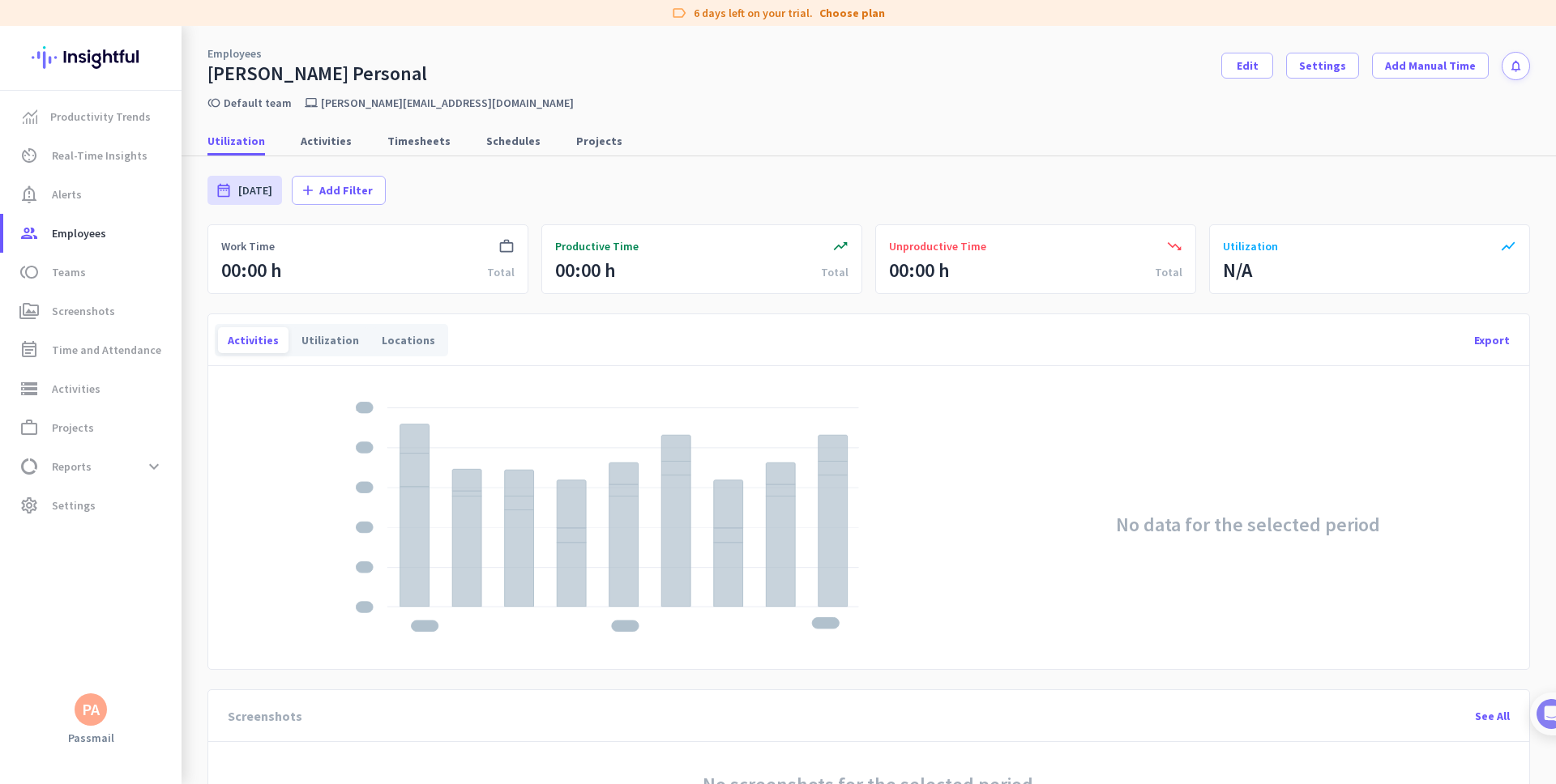
click at [1400, 138] on div "Utilization Activities Timesheets Schedules Projects" at bounding box center [869, 141] width 1375 height 30
click at [1339, 174] on div "date_range [DATE] [DATE] - [DATE] add Add Filter" at bounding box center [869, 190] width 1322 height 68
click at [52, 108] on span "Productivity Trends" at bounding box center [100, 116] width 100 height 20
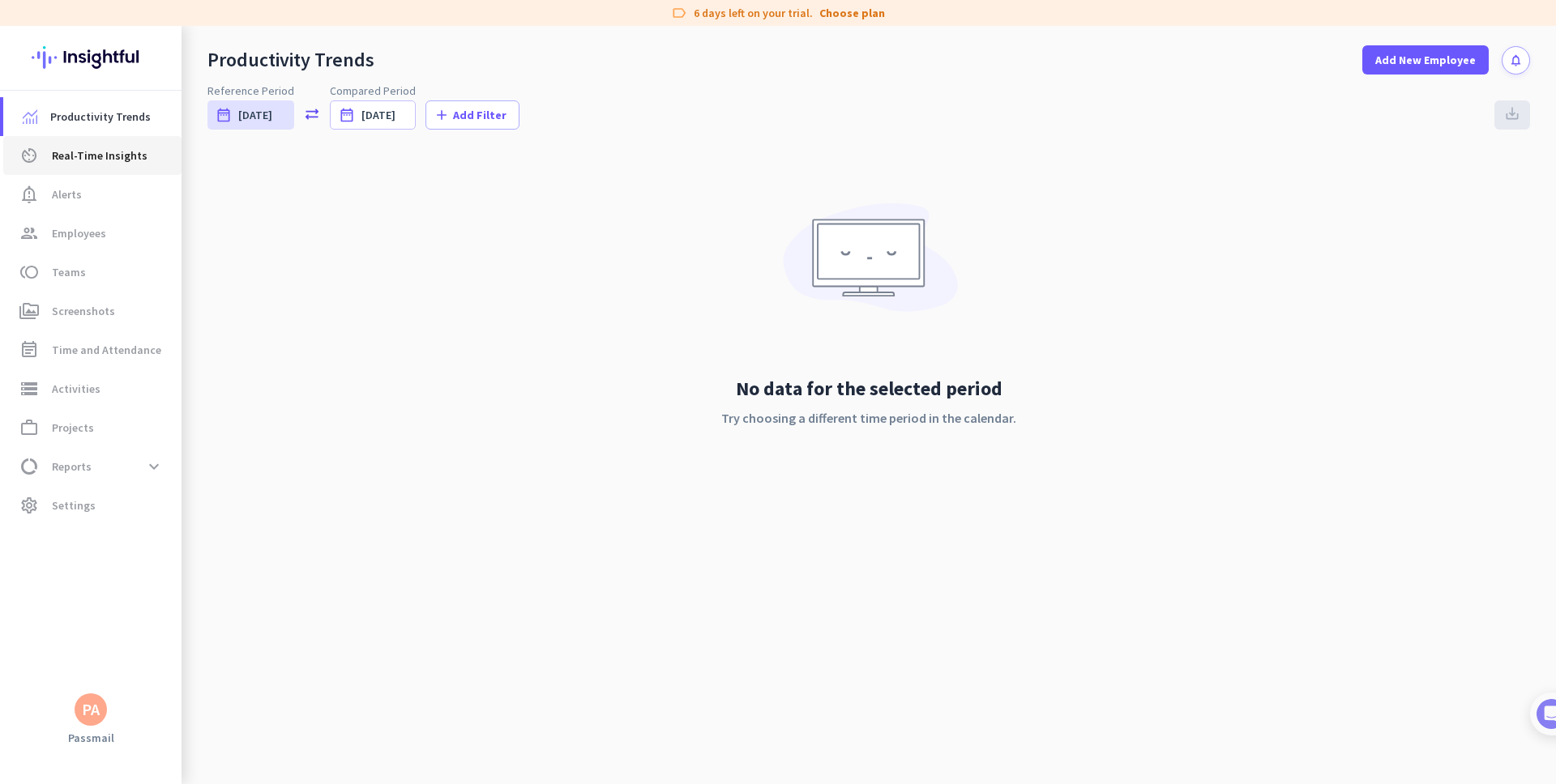
click at [57, 170] on link "av_timer Real-Time Insights" at bounding box center [92, 155] width 179 height 39
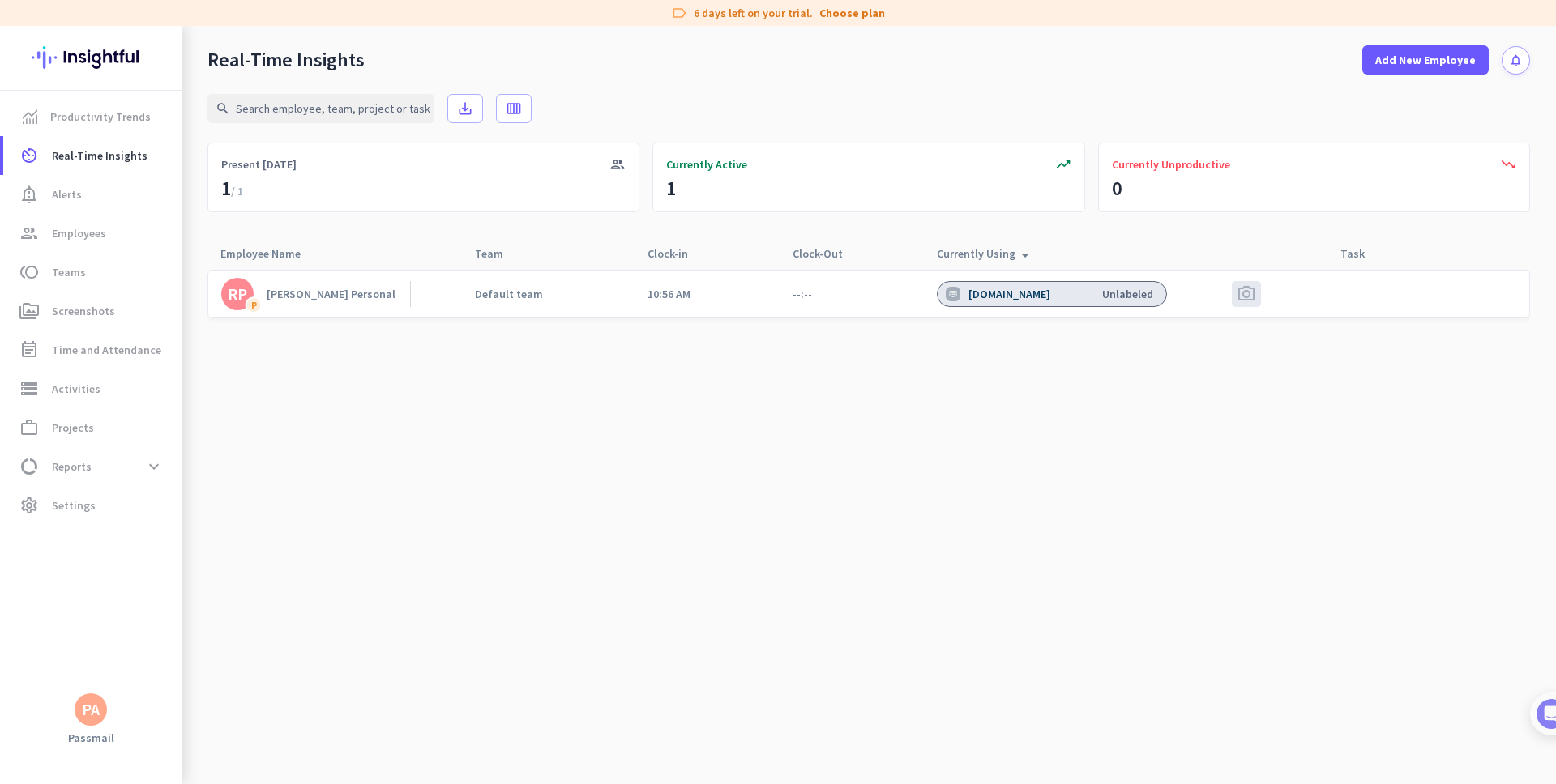
click at [1057, 293] on div "[DOMAIN_NAME] Unlabeled" at bounding box center [1052, 294] width 230 height 26
click at [961, 295] on div "[DOMAIN_NAME]" at bounding box center [999, 294] width 107 height 14
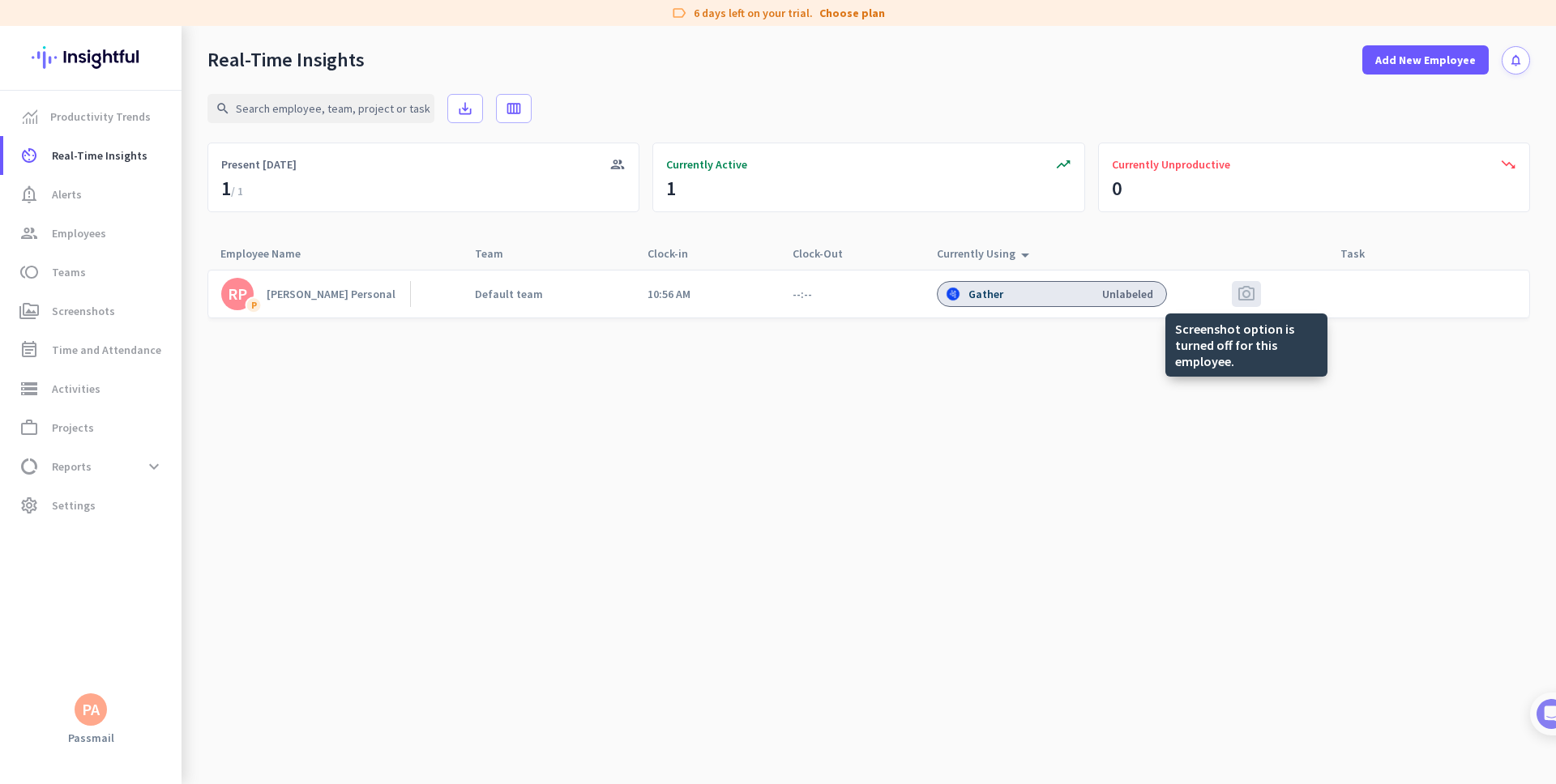
click at [1250, 291] on span "photo_camera" at bounding box center [1246, 294] width 20 height 20
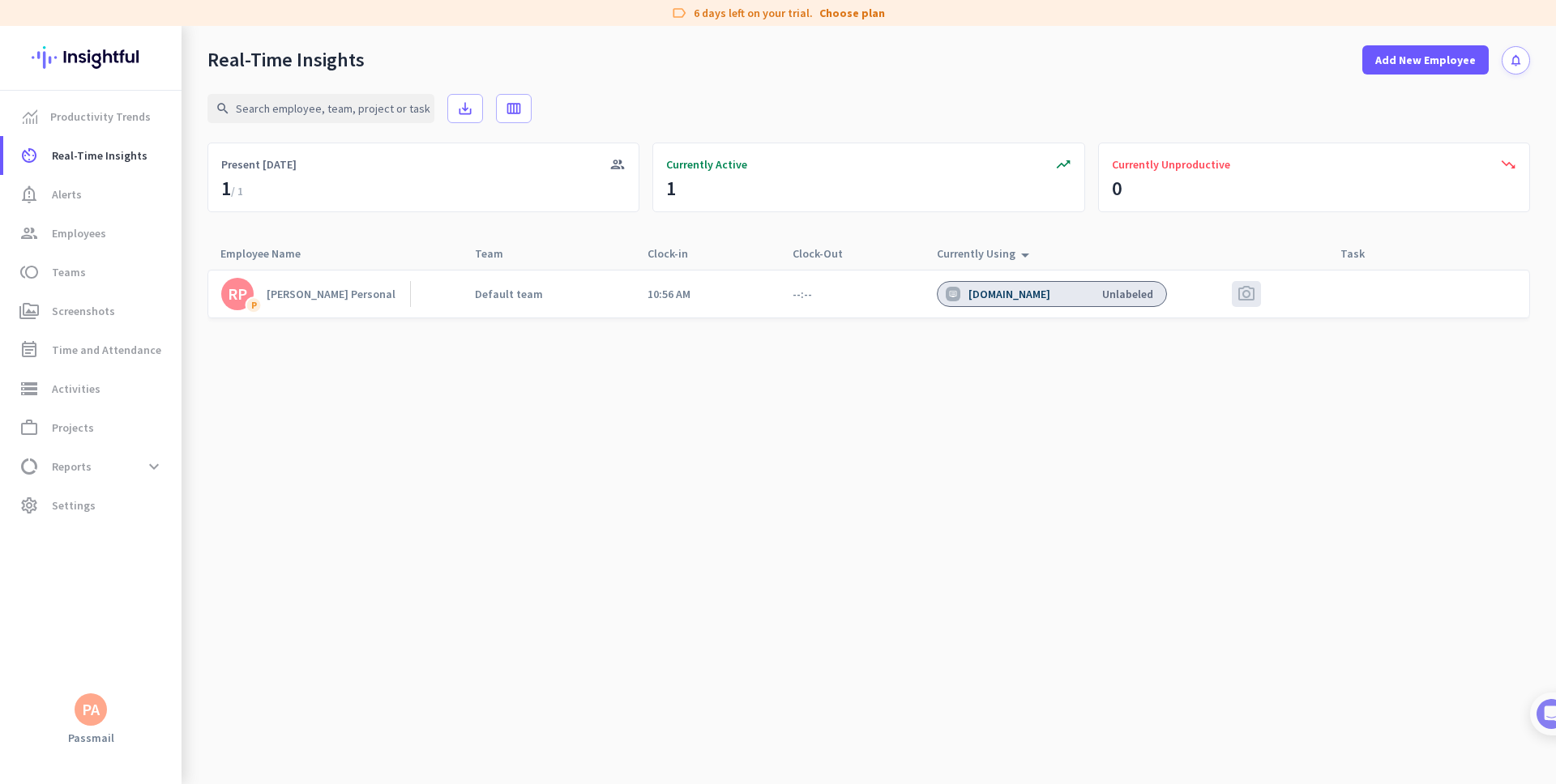
click at [322, 299] on div "[PERSON_NAME] Personal" at bounding box center [330, 294] width 129 height 14
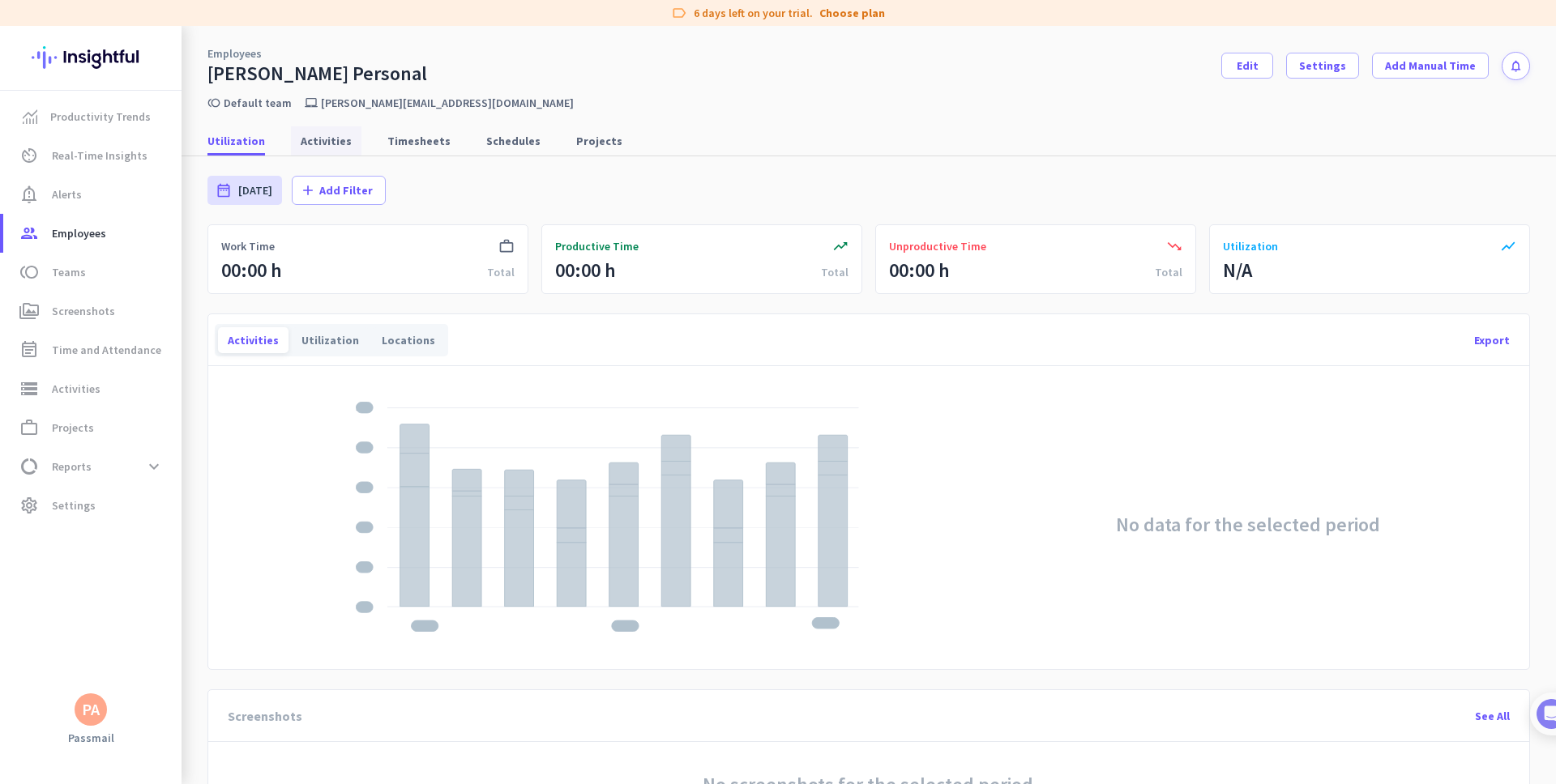
click at [337, 150] on span "Activities" at bounding box center [326, 140] width 51 height 29
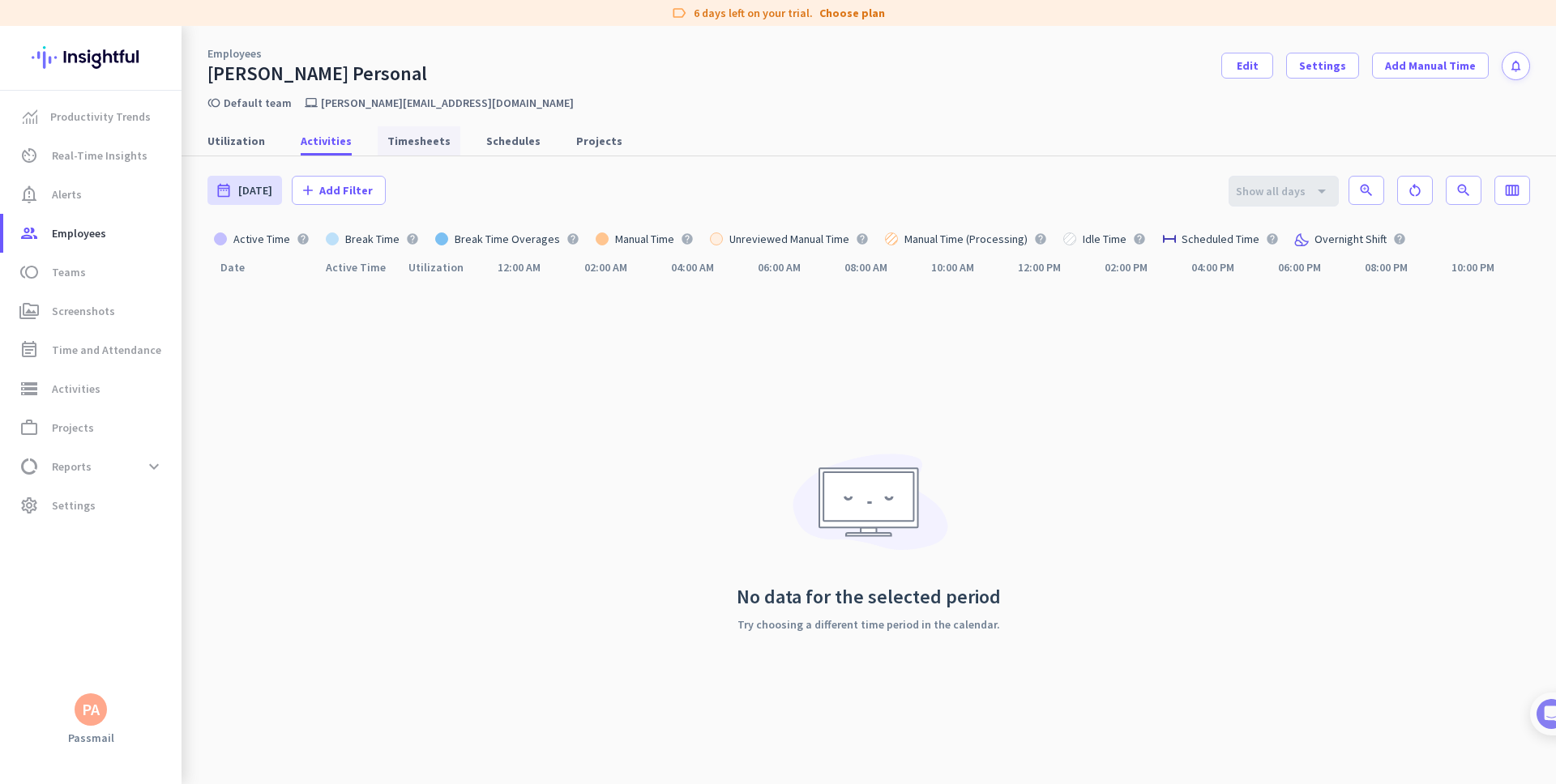
click at [400, 151] on span "Timesheets" at bounding box center [418, 140] width 63 height 29
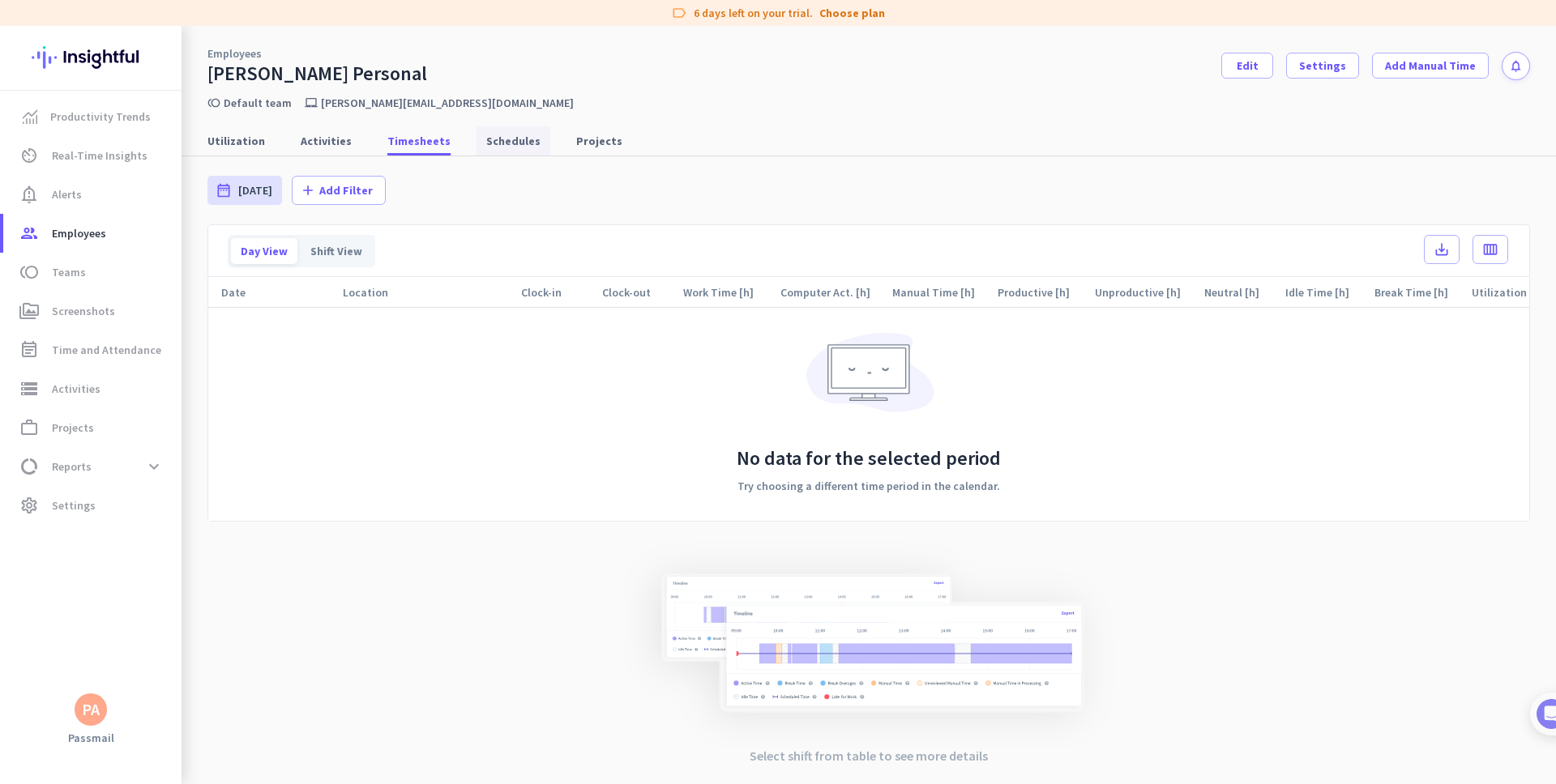
click at [487, 144] on span "Schedules" at bounding box center [513, 141] width 54 height 16
type input "[DATE] - [DATE]"
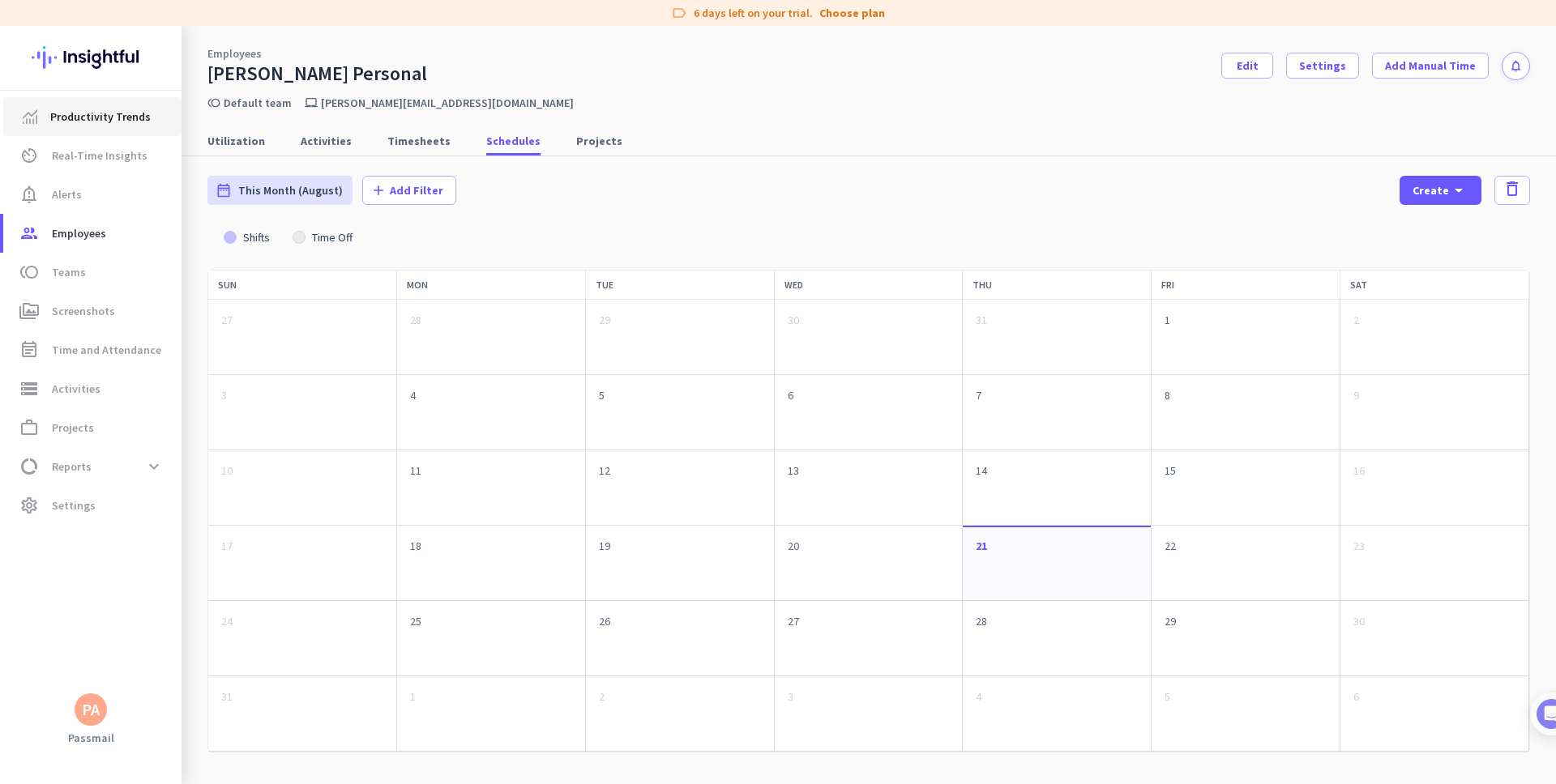
click at [133, 123] on span "Productivity Trends" at bounding box center [100, 116] width 100 height 20
type input "[DATE] - [DATE]"
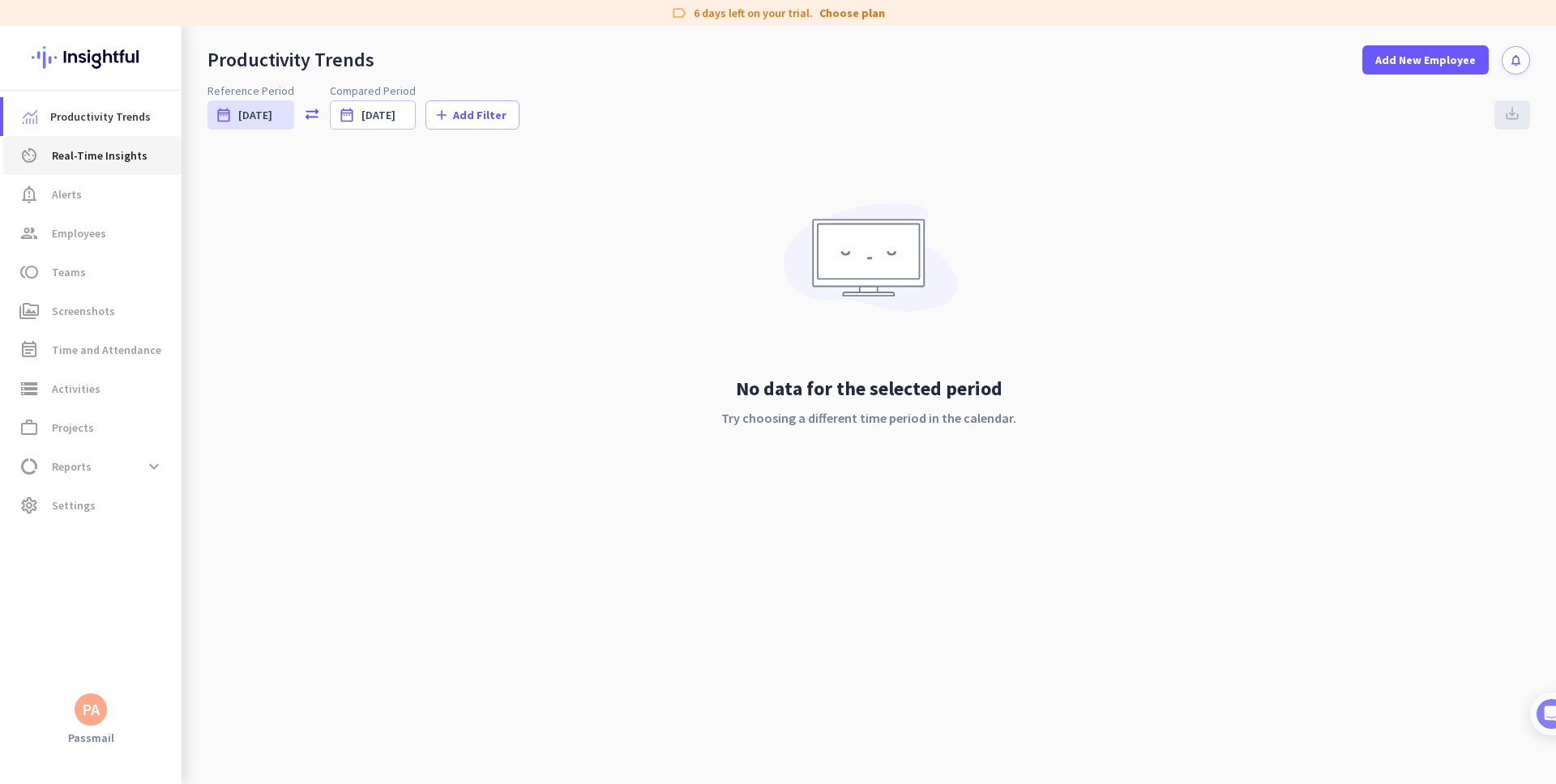
click at [115, 162] on span "Real-Time Insights" at bounding box center [99, 155] width 96 height 20
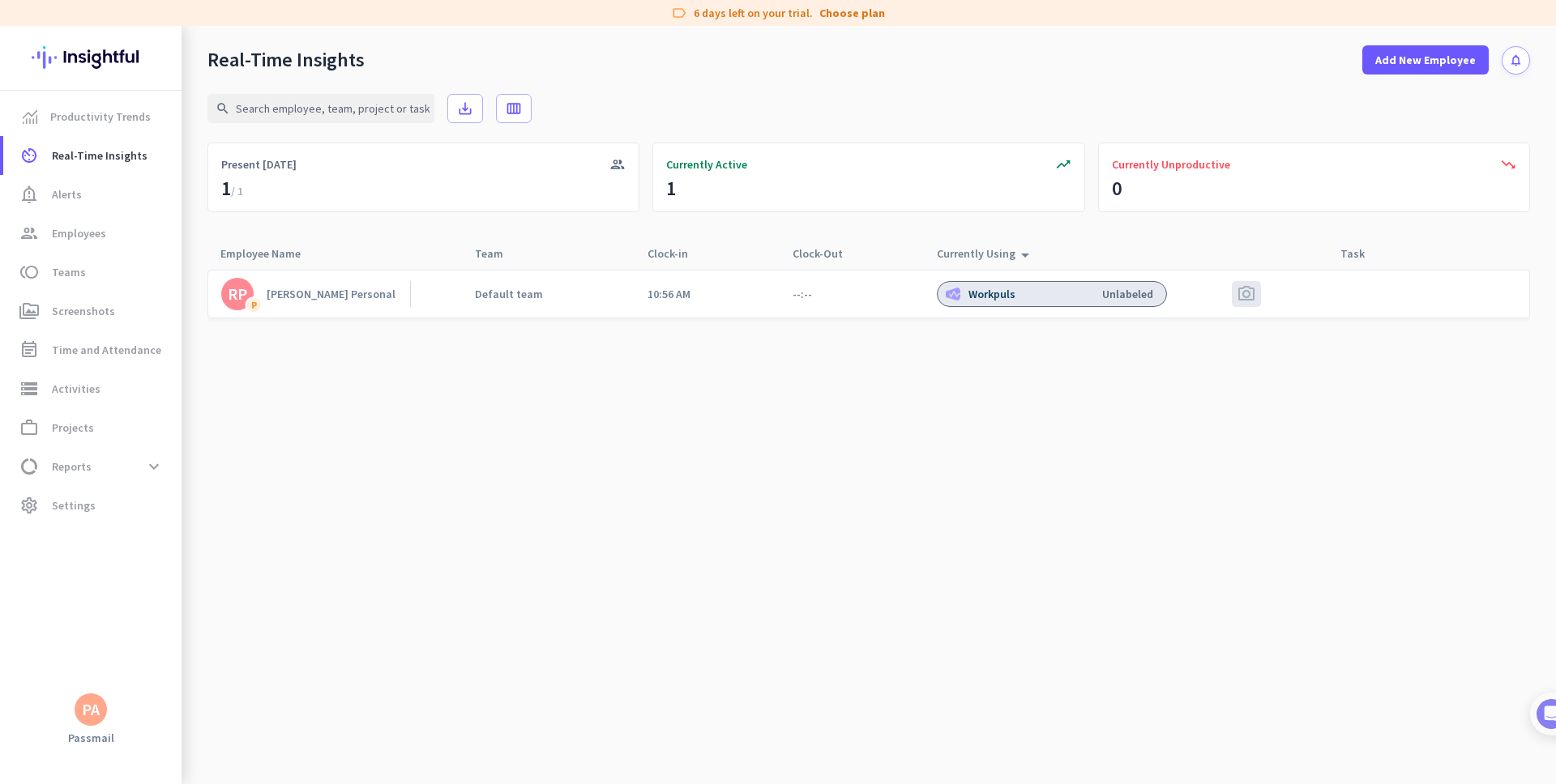
click at [756, 477] on cdk-virtual-scroll-viewport "[PERSON_NAME] Personal Default team 10:56 AM --:-- Workpuls Unlabeled photo_cam…" at bounding box center [869, 527] width 1322 height 515
click at [733, 482] on cdk-virtual-scroll-viewport "[PERSON_NAME] Personal Default team 10:56 AM --:-- Workpuls Unlabeled photo_cam…" at bounding box center [869, 527] width 1322 height 515
click at [1127, 301] on div "Workpuls Unlabeled" at bounding box center [1052, 294] width 230 height 26
